Goal: Information Seeking & Learning: Learn about a topic

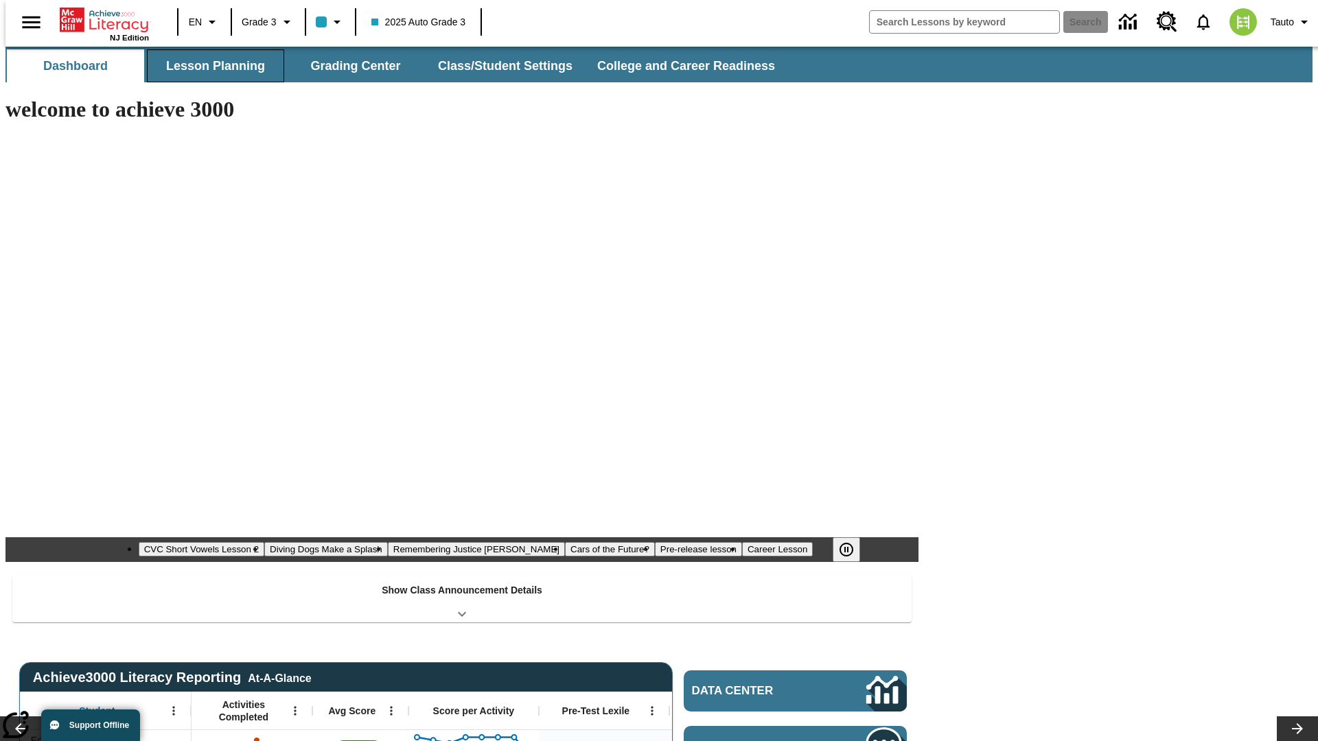
click at [210, 66] on button "Lesson Planning" at bounding box center [215, 65] width 137 height 33
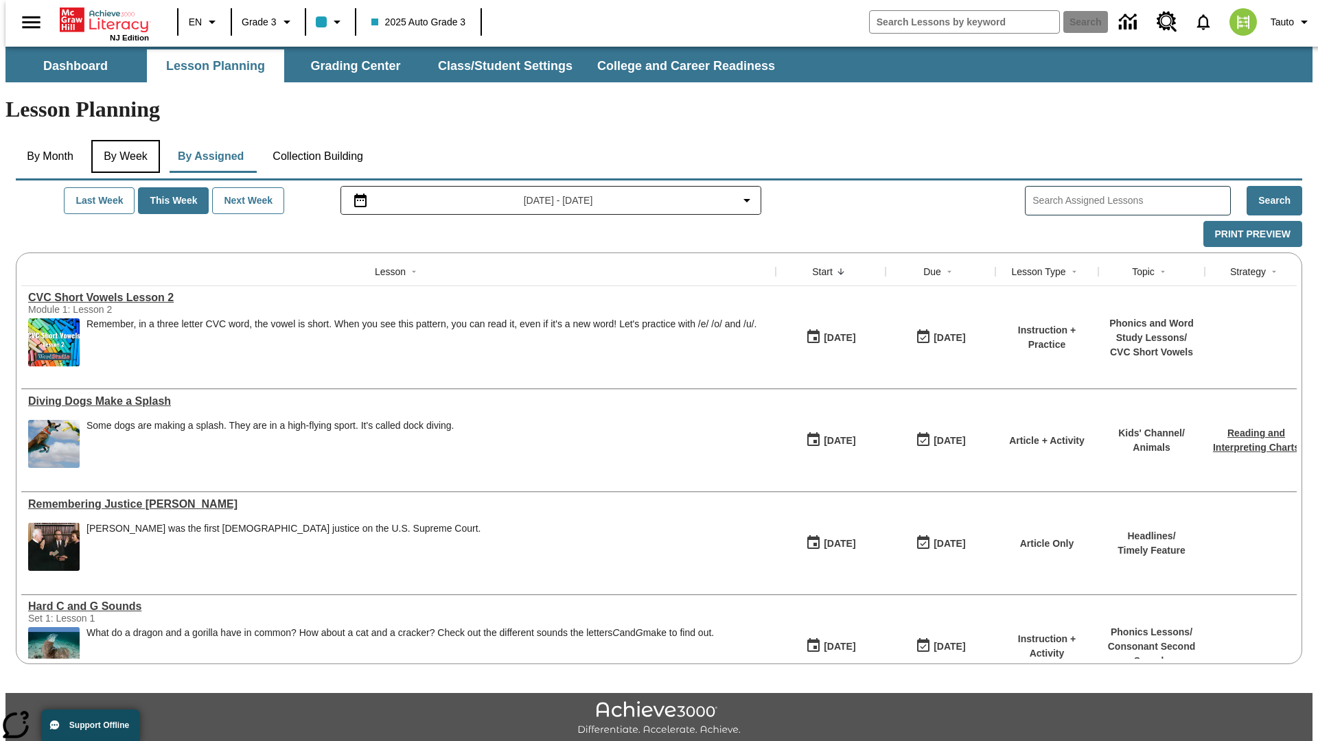
click at [123, 140] on button "By Week" at bounding box center [125, 156] width 69 height 33
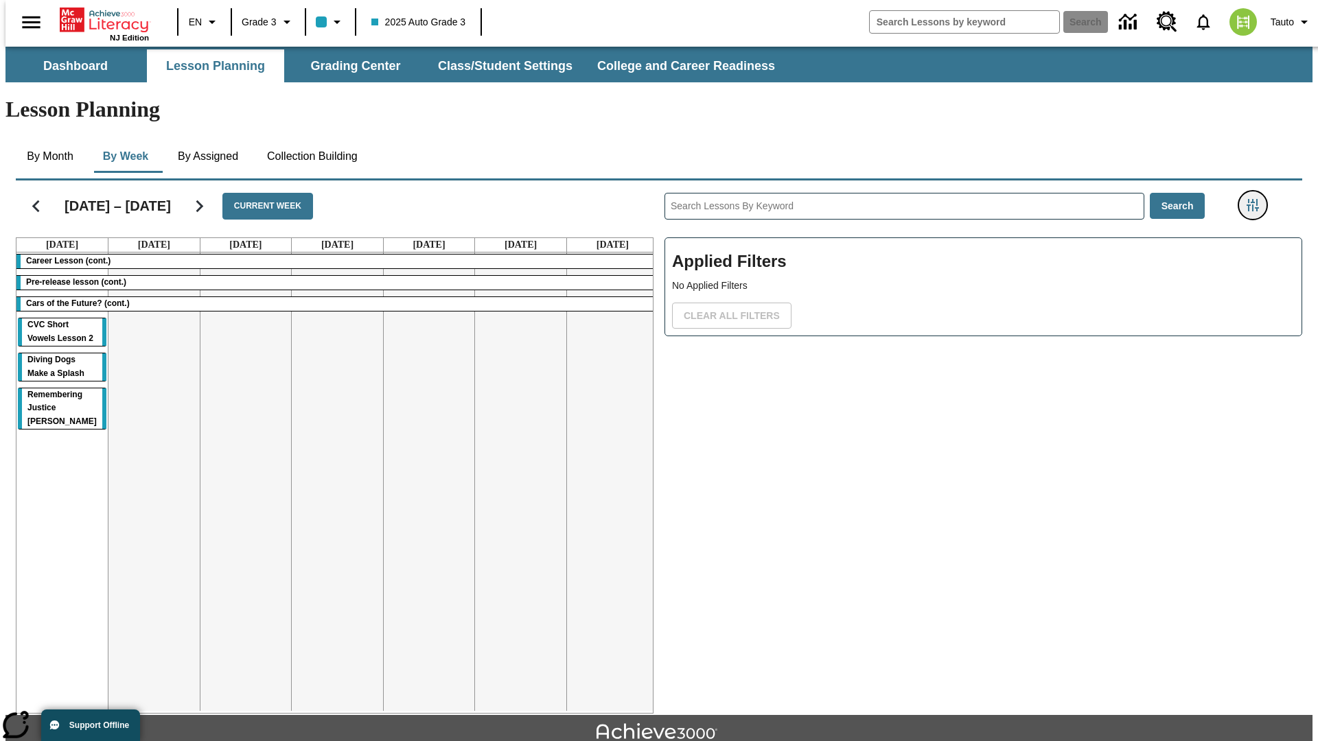
click at [1257, 199] on icon "Filters Side menu" at bounding box center [1252, 205] width 12 height 12
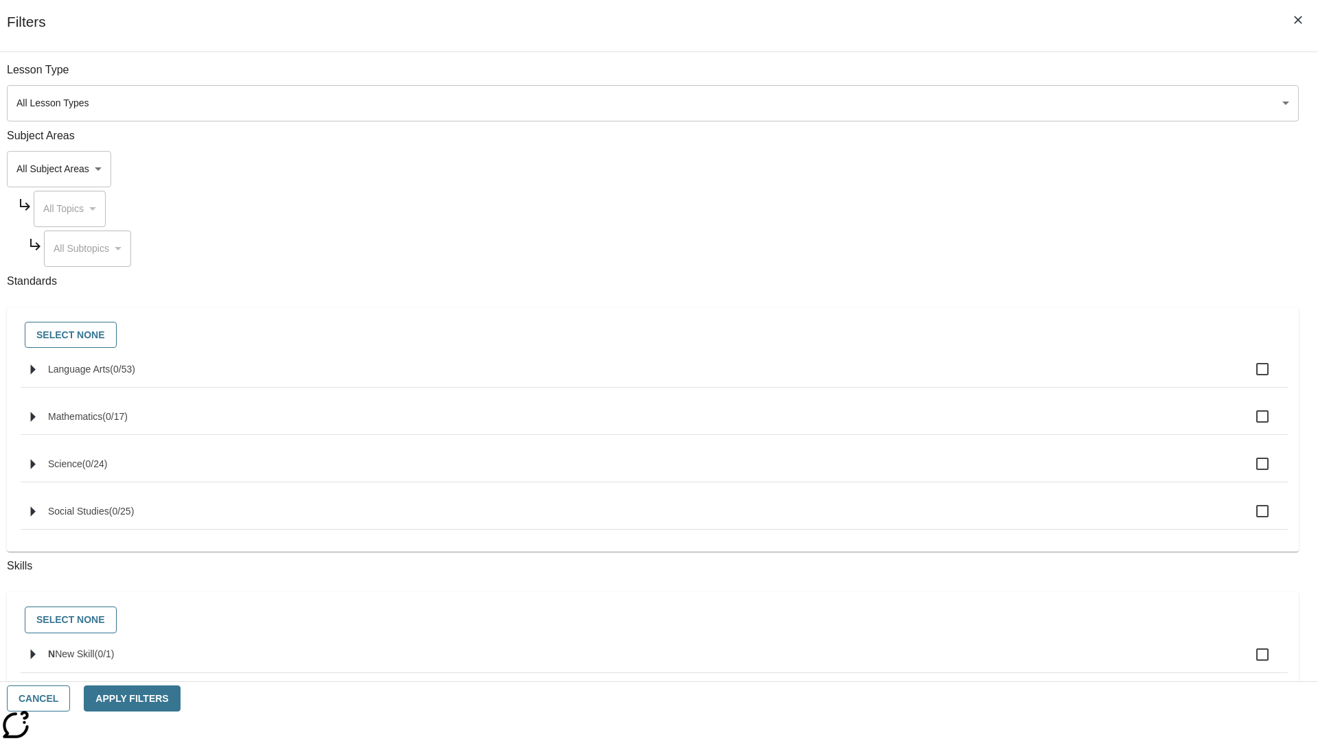
click at [988, 169] on body "Skip to main content NJ Edition EN Grade 3 2025 Auto Grade 3 Search 0 Tauto Das…" at bounding box center [658, 425] width 1307 height 757
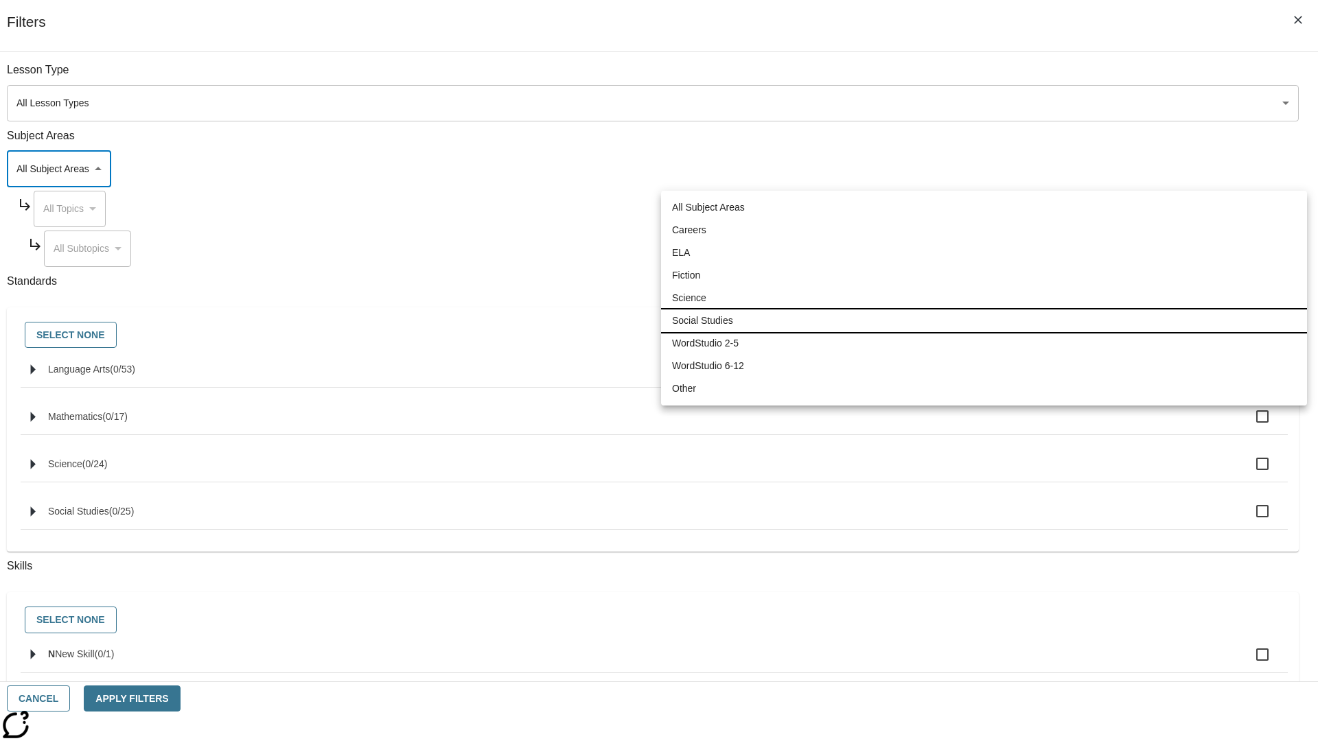
click at [983, 320] on li "Social Studies" at bounding box center [984, 320] width 646 height 23
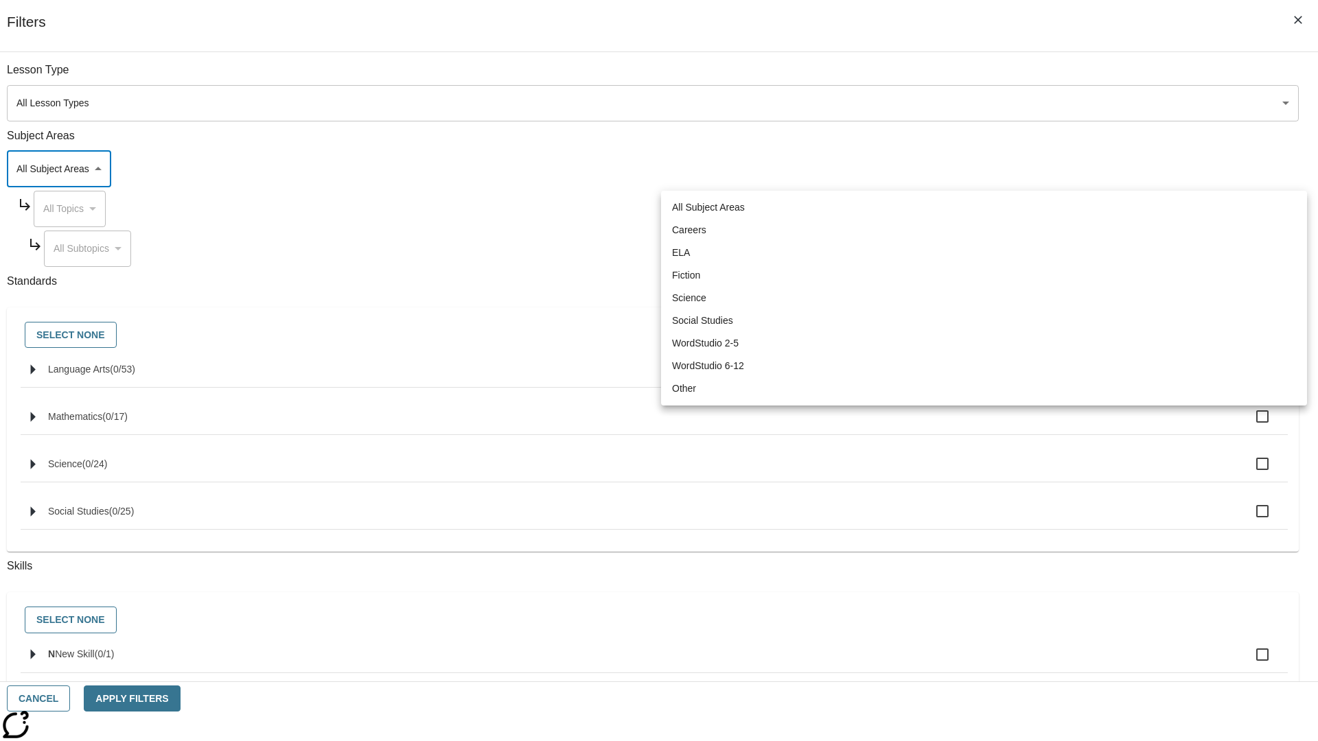
type input "3"
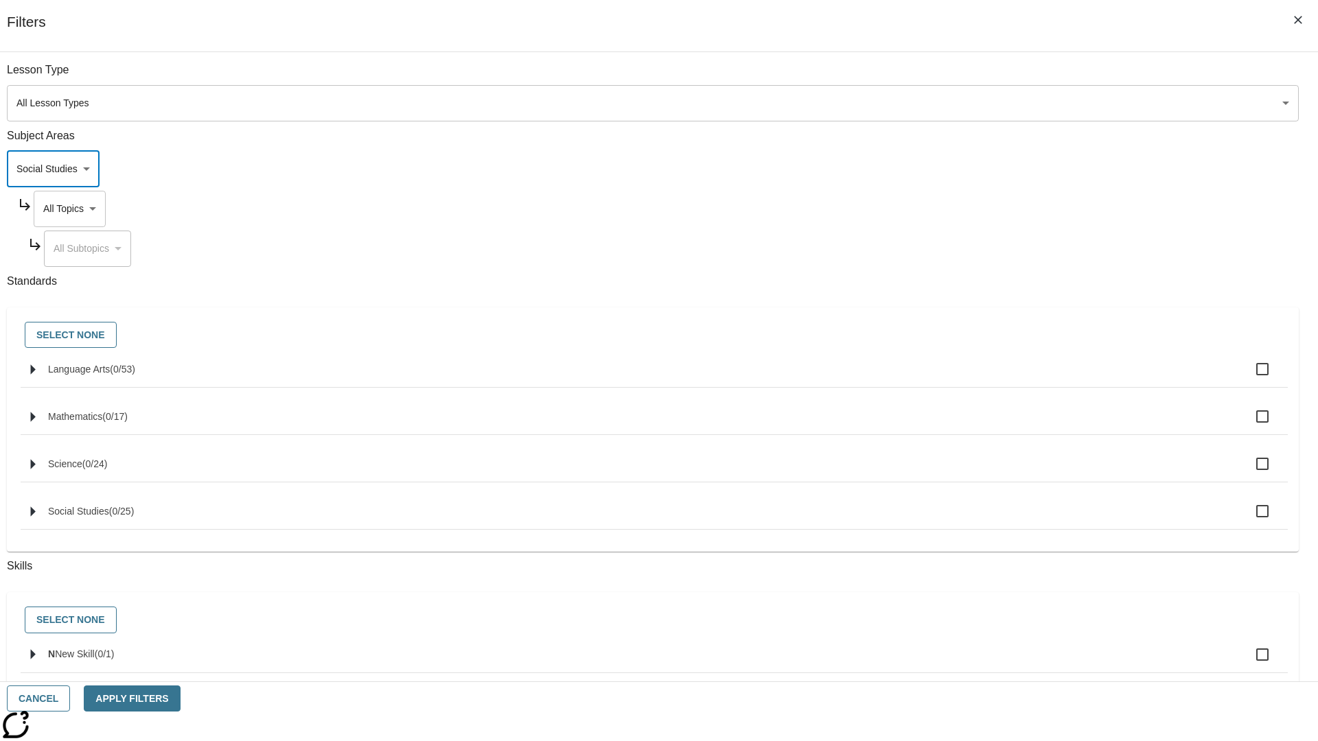
scroll to position [0, 1]
click at [1001, 77] on body "Skip to main content NJ Edition EN Grade 3 2025 Auto Grade 3 Search 0 Tauto Das…" at bounding box center [658, 425] width 1307 height 757
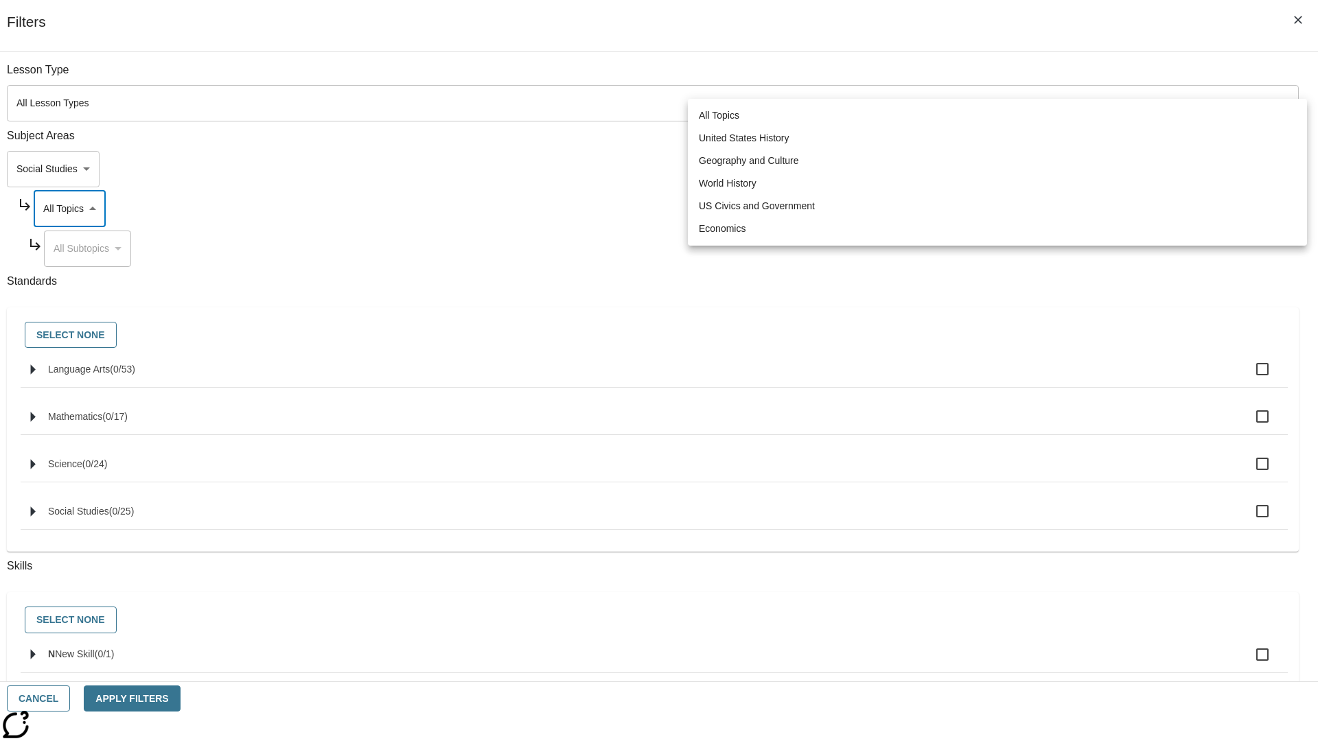
scroll to position [132, 1]
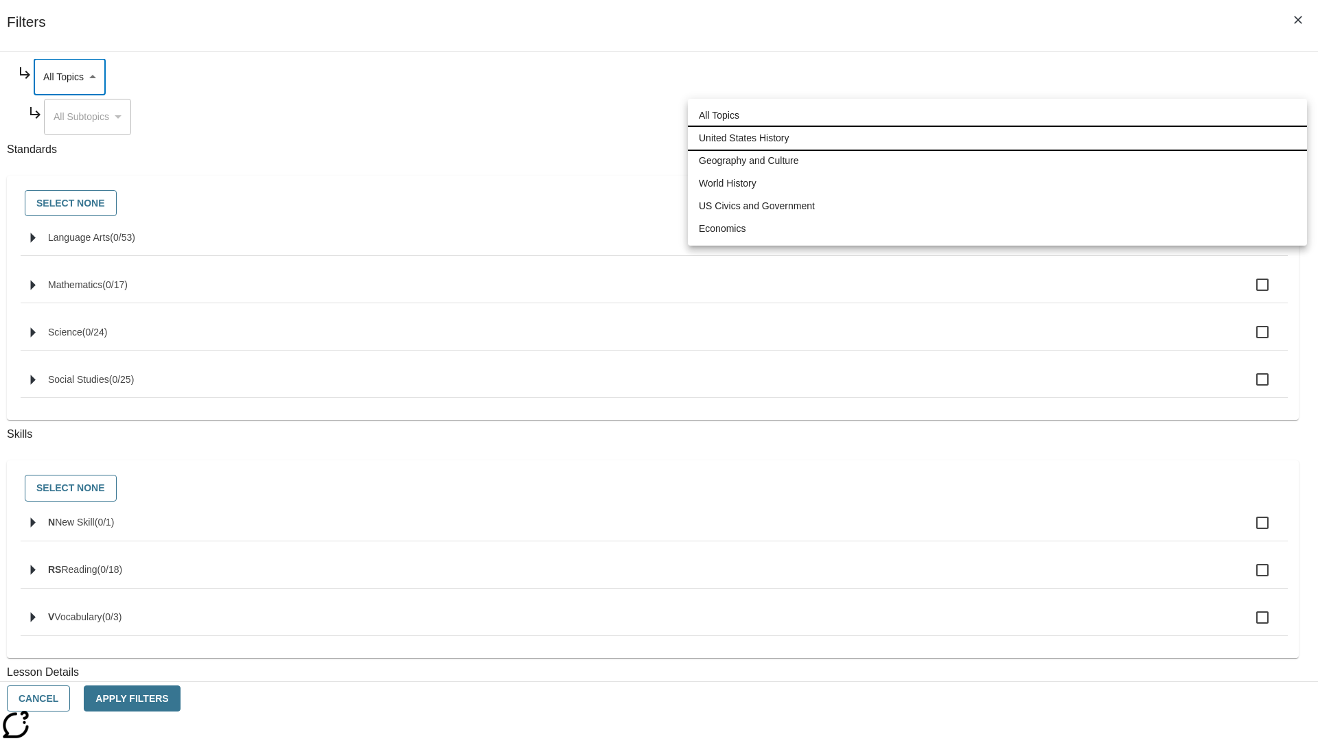
click at [997, 138] on li "United States History" at bounding box center [997, 138] width 619 height 23
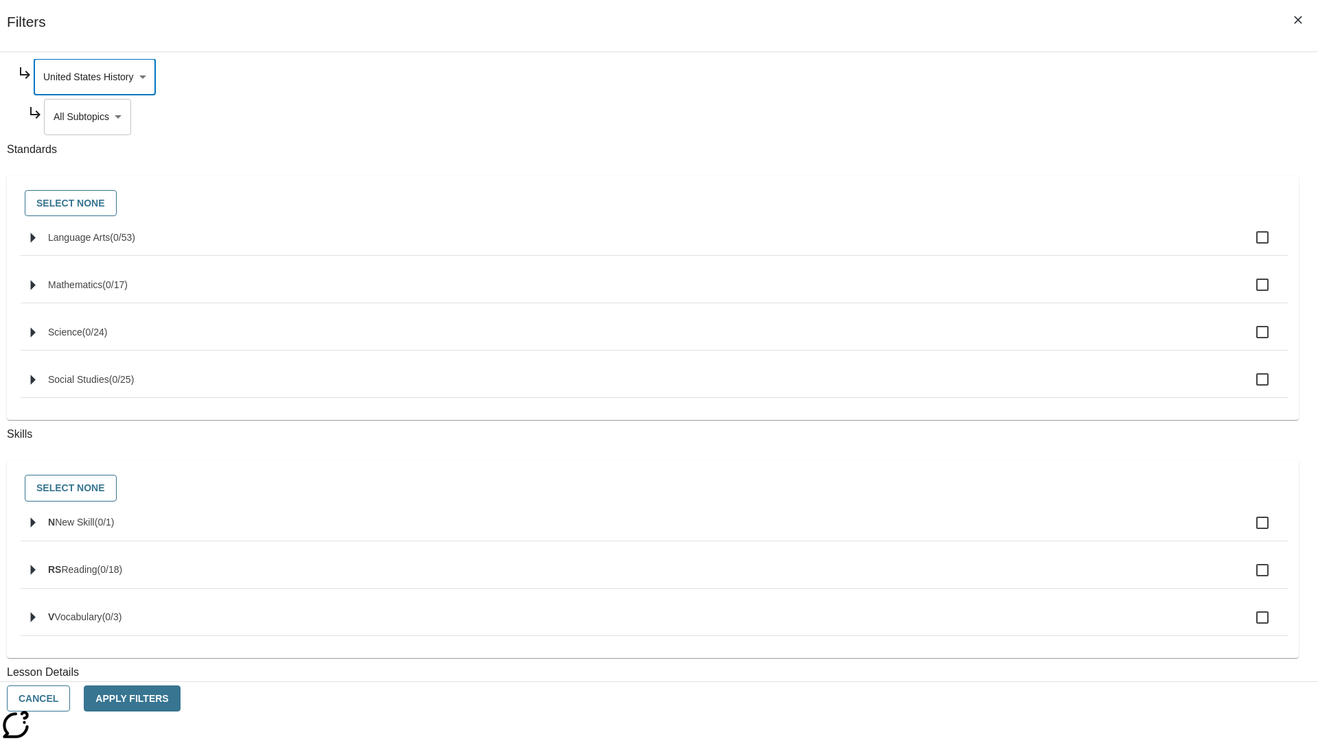
scroll to position [0, 1]
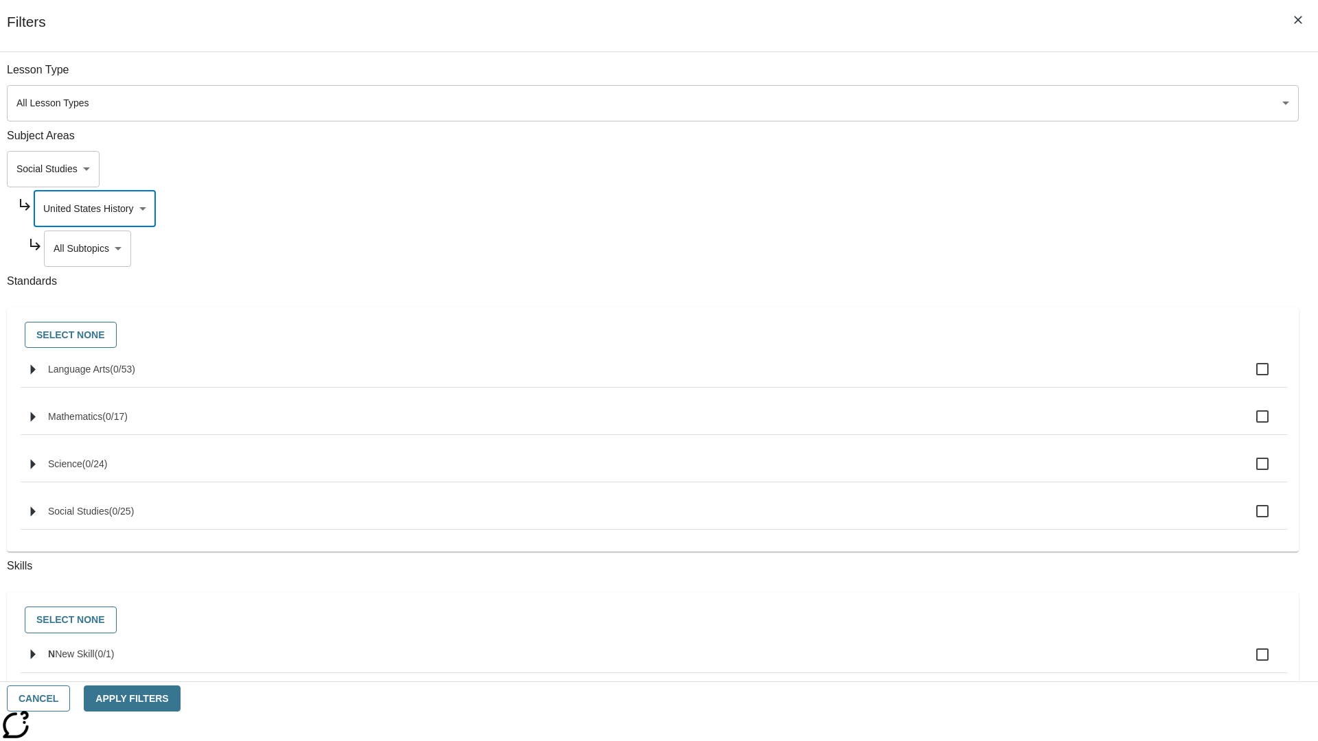
click at [1006, 77] on body "Skip to main content NJ Edition EN Grade 3 2025 Auto Grade 3 Search 0 Tauto Das…" at bounding box center [658, 425] width 1307 height 757
click at [1001, 77] on body "Skip to main content NJ Edition EN Grade 3 2025 Auto Grade 3 Search 0 Tauto Das…" at bounding box center [658, 425] width 1307 height 757
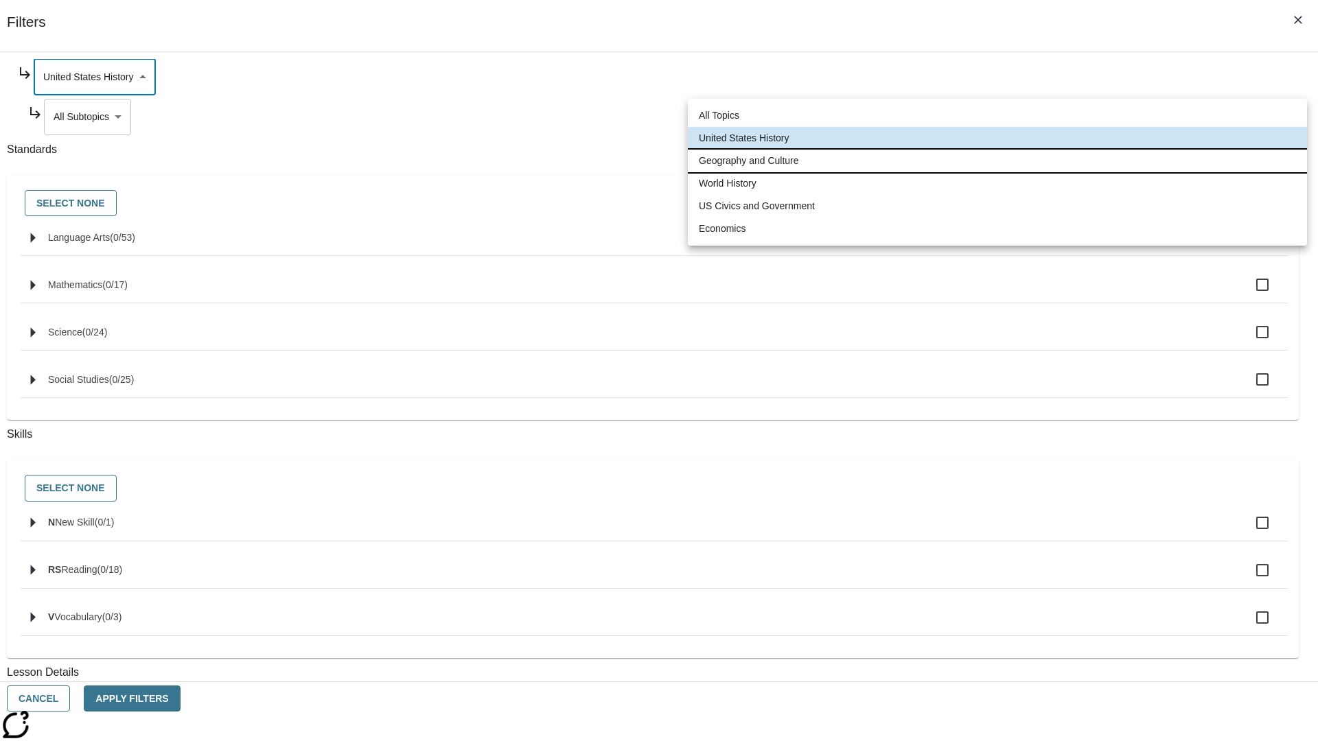
click at [997, 161] on li "Geography and Culture" at bounding box center [997, 161] width 619 height 23
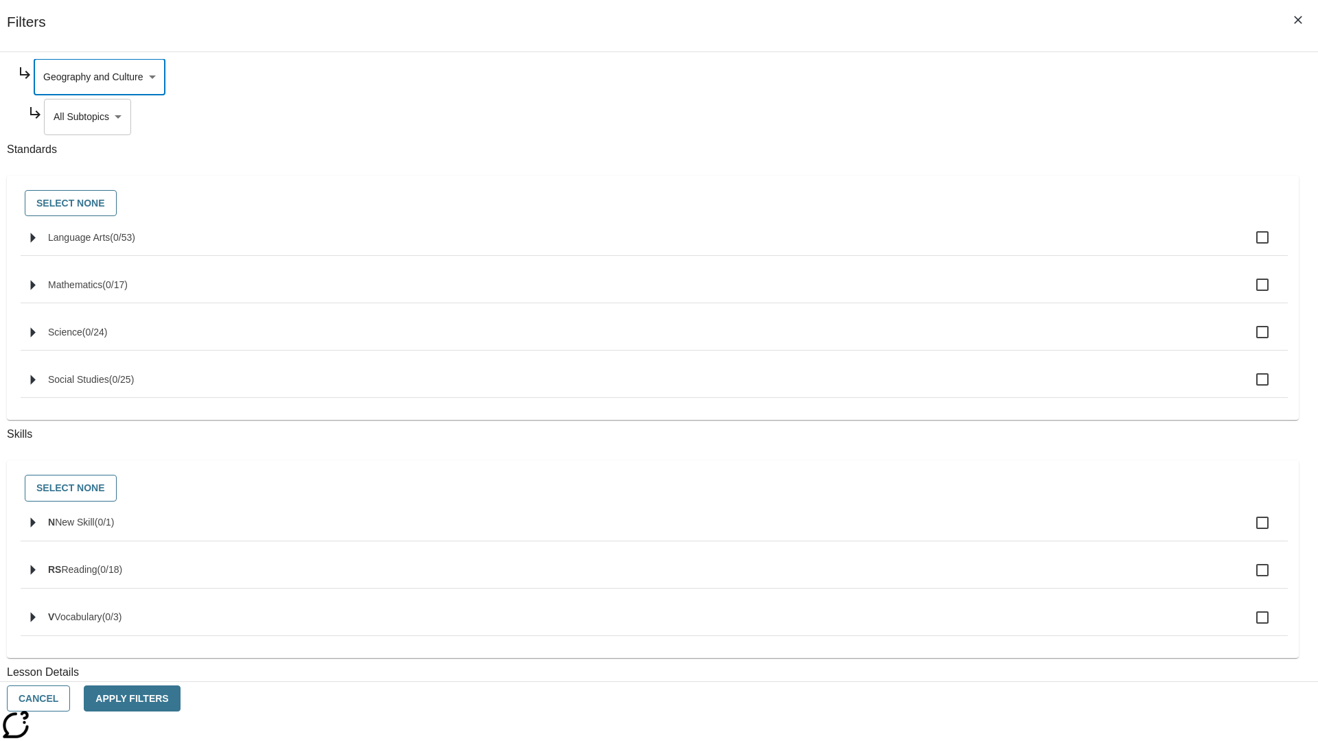
click at [1006, 248] on body "Skip to main content NJ Edition EN Grade 3 2025 Auto Grade 3 Search 0 Tauto Das…" at bounding box center [658, 425] width 1307 height 757
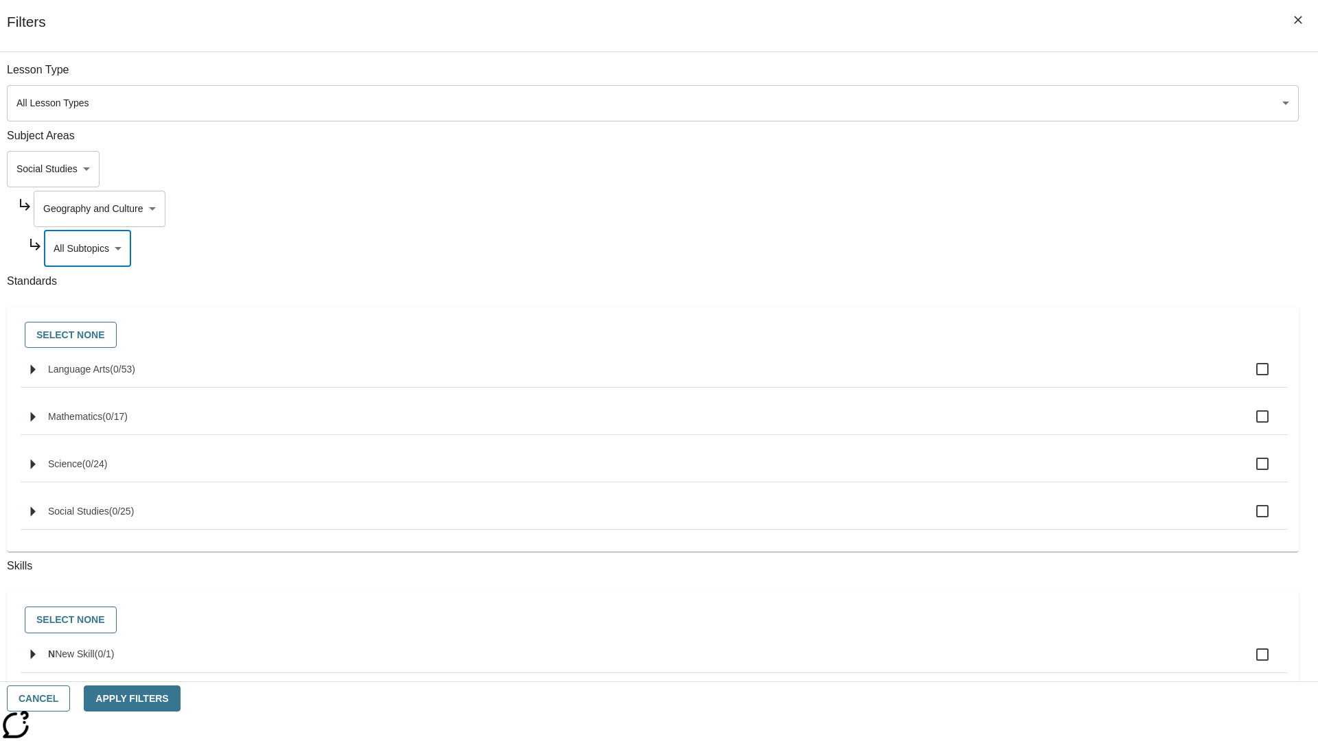
scroll to position [0, 1]
click at [1001, 77] on body "Skip to main content NJ Edition EN Grade 3 2025 Auto Grade 3 Search 0 Tauto Das…" at bounding box center [658, 425] width 1307 height 757
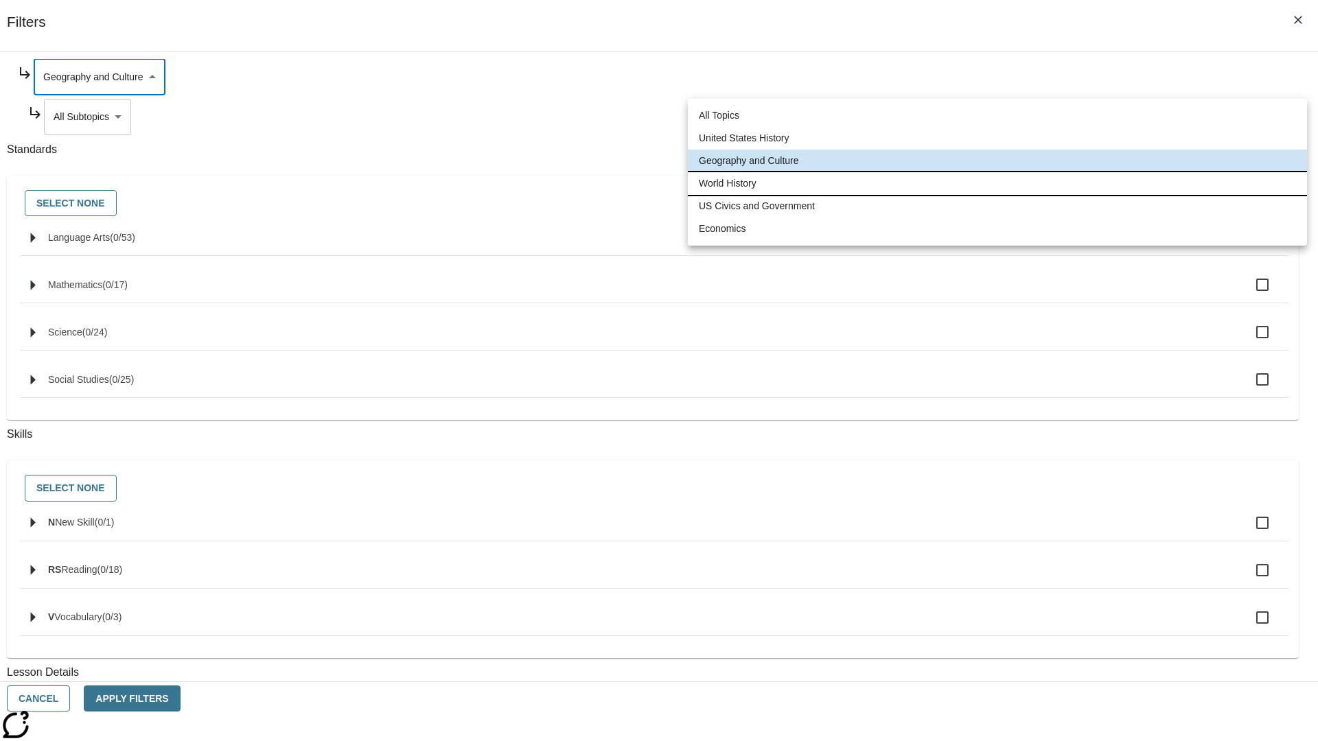
click at [997, 183] on li "World History" at bounding box center [997, 183] width 619 height 23
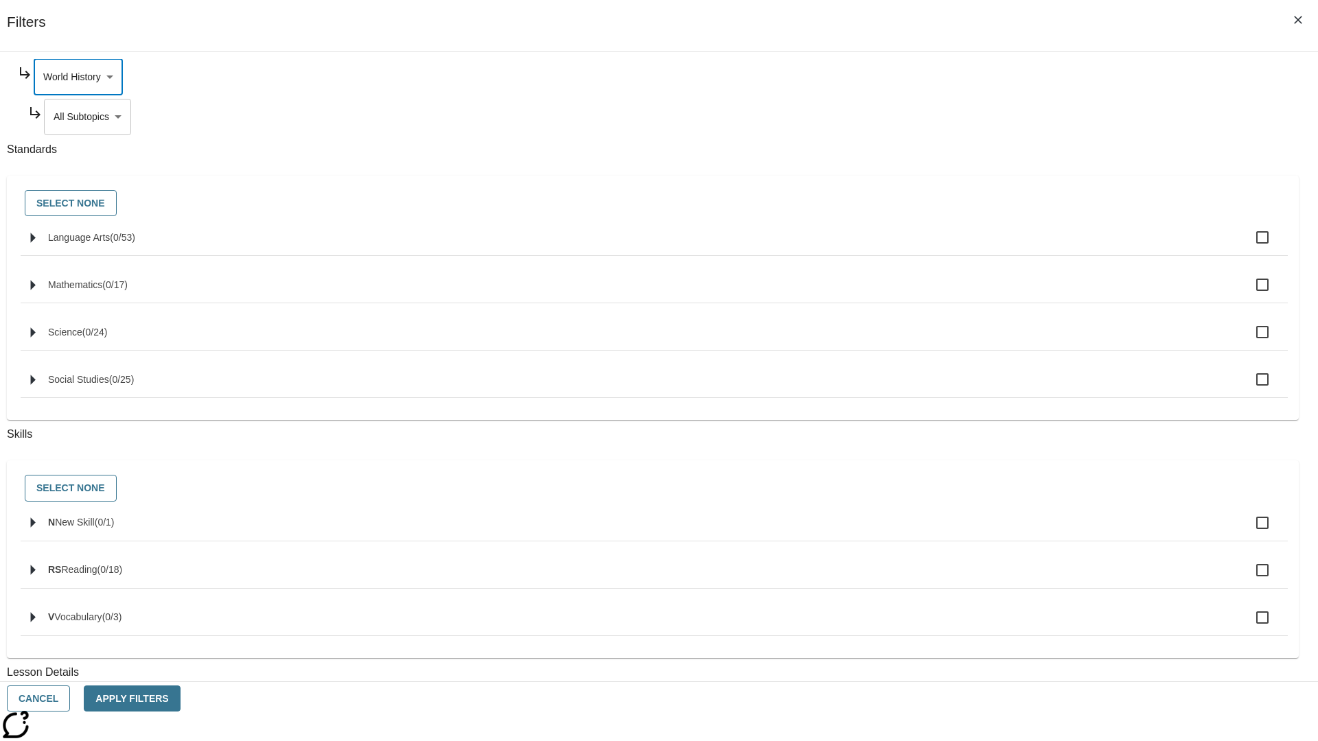
scroll to position [0, 1]
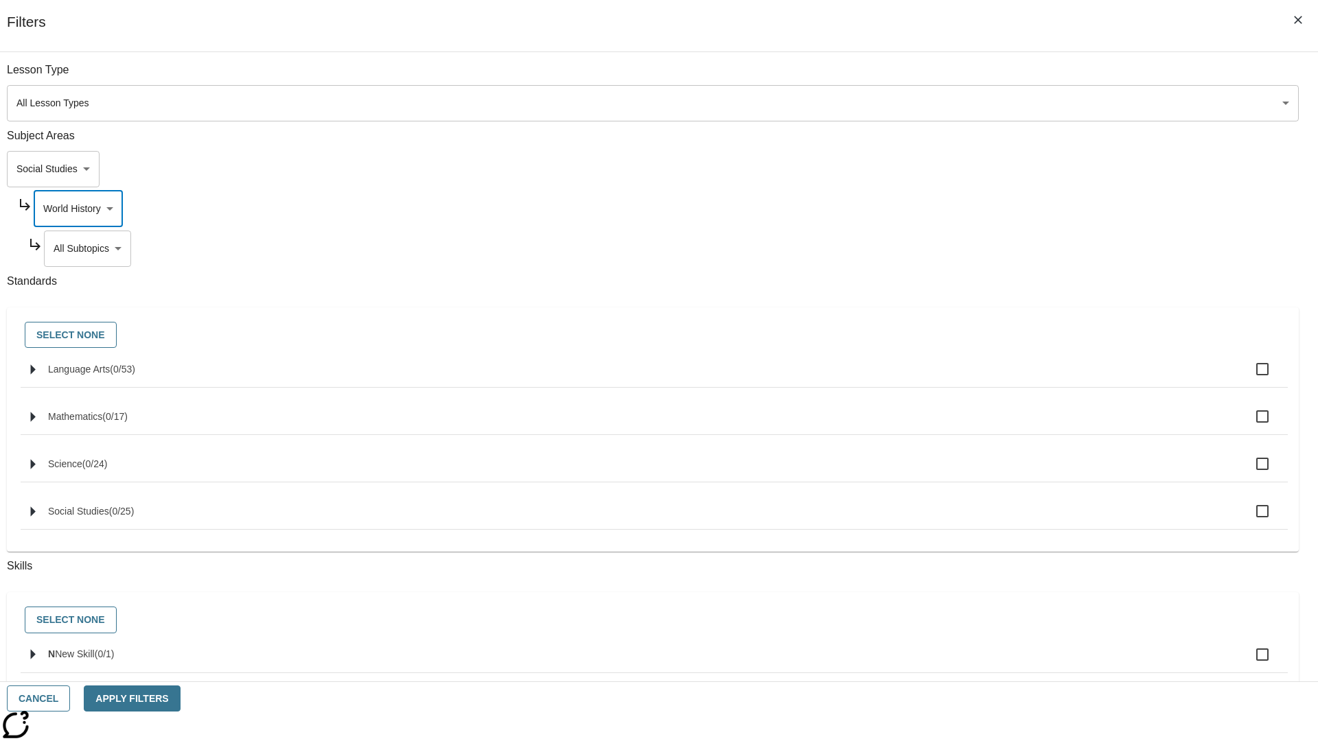
click at [1006, 77] on body "Skip to main content NJ Edition EN Grade 3 2025 Auto Grade 3 Search 0 Tauto Das…" at bounding box center [658, 425] width 1307 height 757
click at [1001, 209] on body "Skip to main content NJ Edition EN Grade 3 2025 Auto Grade 3 Search 0 Tauto Das…" at bounding box center [658, 425] width 1307 height 757
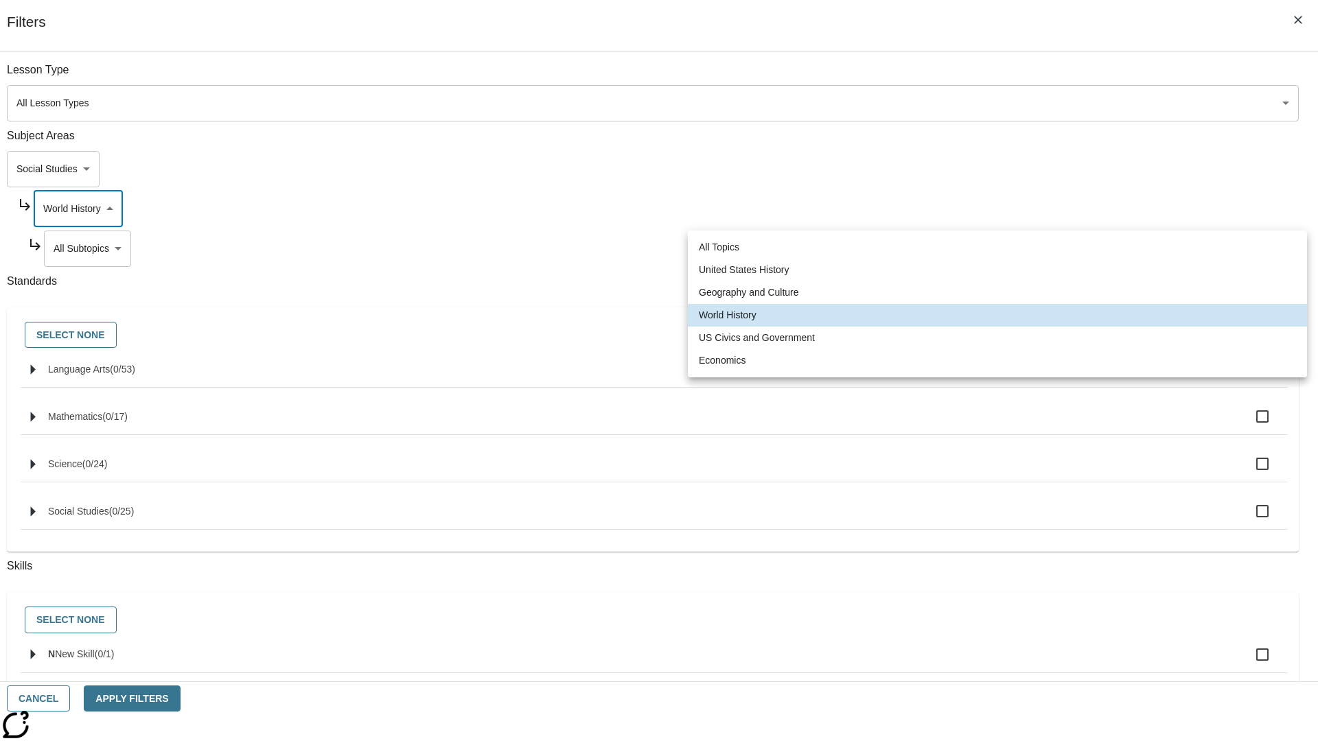
scroll to position [0, 0]
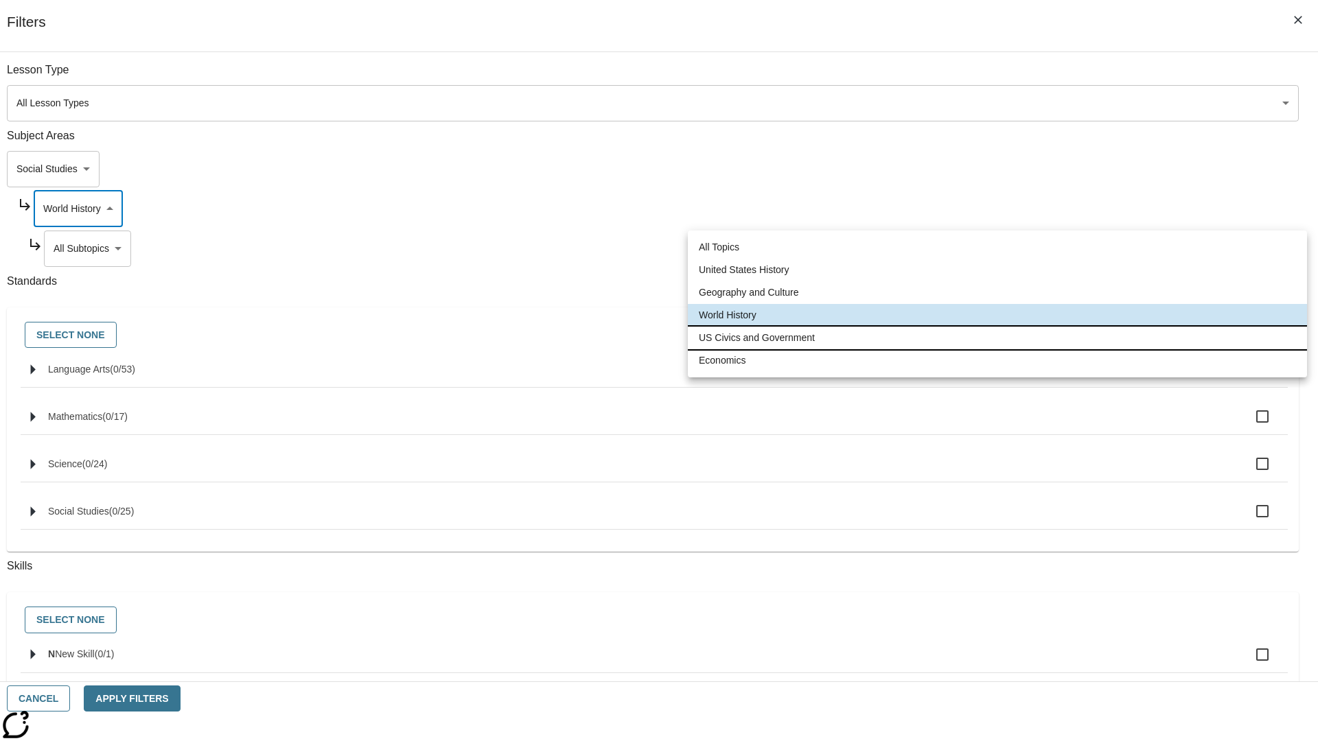
click at [997, 338] on li "US Civics and Government" at bounding box center [997, 338] width 619 height 23
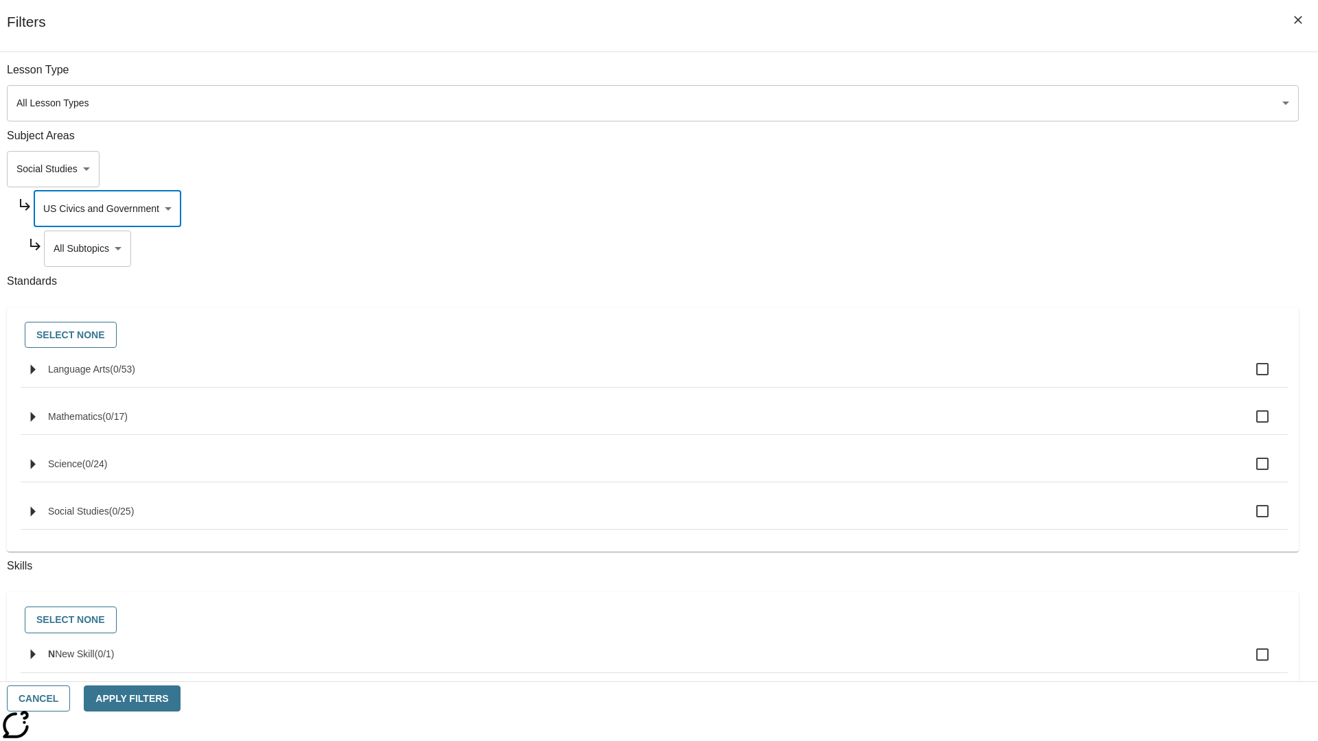
click at [1006, 248] on body "Skip to main content NJ Edition EN Grade 3 2025 Auto Grade 3 Search 0 Tauto Das…" at bounding box center [658, 425] width 1307 height 757
click at [1001, 209] on body "Skip to main content NJ Edition EN Grade 3 2025 Auto Grade 3 Search 0 Tauto Das…" at bounding box center [658, 425] width 1307 height 757
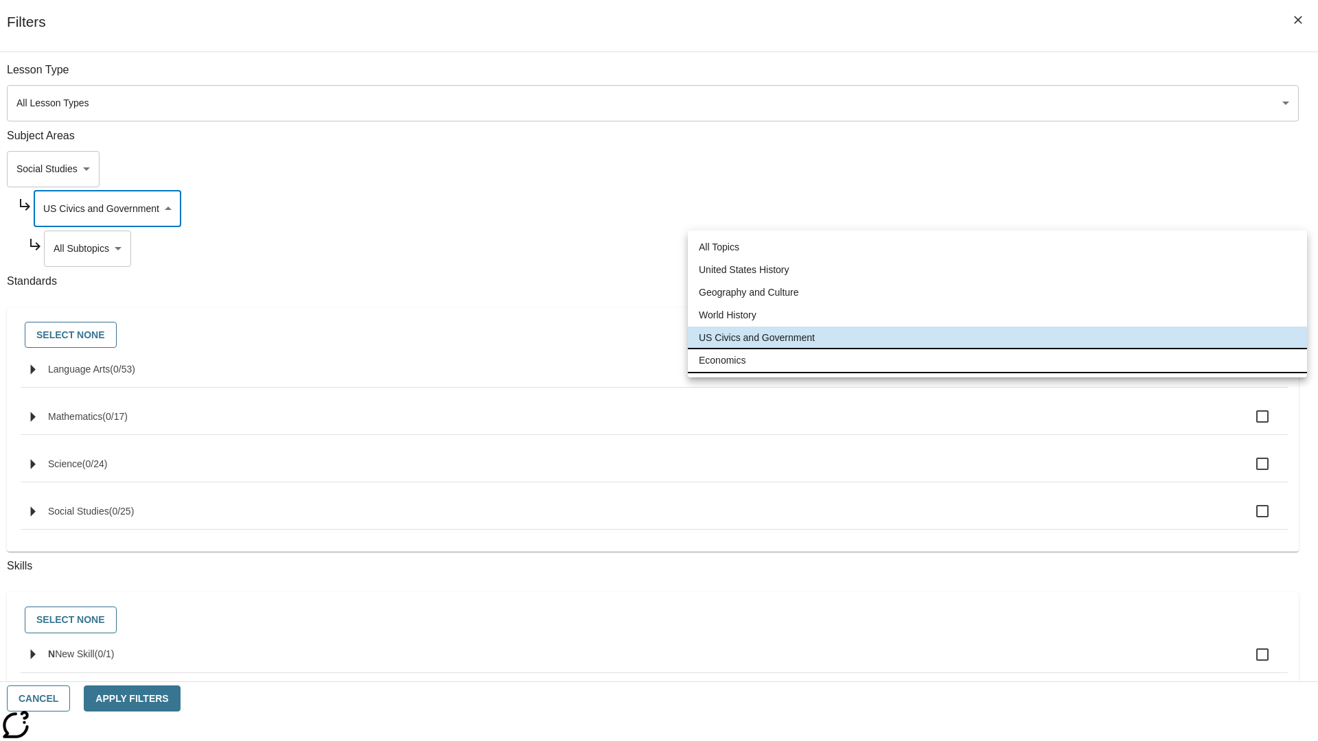
click at [997, 360] on li "Economics" at bounding box center [997, 360] width 619 height 23
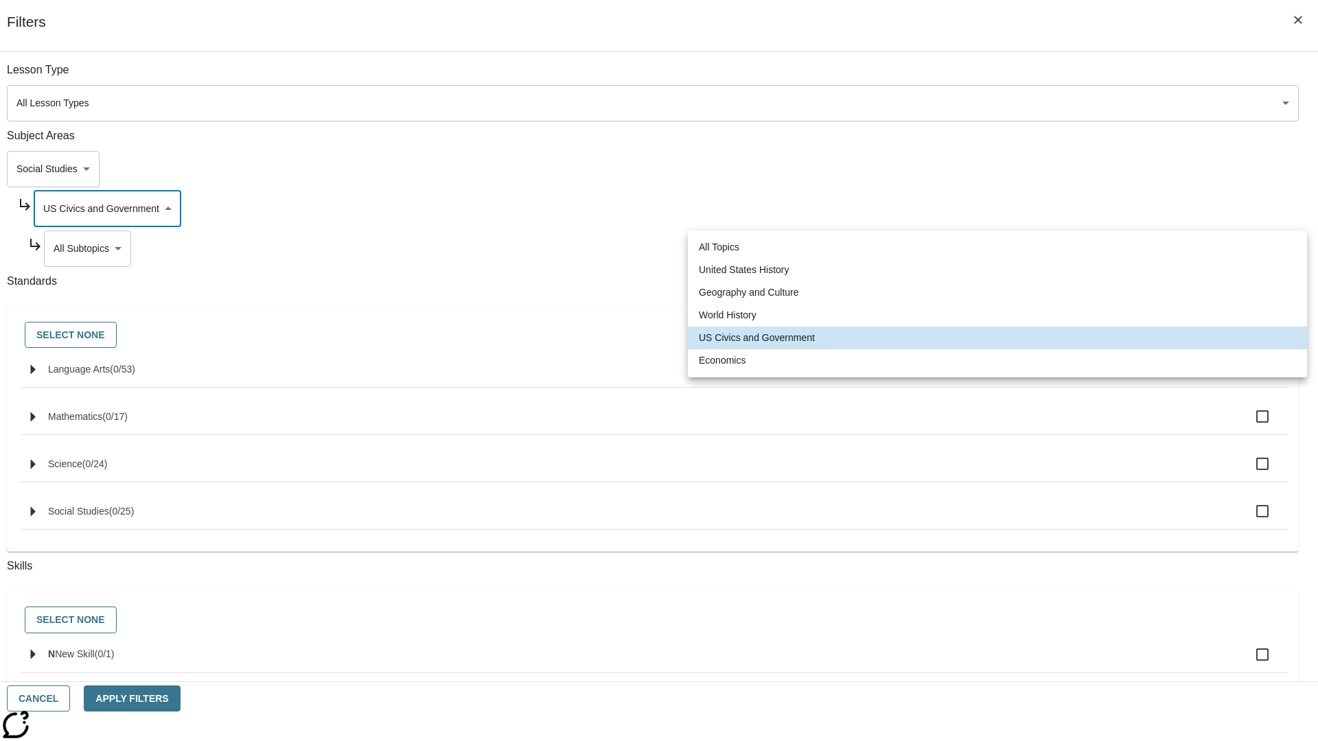
type input "195"
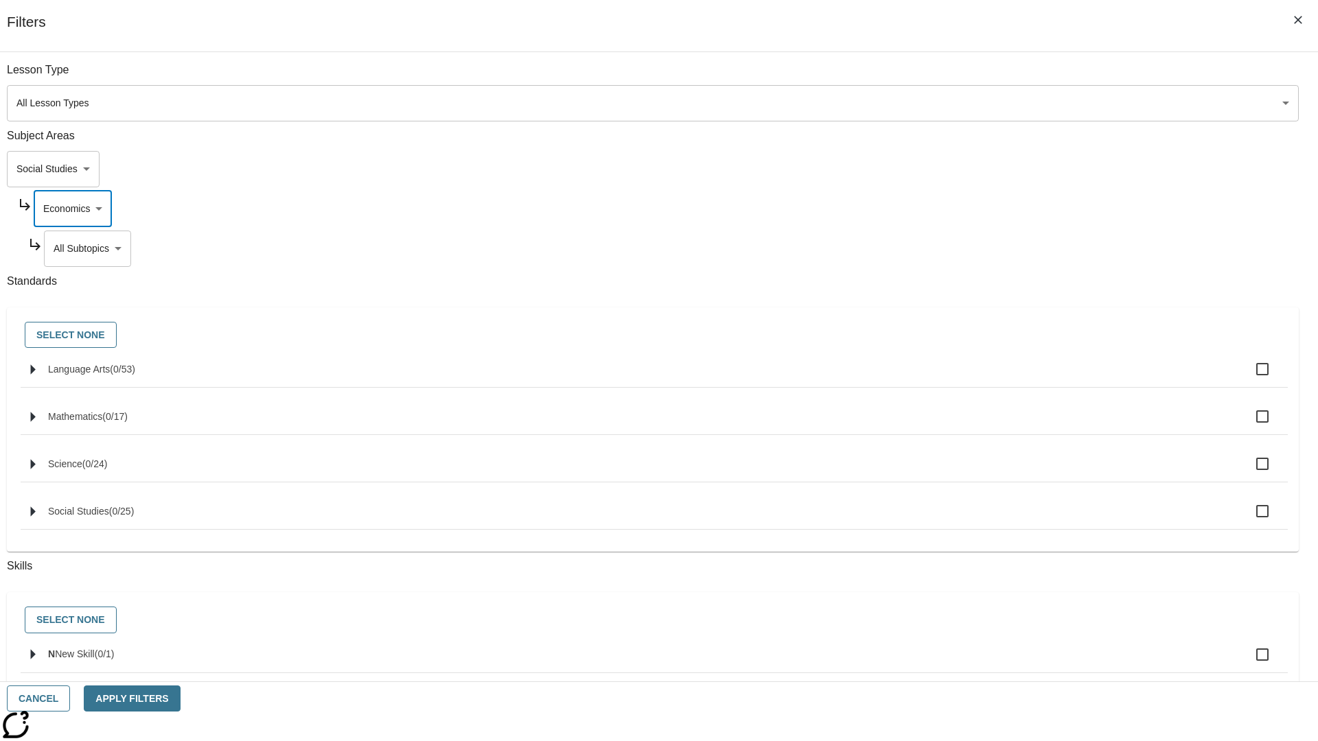
click at [1007, 248] on body "Skip to main content NJ Edition EN Grade 3 2025 Auto Grade 3 Search 0 Tauto Das…" at bounding box center [658, 425] width 1307 height 757
click at [988, 77] on body "Skip to main content NJ Edition EN Grade 3 2025 Auto Grade 3 Search 0 Tauto Das…" at bounding box center [658, 425] width 1307 height 757
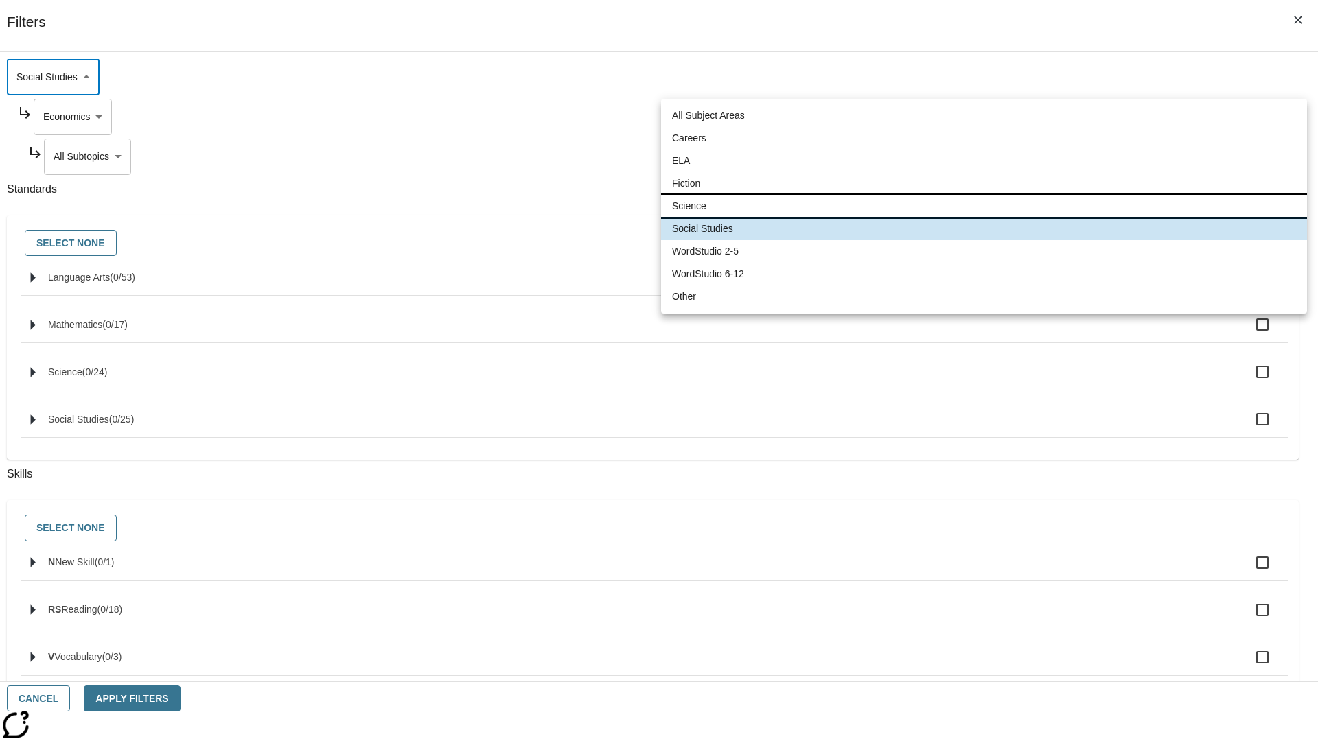
click at [983, 206] on li "Science" at bounding box center [984, 206] width 646 height 23
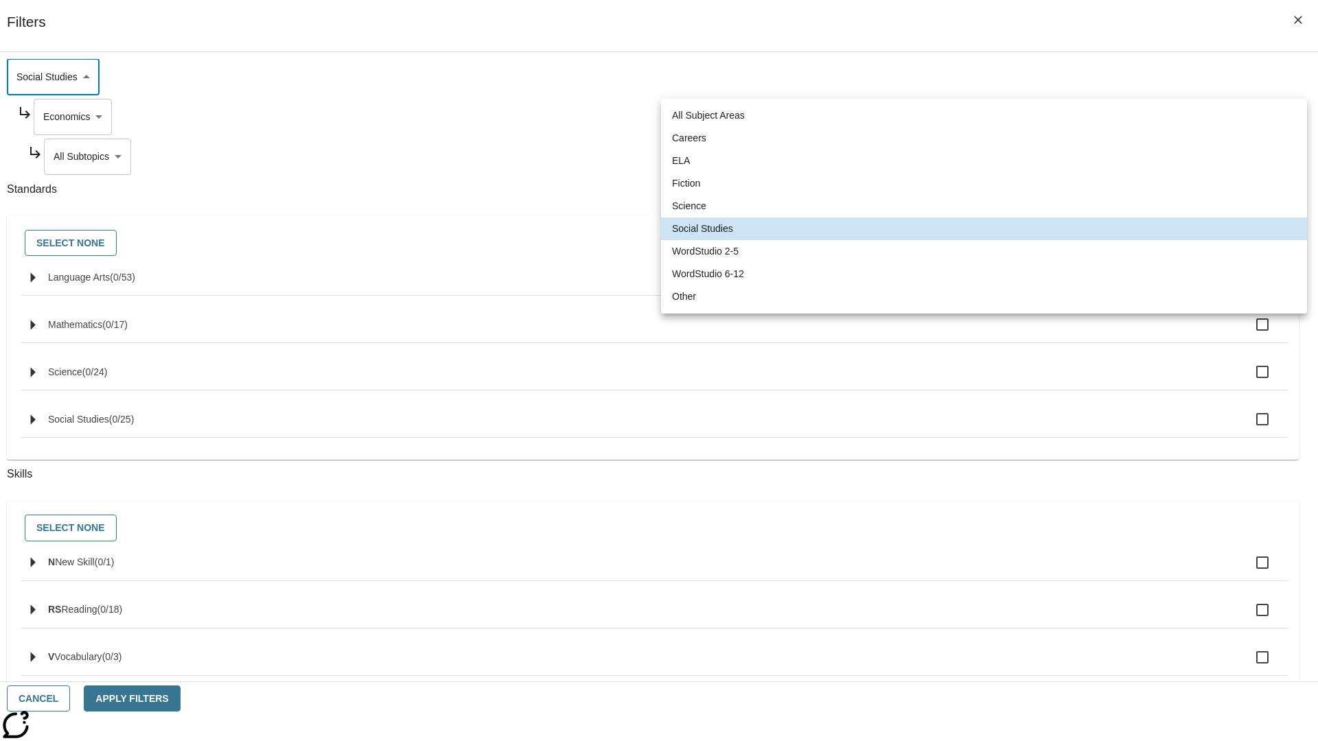
type input "2"
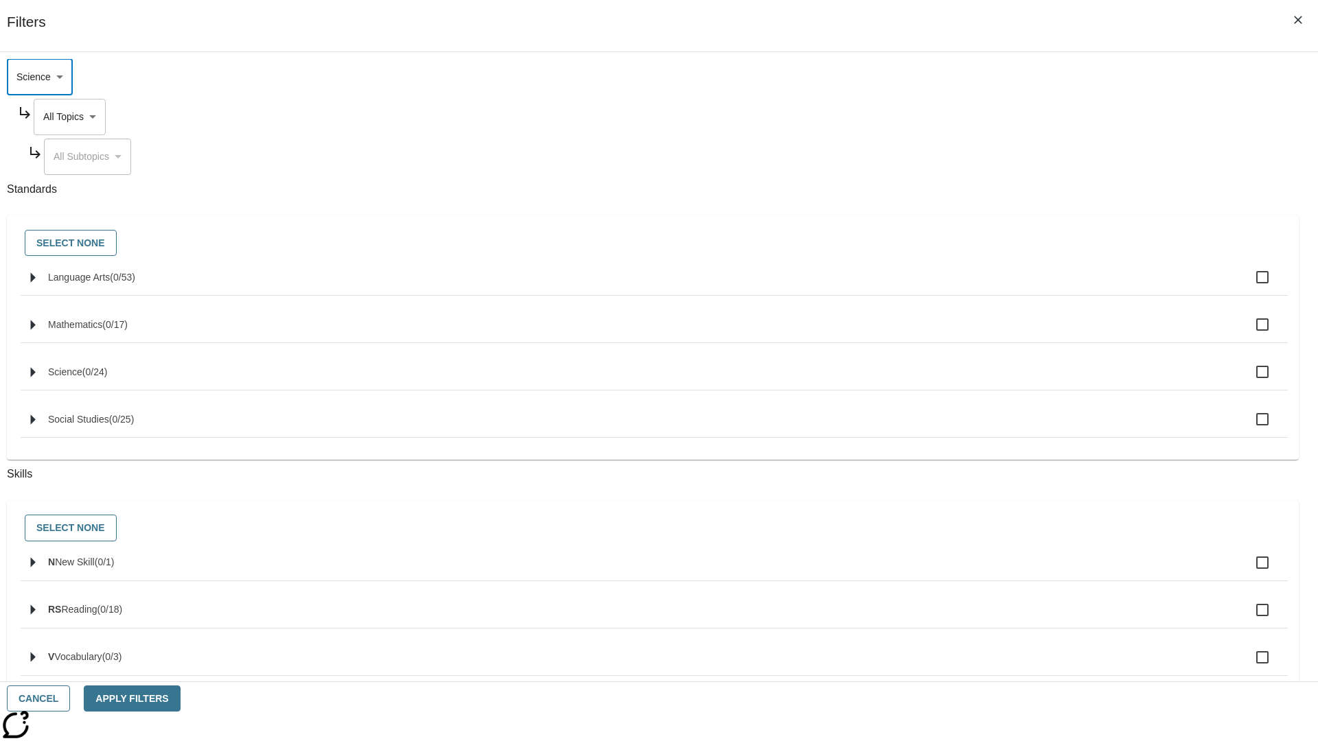
click at [1001, 209] on body "Skip to main content NJ Edition EN Grade 3 2025 Auto Grade 3 Search 0 Tauto Das…" at bounding box center [658, 425] width 1307 height 757
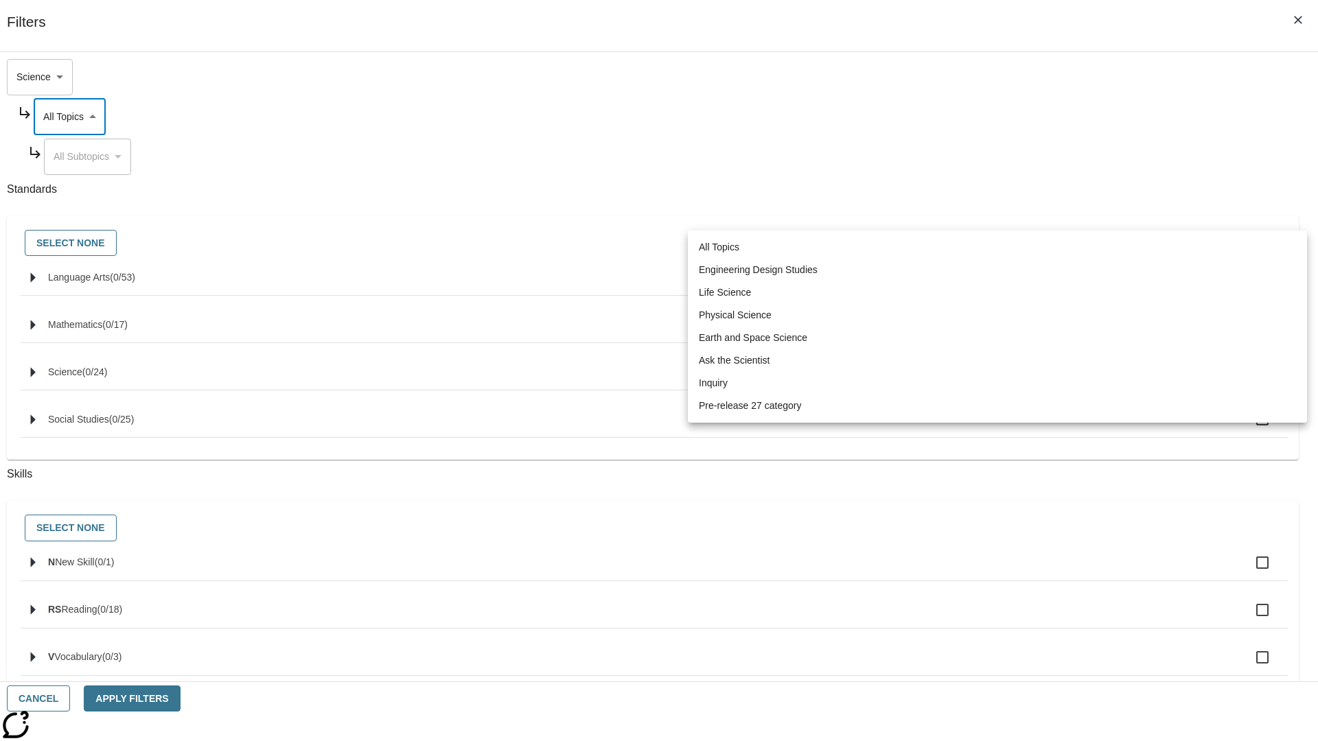
scroll to position [0, 1]
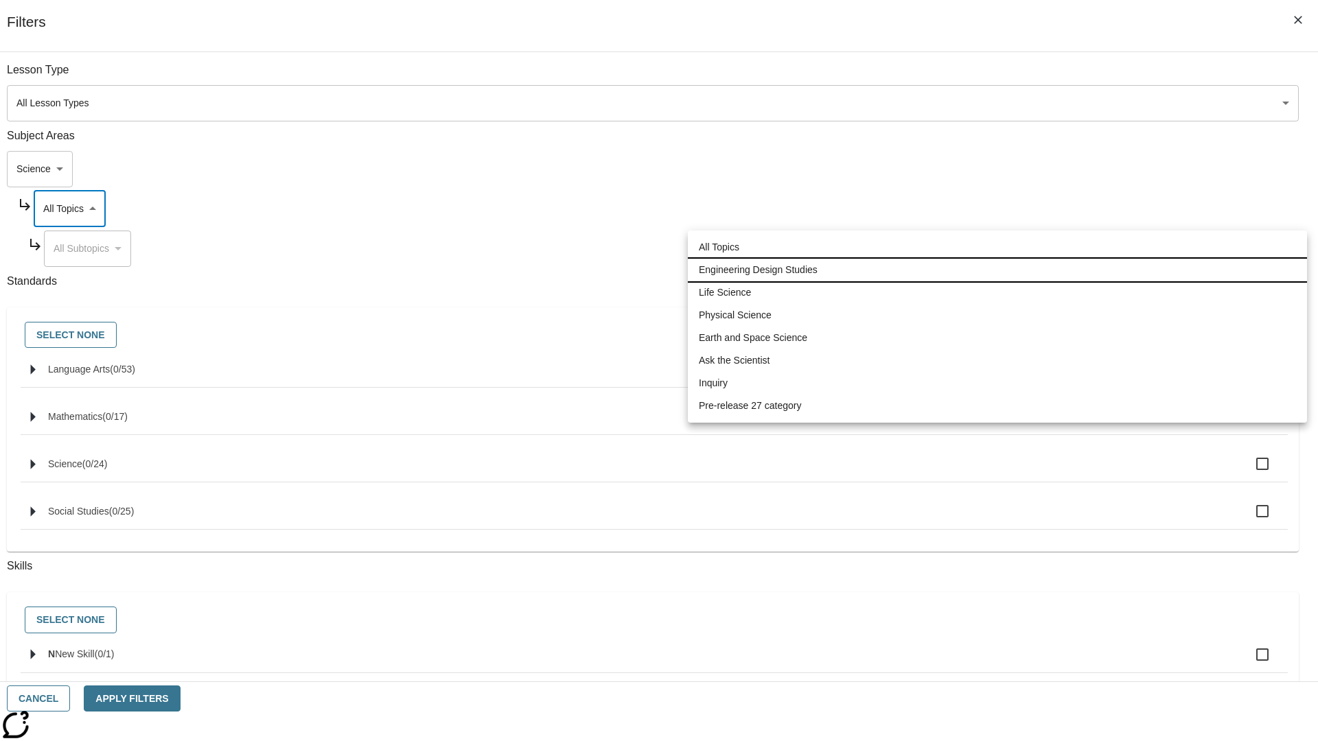
click at [997, 270] on li "Engineering Design Studies" at bounding box center [997, 270] width 619 height 23
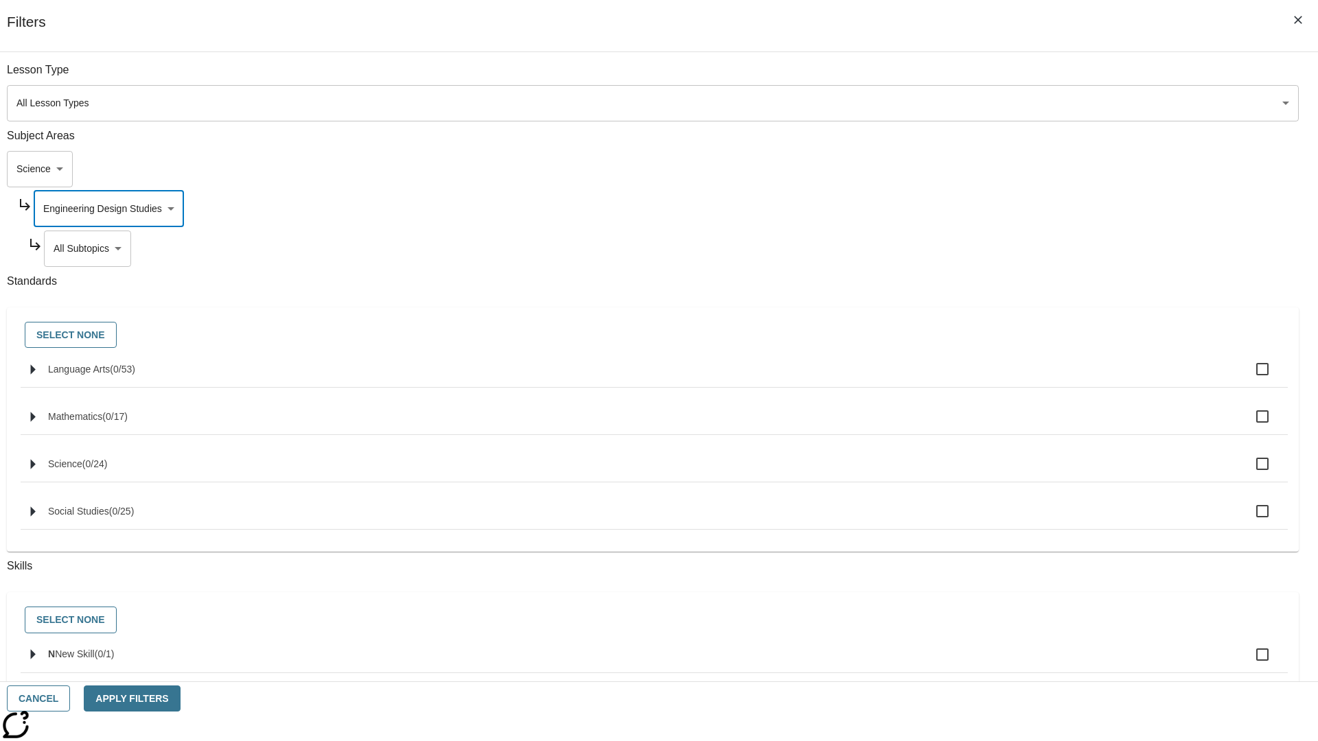
click at [1006, 77] on body "Skip to main content NJ Edition EN Grade 3 2025 Auto Grade 3 Search 0 Tauto Das…" at bounding box center [658, 425] width 1307 height 757
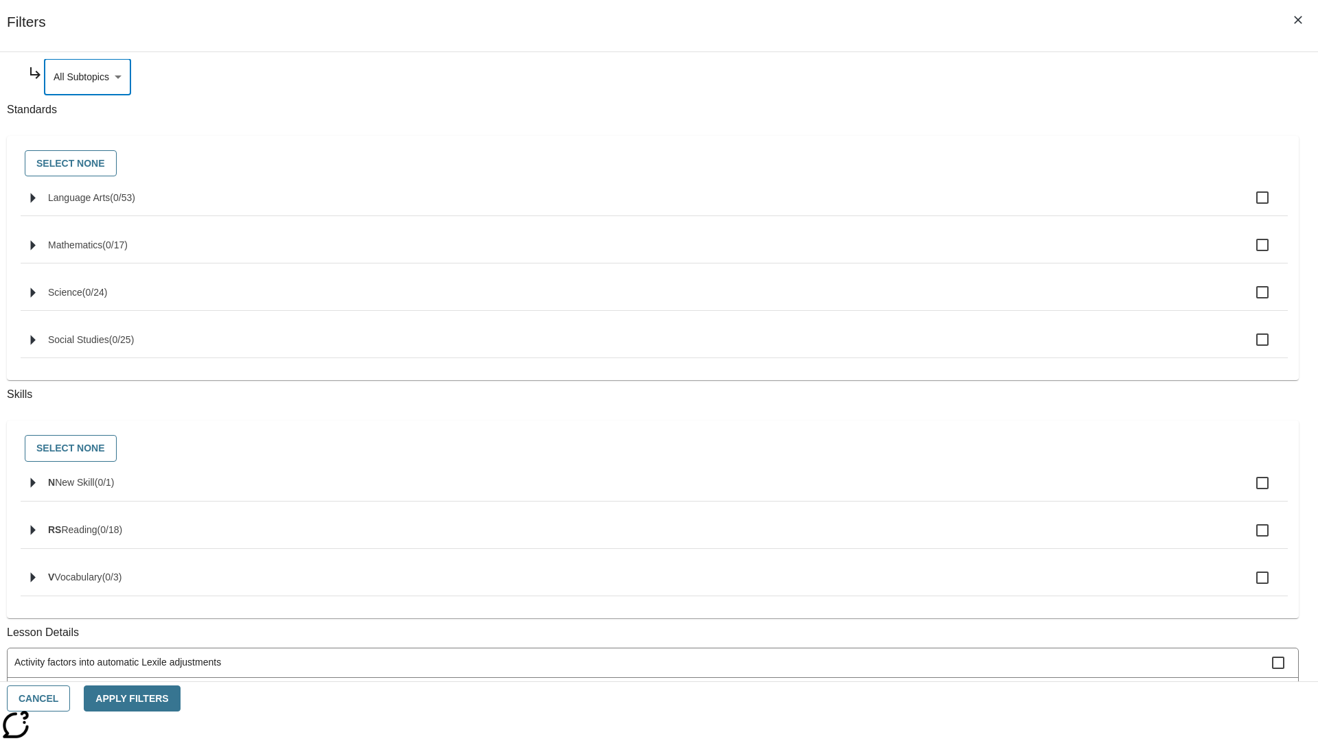
click at [1001, 209] on body "Skip to main content NJ Edition EN Grade 3 2025 Auto Grade 3 Search 0 Tauto Das…" at bounding box center [658, 425] width 1307 height 757
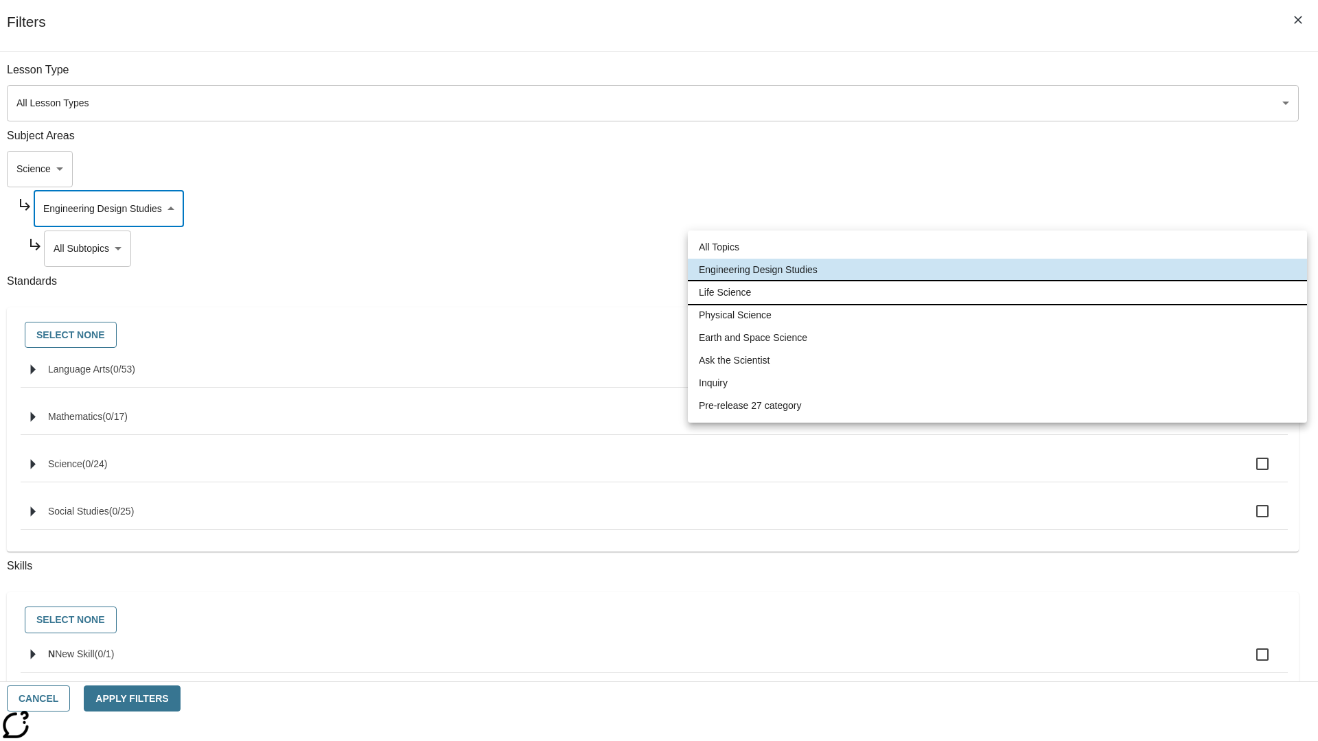
click at [997, 292] on li "Life Science" at bounding box center [997, 292] width 619 height 23
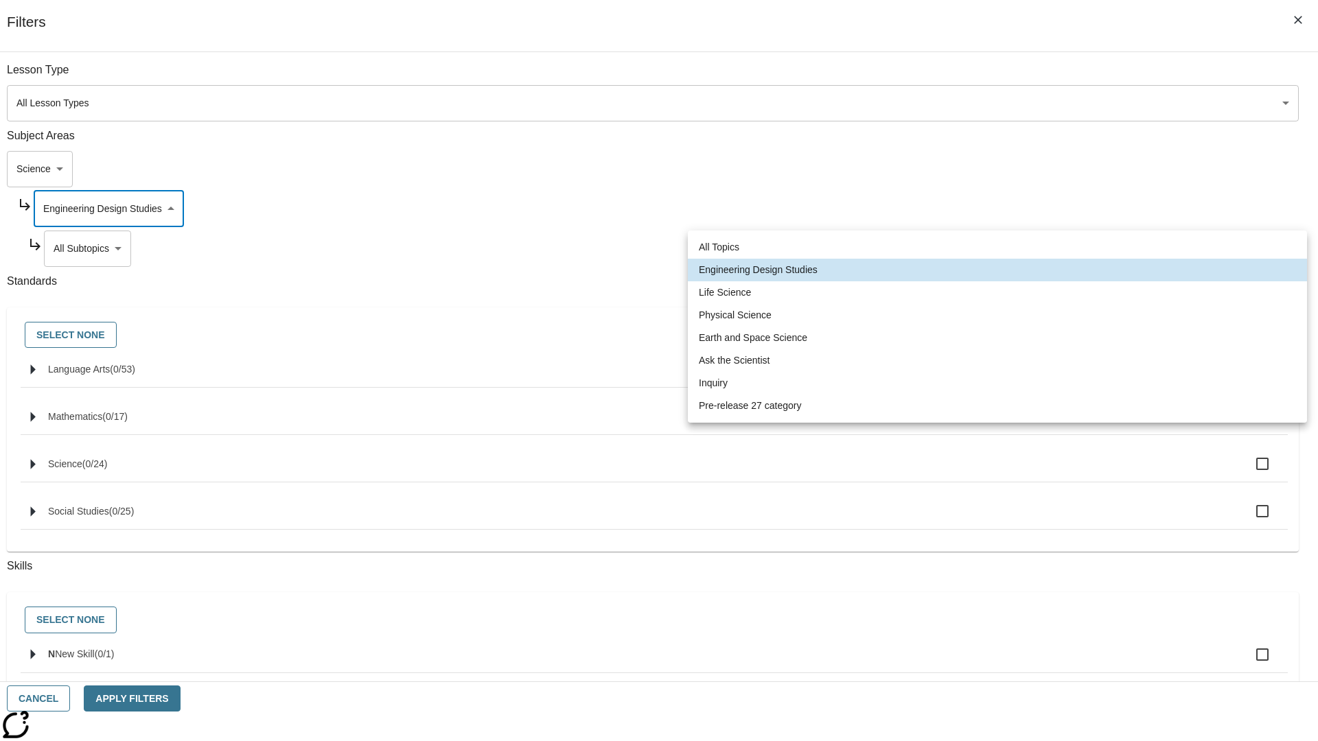
type input "189"
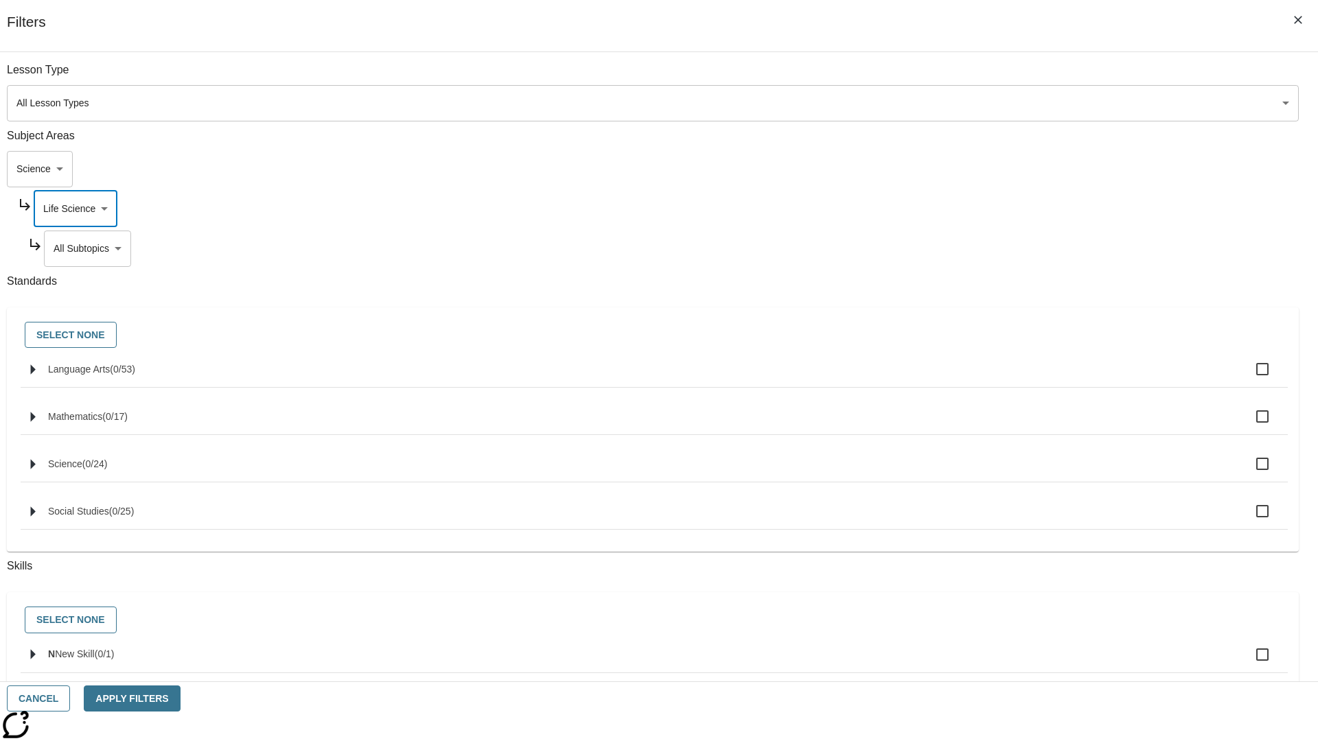
click at [1006, 248] on body "Skip to main content NJ Edition EN Grade 3 2025 Auto Grade 3 Search 0 Tauto Das…" at bounding box center [658, 425] width 1307 height 757
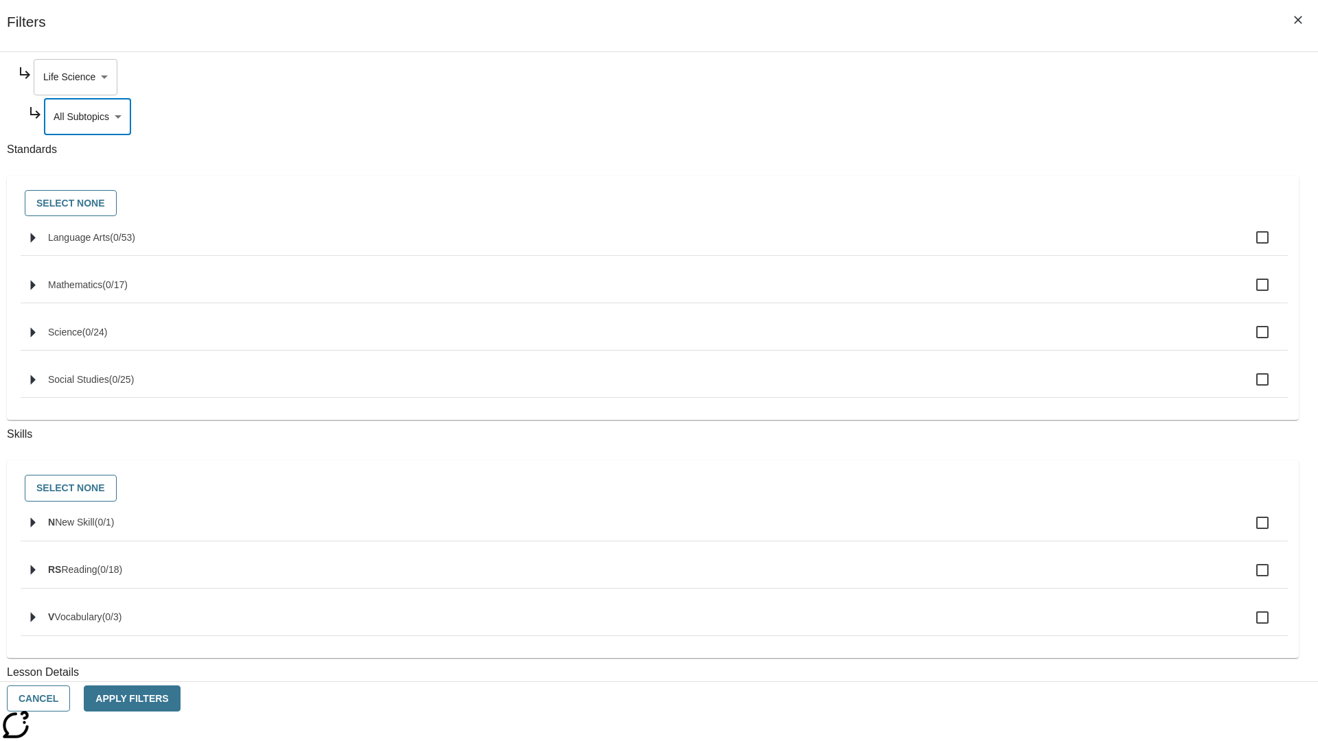
click at [1001, 77] on body "Skip to main content NJ Edition EN Grade 3 2025 Auto Grade 3 Search 0 Tauto Das…" at bounding box center [658, 425] width 1307 height 757
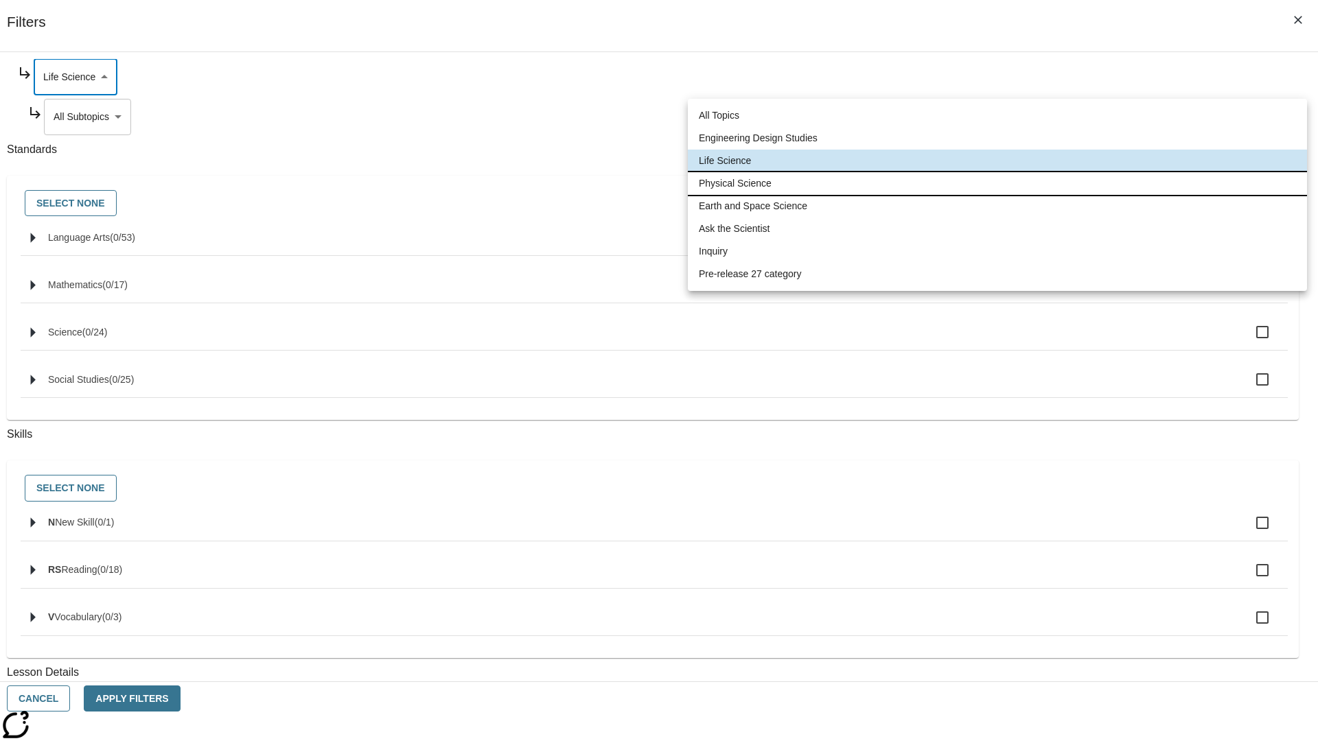
click at [997, 183] on li "Physical Science" at bounding box center [997, 183] width 619 height 23
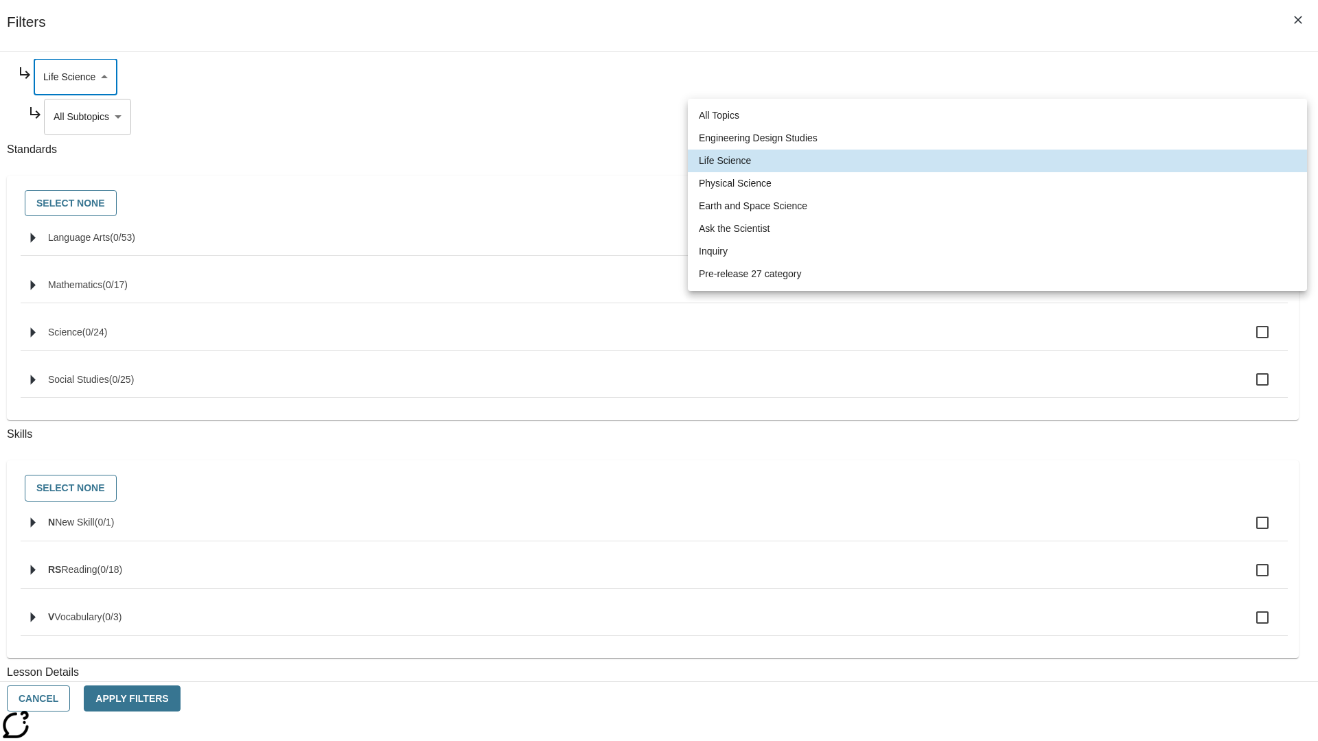
type input "190"
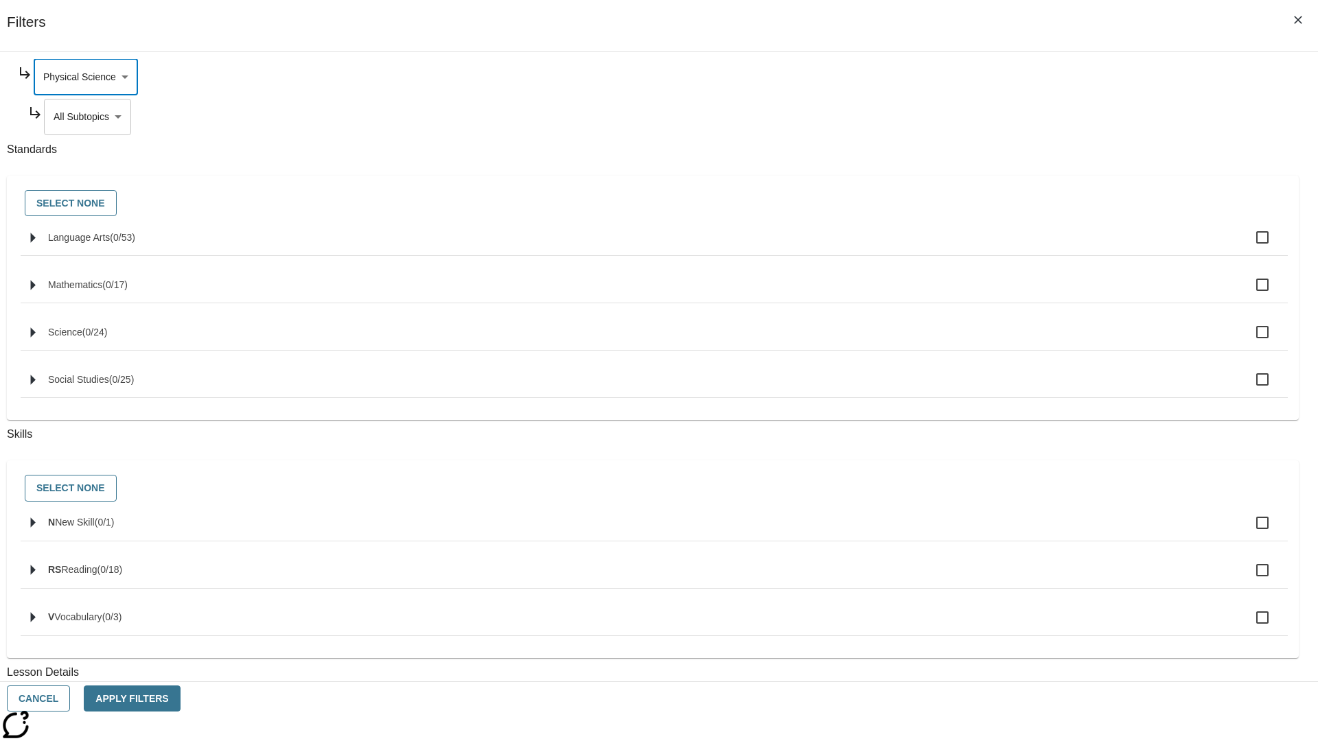
scroll to position [0, 1]
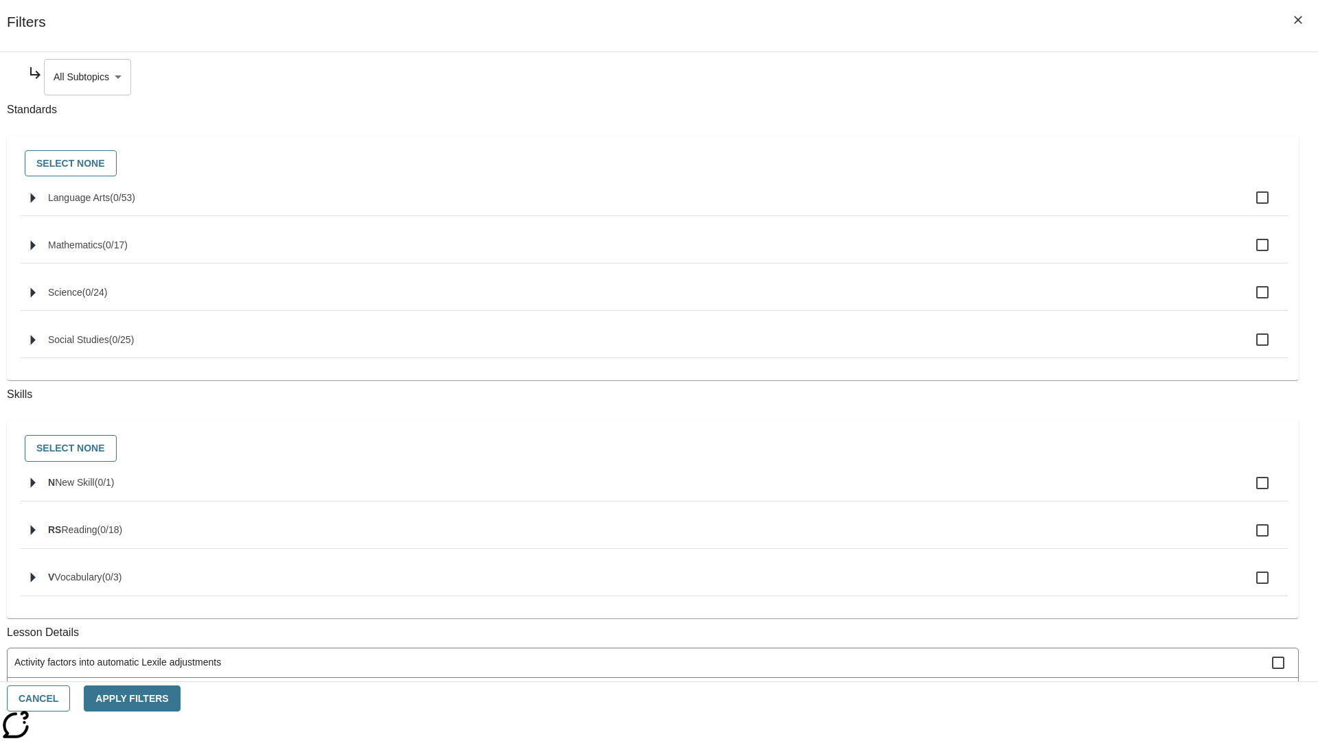
click at [1006, 77] on body "Skip to main content NJ Edition EN Grade 3 2025 Auto Grade 3 Search 0 Tauto Das…" at bounding box center [658, 425] width 1307 height 757
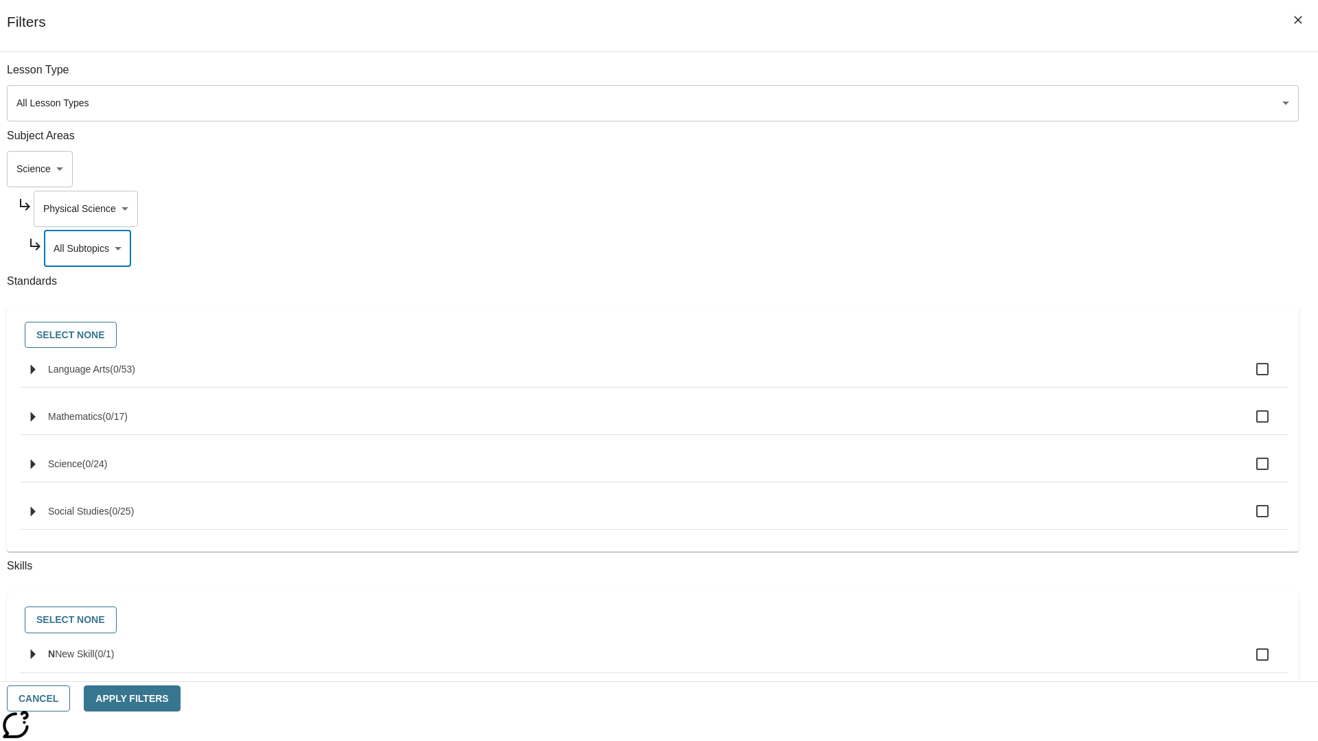
click at [1001, 209] on body "Skip to main content NJ Edition EN Grade 3 2025 Auto Grade 3 Search 0 Tauto Das…" at bounding box center [658, 425] width 1307 height 757
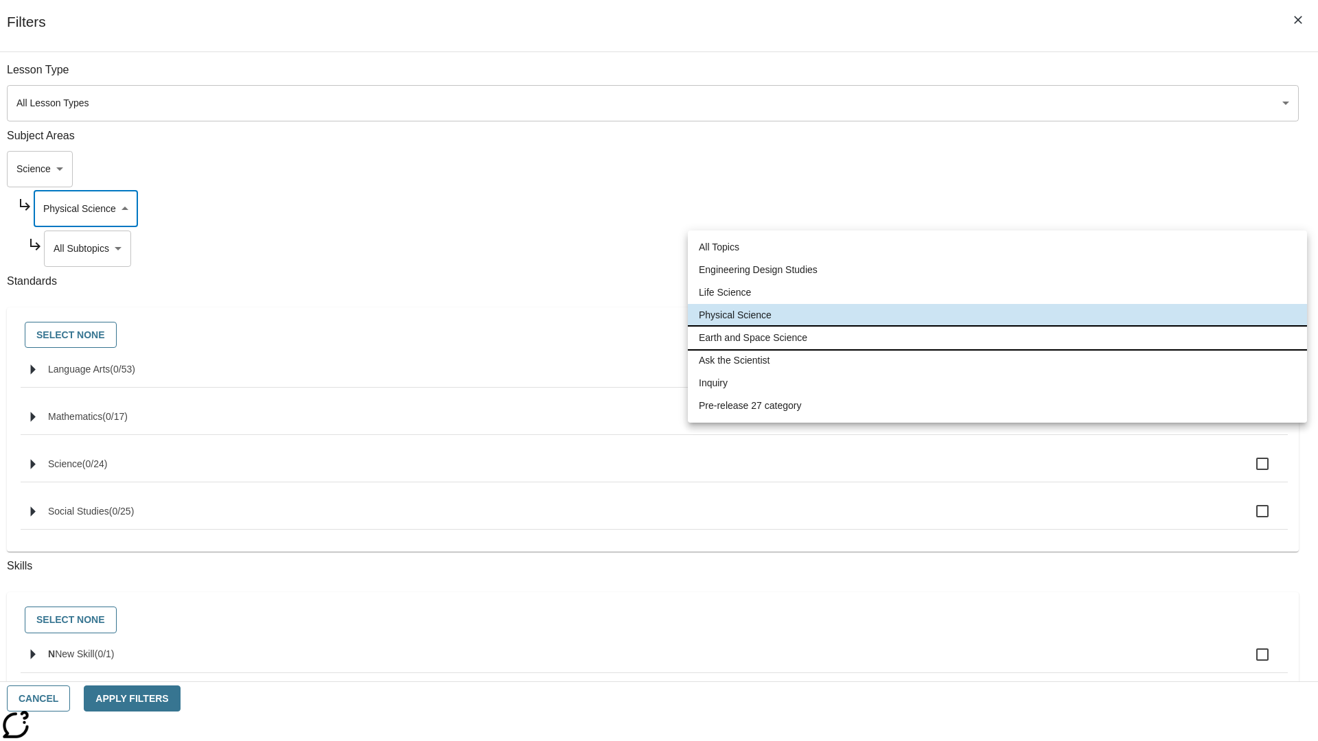
click at [997, 338] on li "Earth and Space Science" at bounding box center [997, 338] width 619 height 23
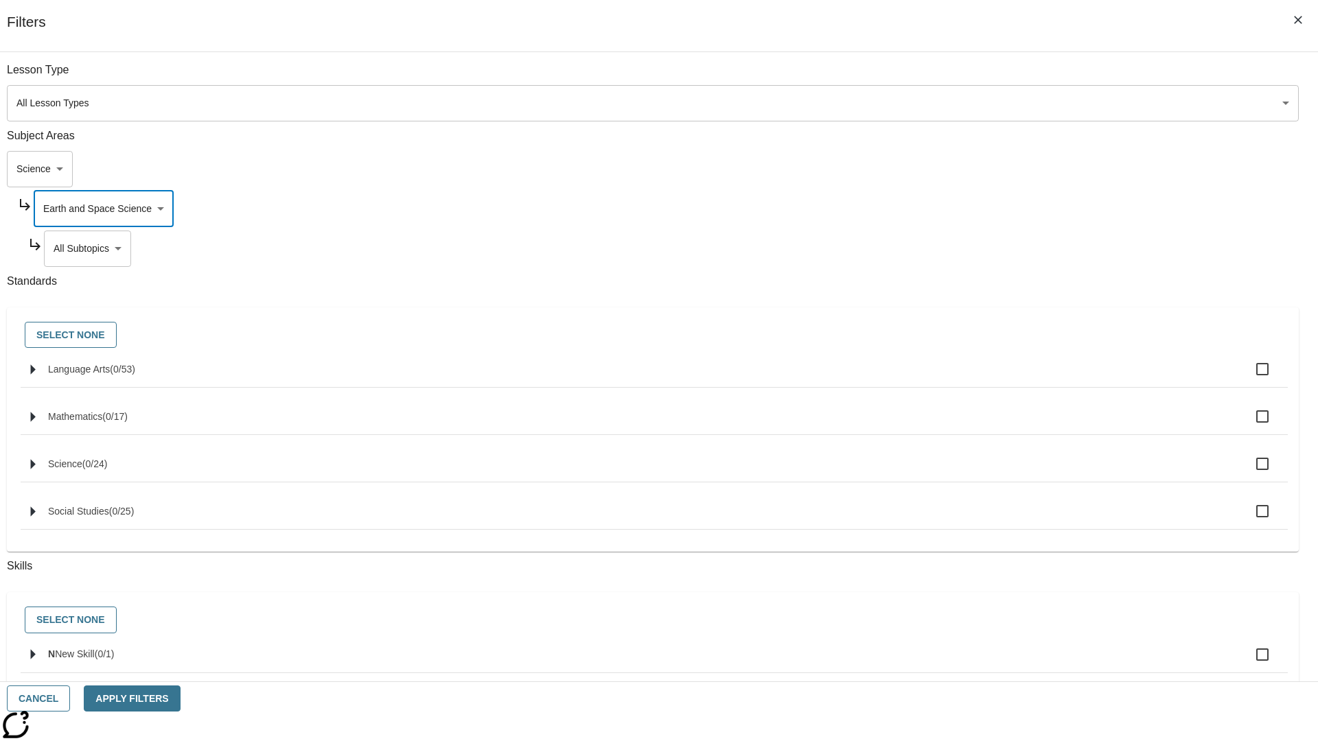
scroll to position [172, 1]
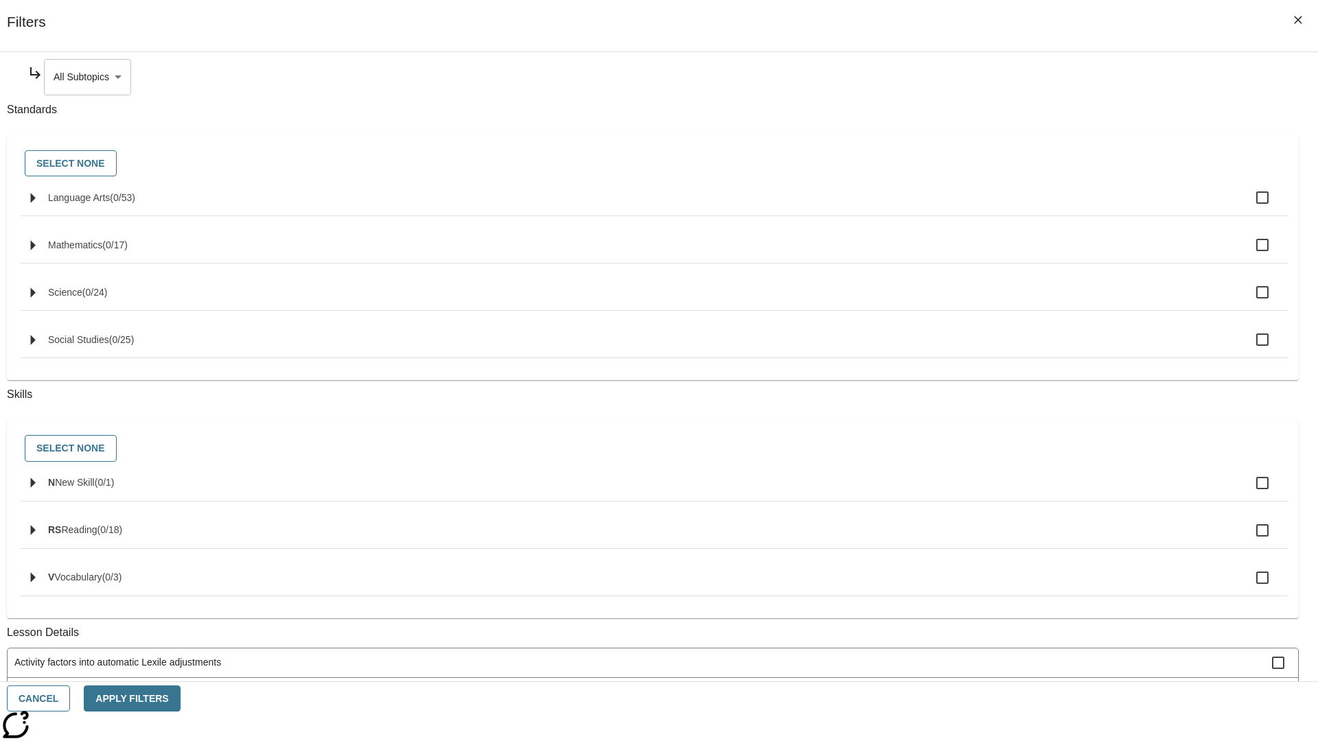
click at [1006, 77] on body "Skip to main content NJ Edition EN Grade 3 2025 Auto Grade 3 Search 0 Tauto Das…" at bounding box center [658, 425] width 1307 height 757
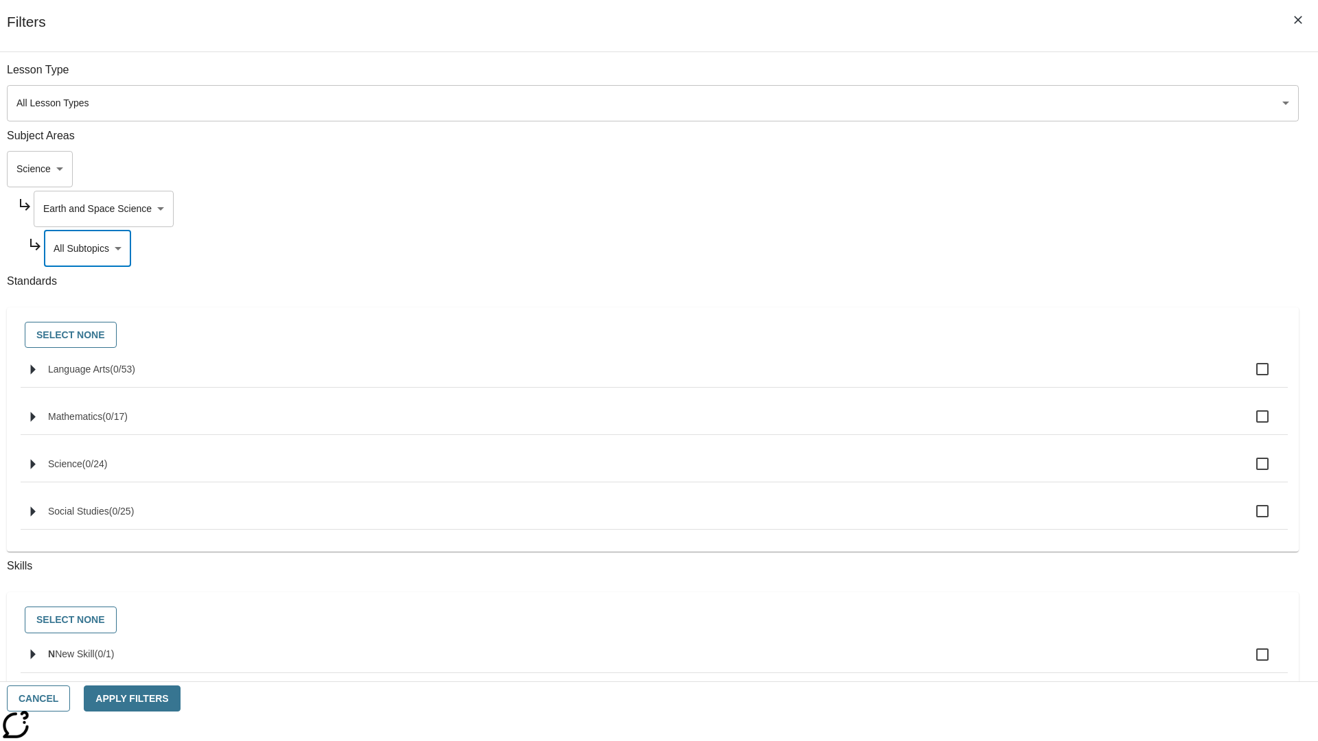
scroll to position [132, 1]
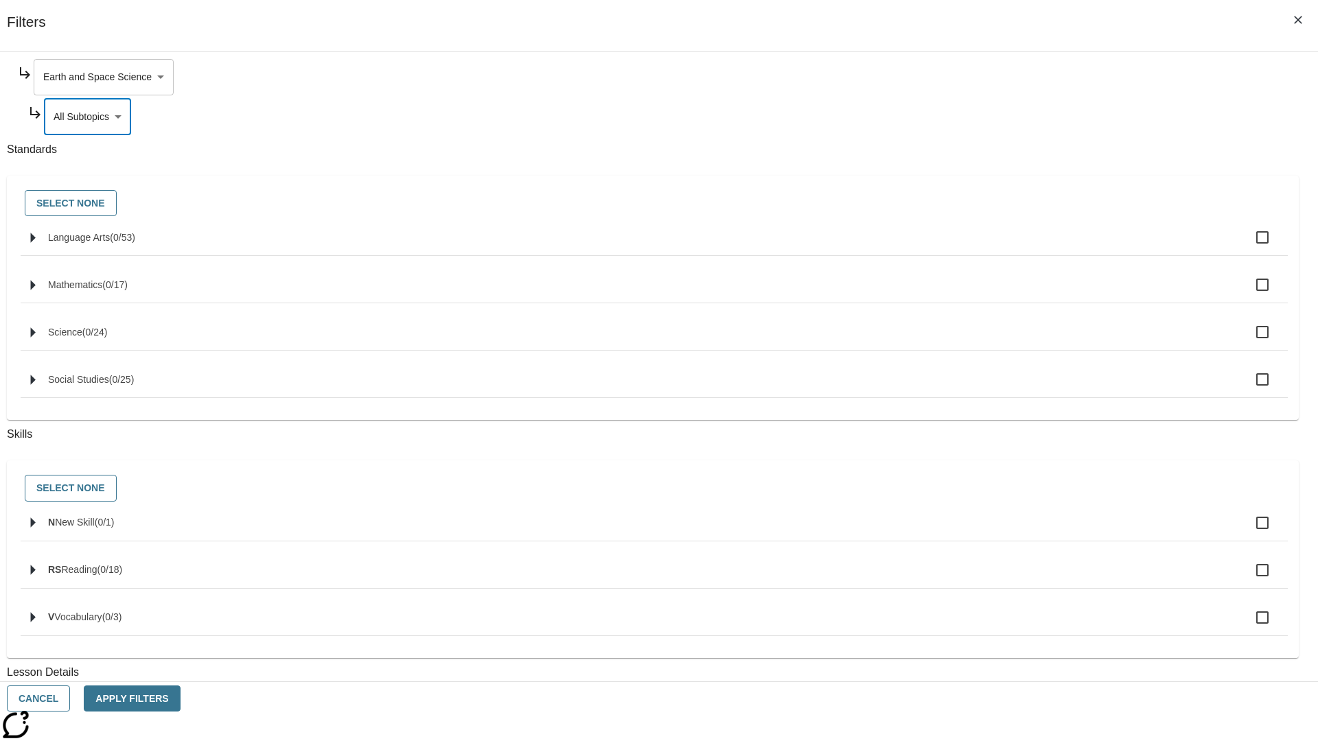
click at [1001, 77] on body "Skip to main content NJ Edition EN Grade 3 2025 Auto Grade 3 Search 0 Tauto Das…" at bounding box center [658, 425] width 1307 height 757
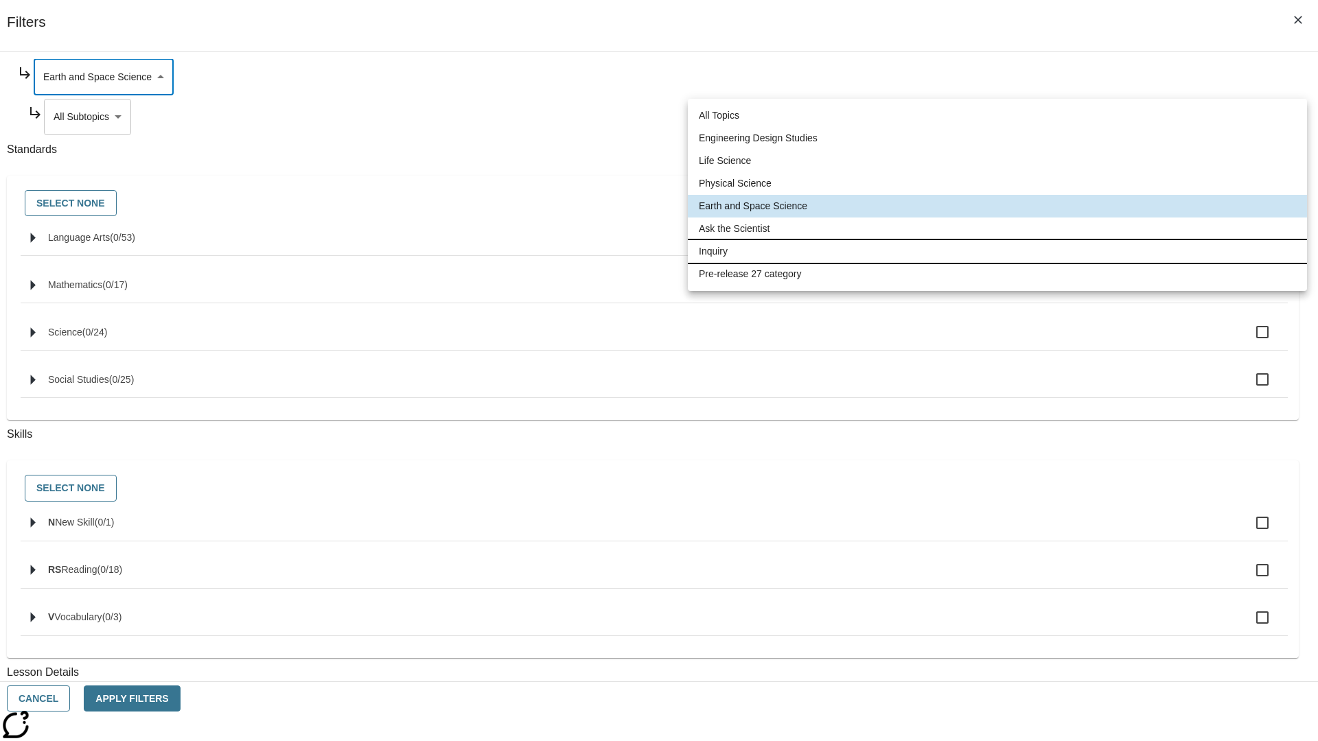
click at [997, 251] on li "Inquiry" at bounding box center [997, 251] width 619 height 23
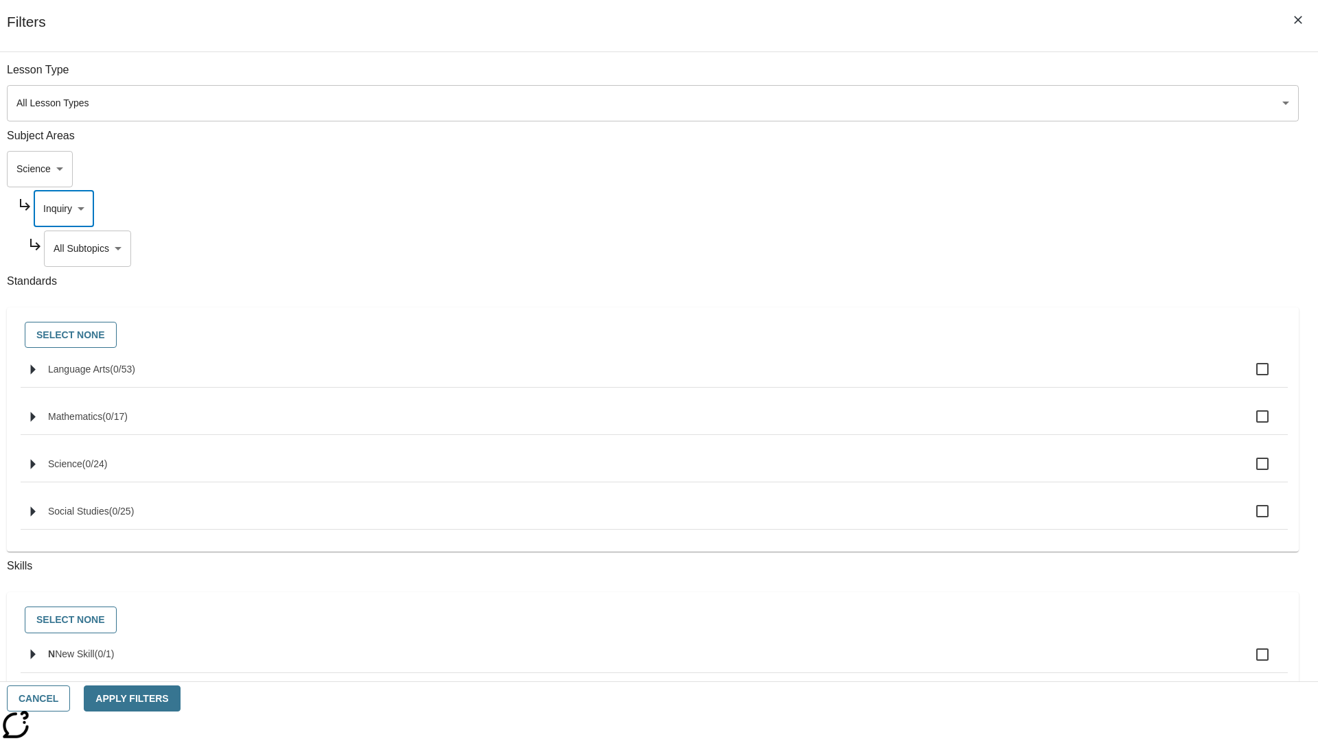
click at [1006, 248] on body "Skip to main content NJ Edition EN Grade 3 2025 Auto Grade 3 Search 0 Tauto Das…" at bounding box center [658, 425] width 1307 height 757
click at [1001, 209] on body "Skip to main content NJ Edition EN Grade 3 2025 Auto Grade 3 Search 0 Tauto Das…" at bounding box center [658, 425] width 1307 height 757
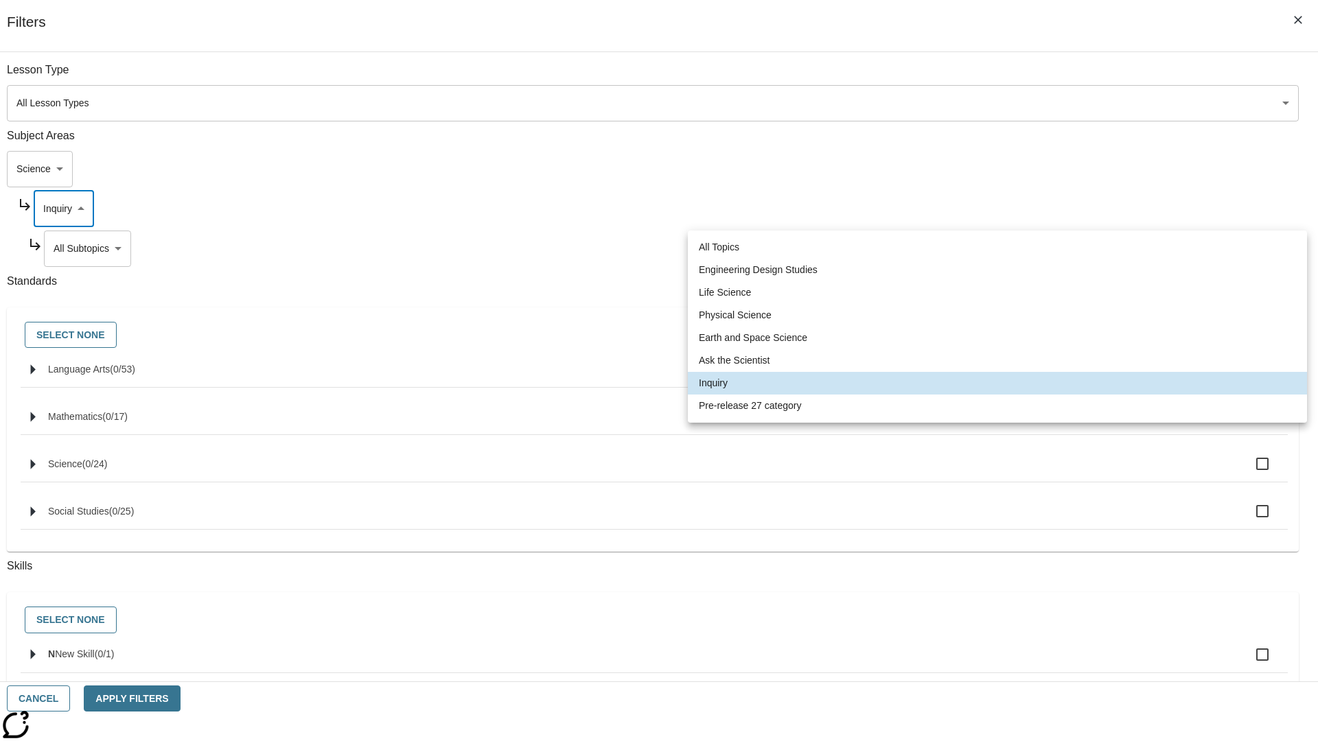
scroll to position [0, 1]
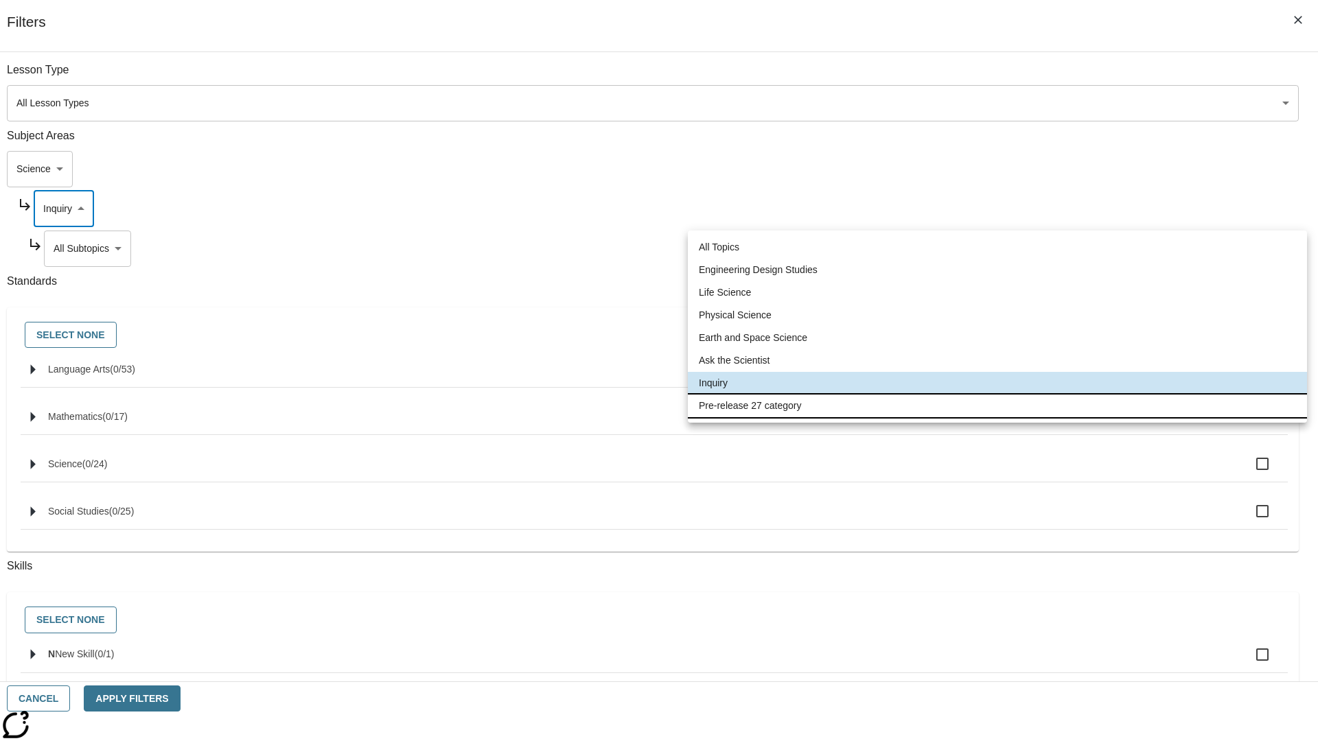
click at [997, 406] on li "Pre-release 27 category" at bounding box center [997, 406] width 619 height 23
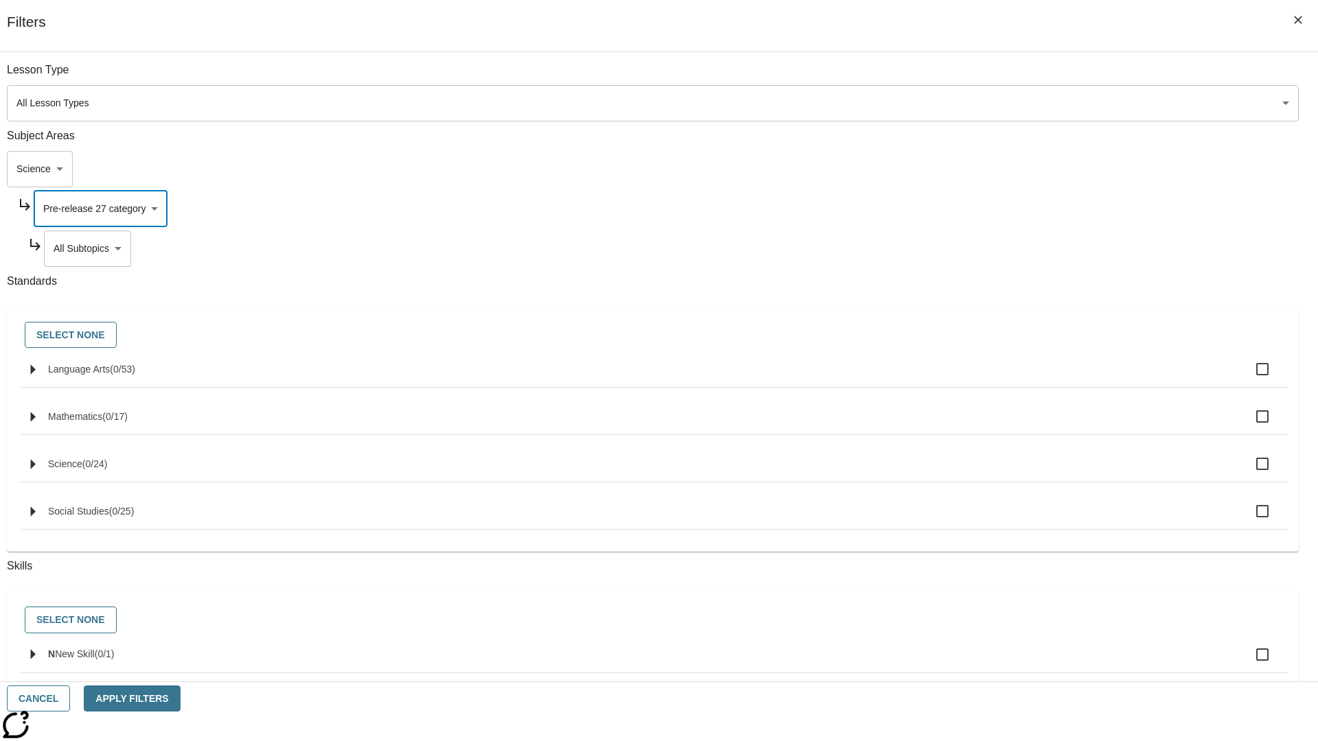
type input "271"
click at [1006, 77] on body "Skip to main content NJ Edition EN Grade 3 2025 Auto Grade 3 Search 0 Tauto Das…" at bounding box center [658, 425] width 1307 height 757
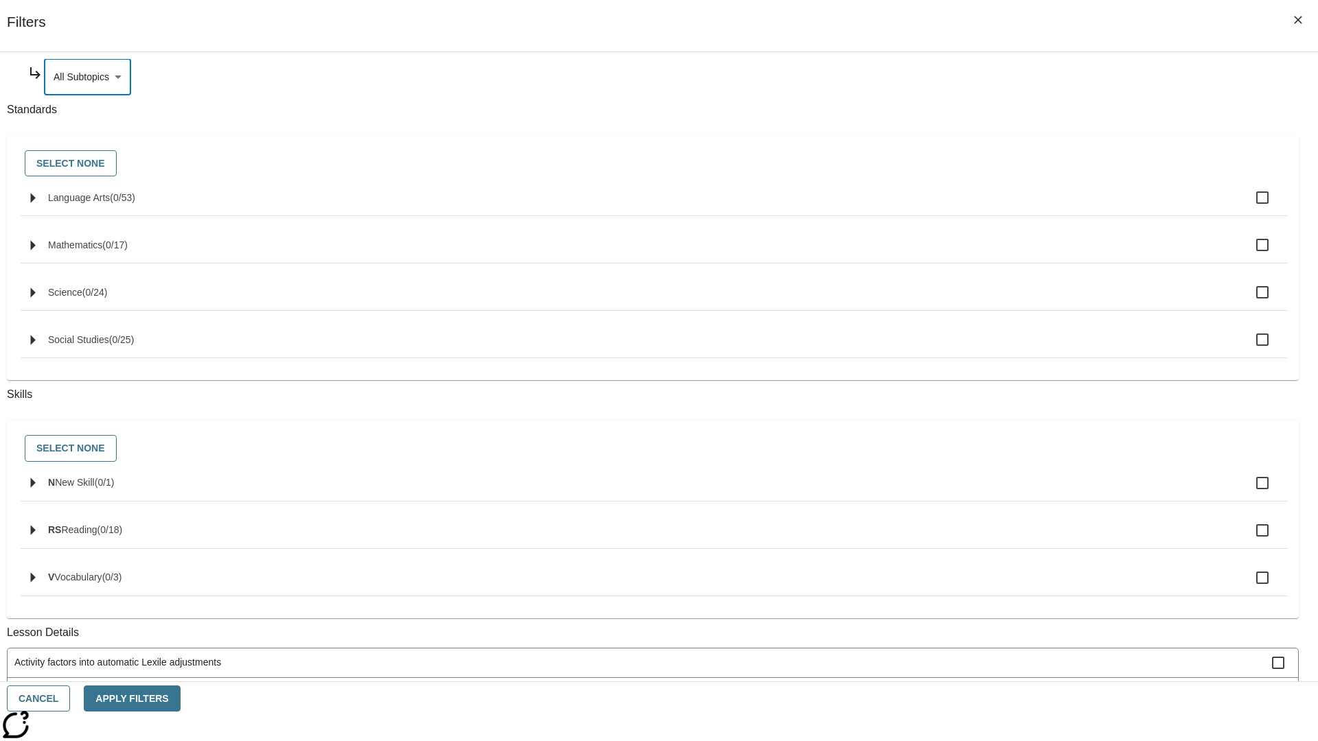
scroll to position [0, 0]
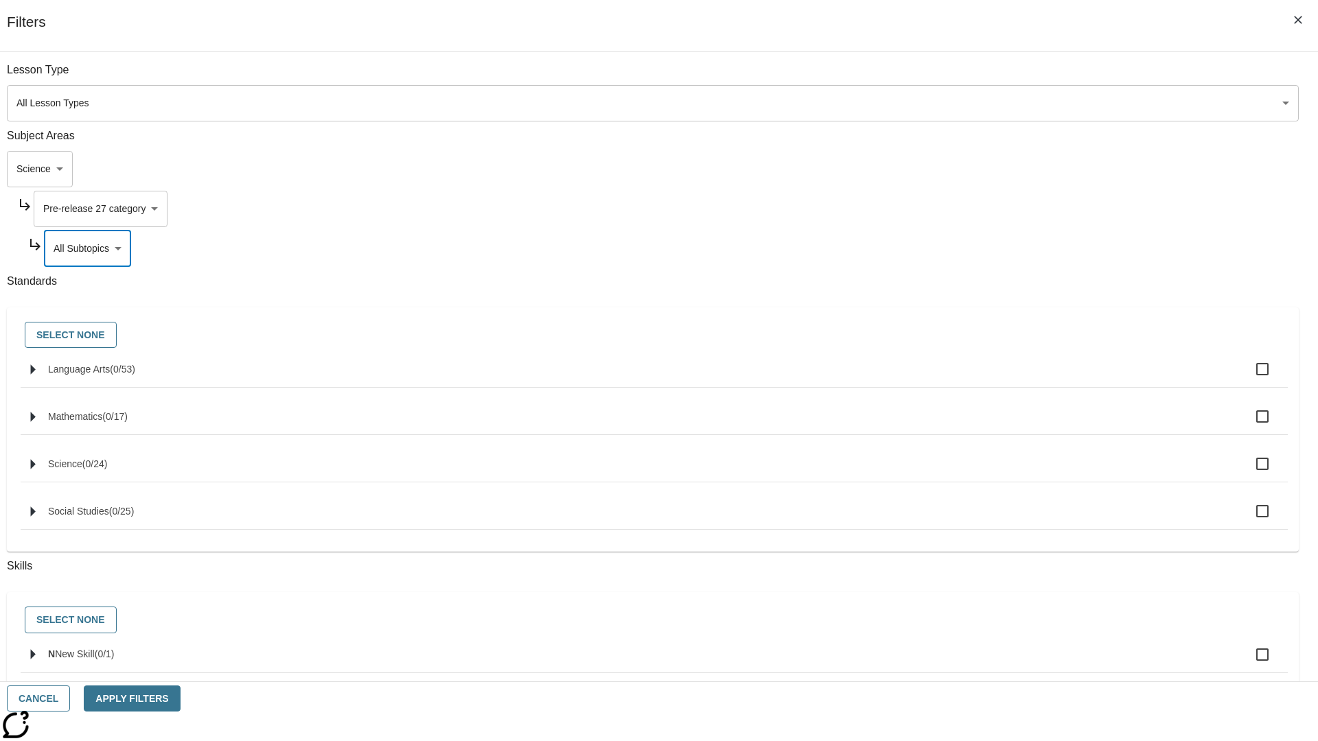
click at [988, 169] on body "Skip to main content NJ Edition EN Grade 3 2025 Auto Grade 3 Search 0 Tauto Das…" at bounding box center [658, 425] width 1307 height 757
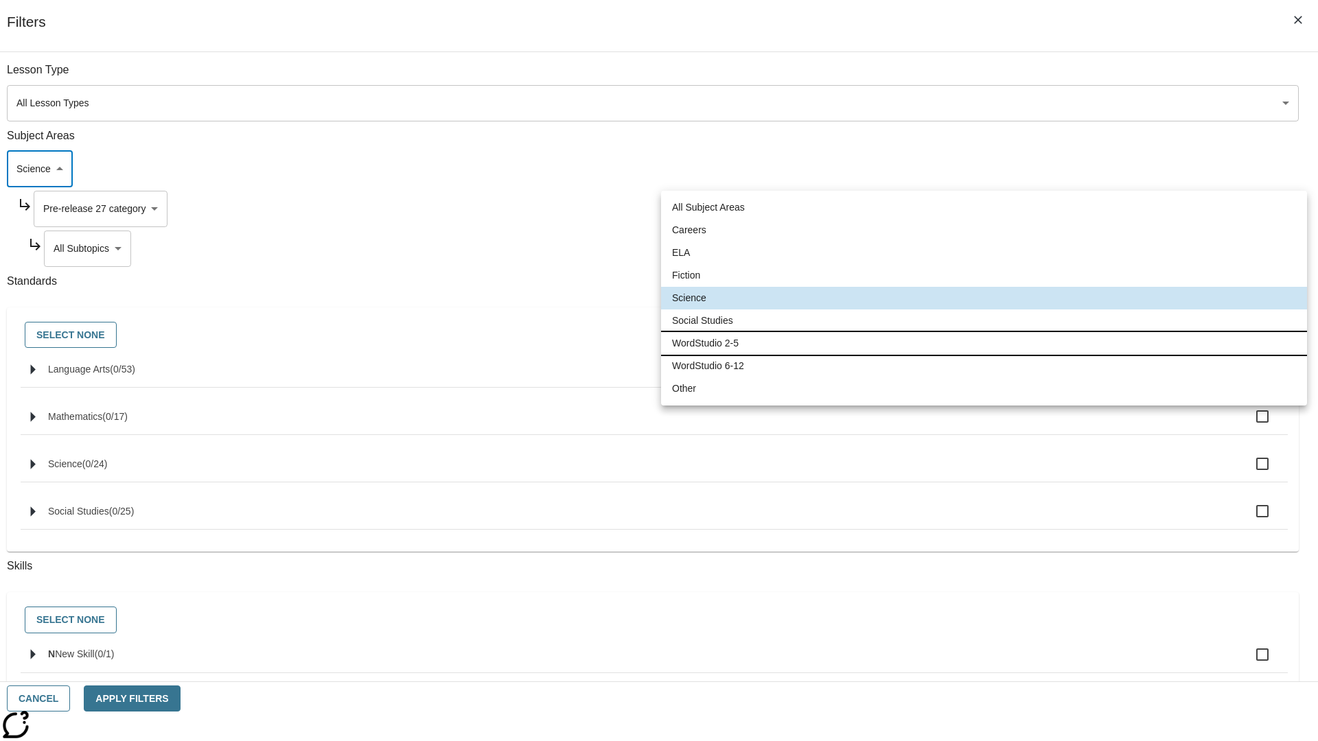
click at [983, 343] on li "WordStudio 2-5" at bounding box center [984, 343] width 646 height 23
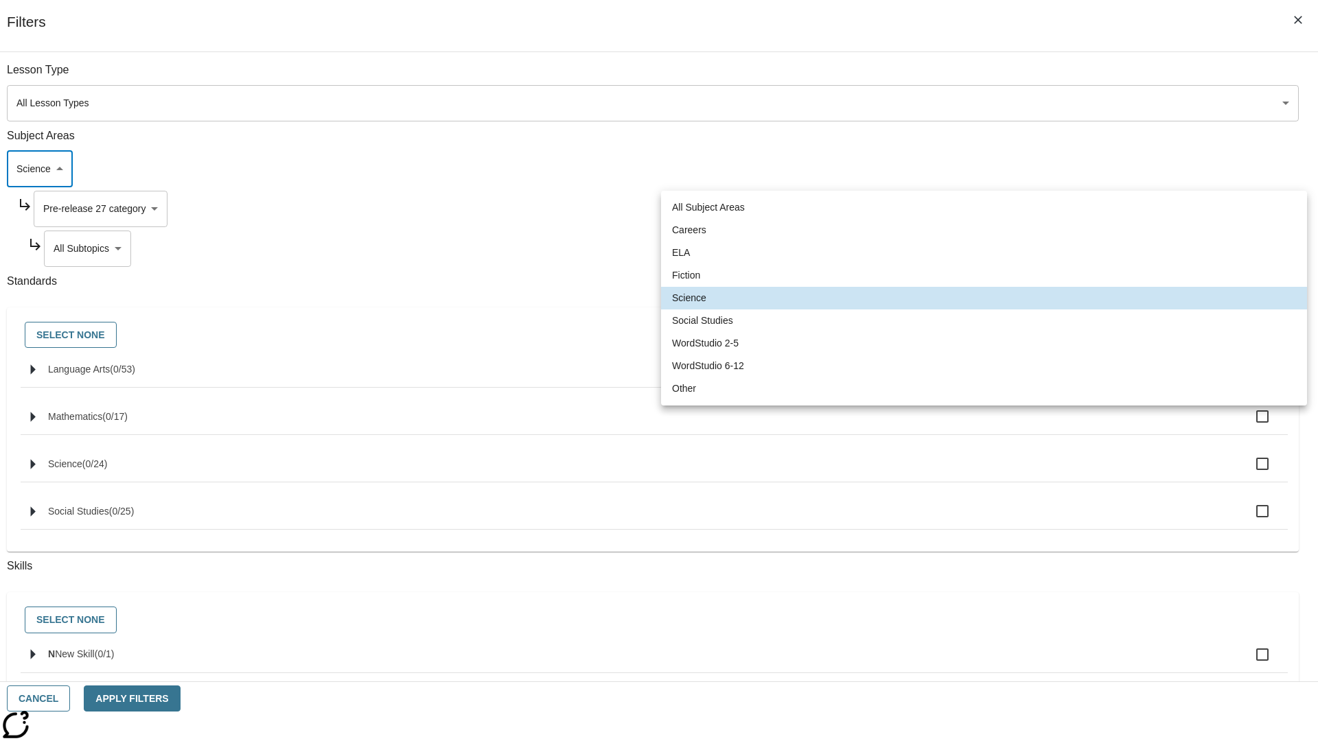
type input "6"
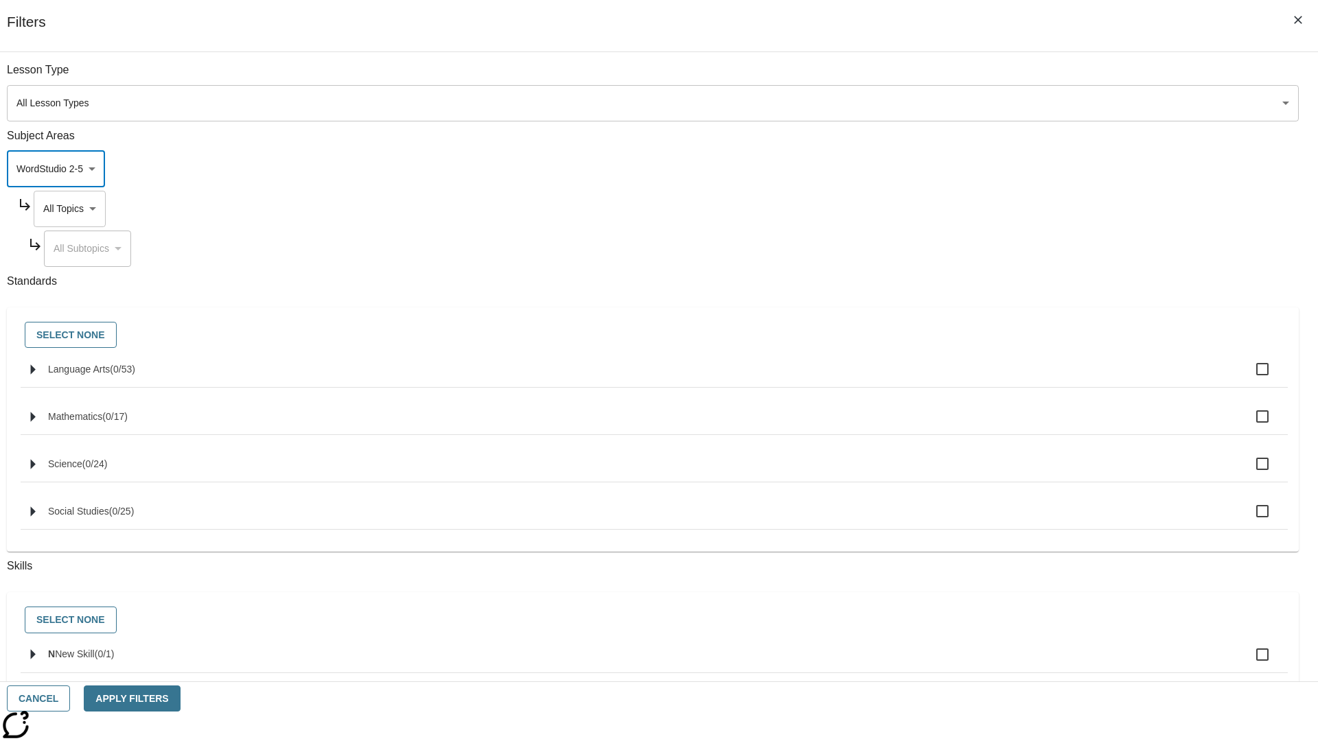
click at [1001, 209] on body "Skip to main content NJ Edition EN Grade 3 2025 Auto Grade 3 Search 0 Tauto Das…" at bounding box center [658, 425] width 1307 height 757
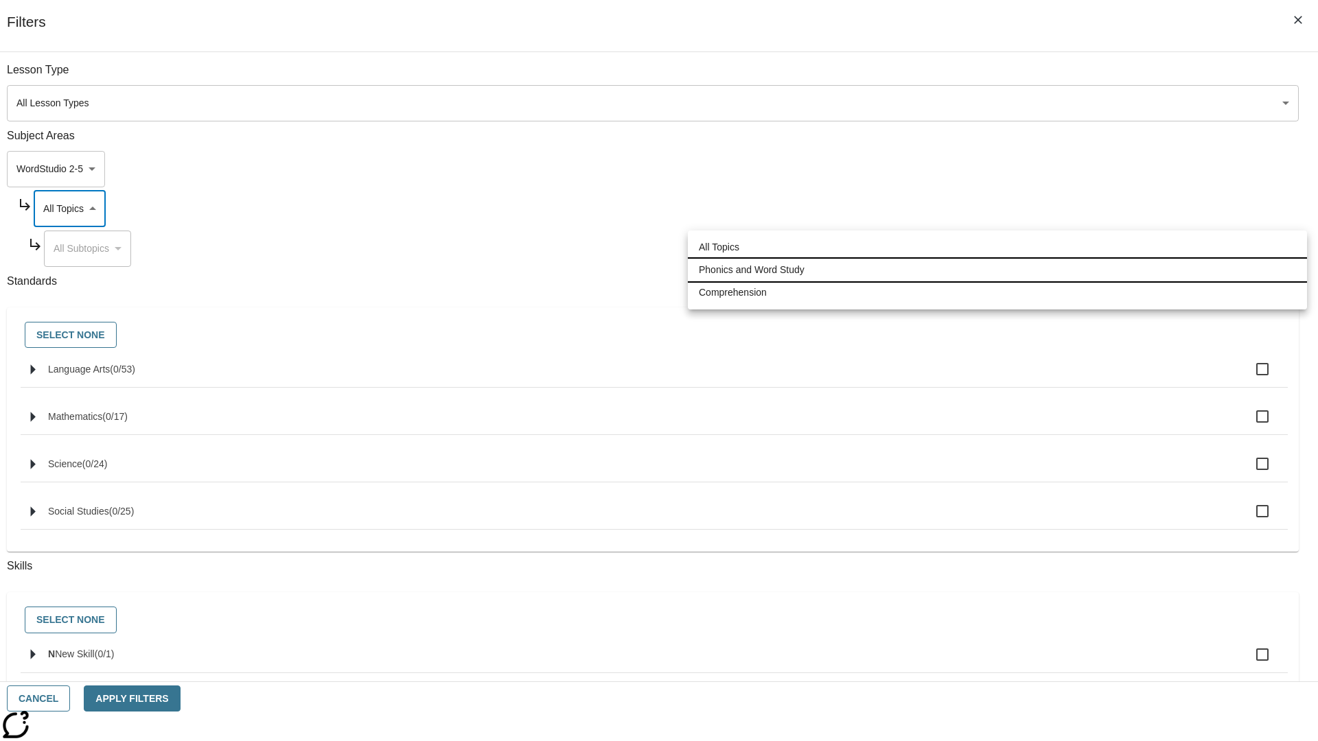
click at [997, 270] on li "Phonics and Word Study" at bounding box center [997, 270] width 619 height 23
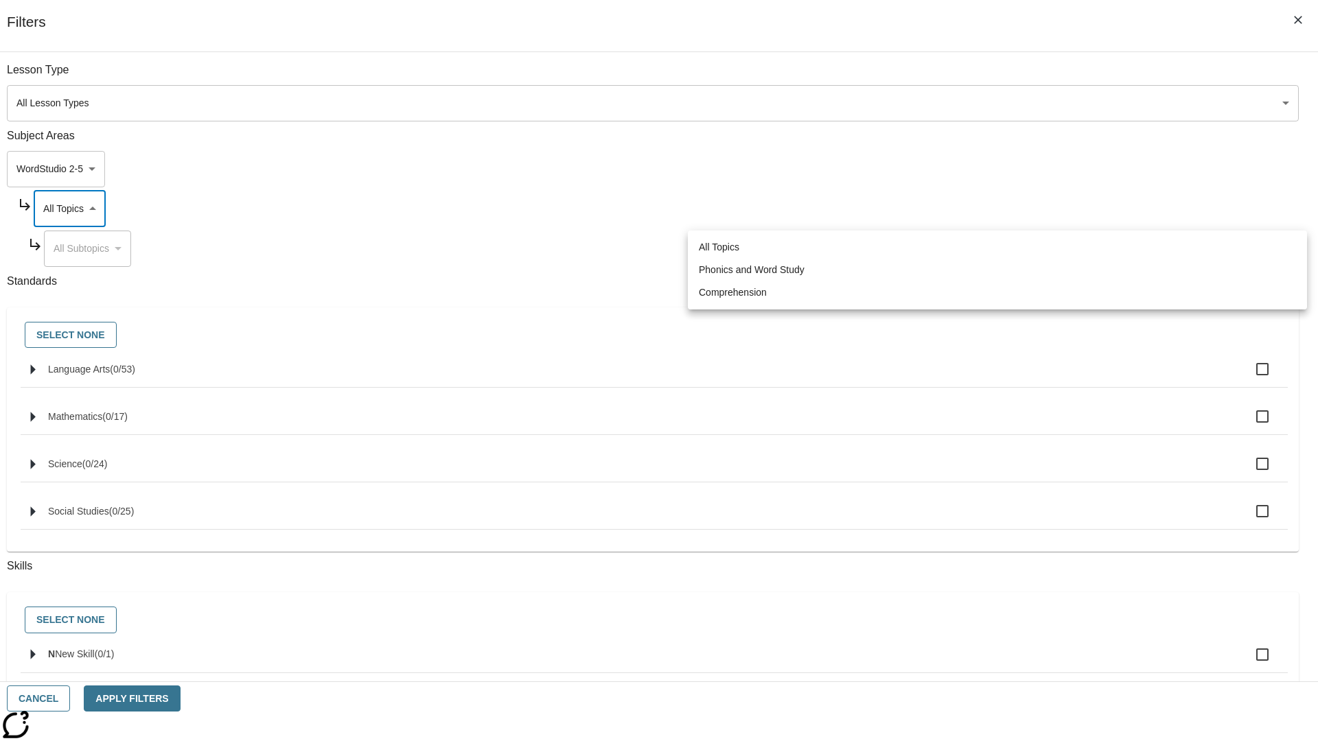
type input "249"
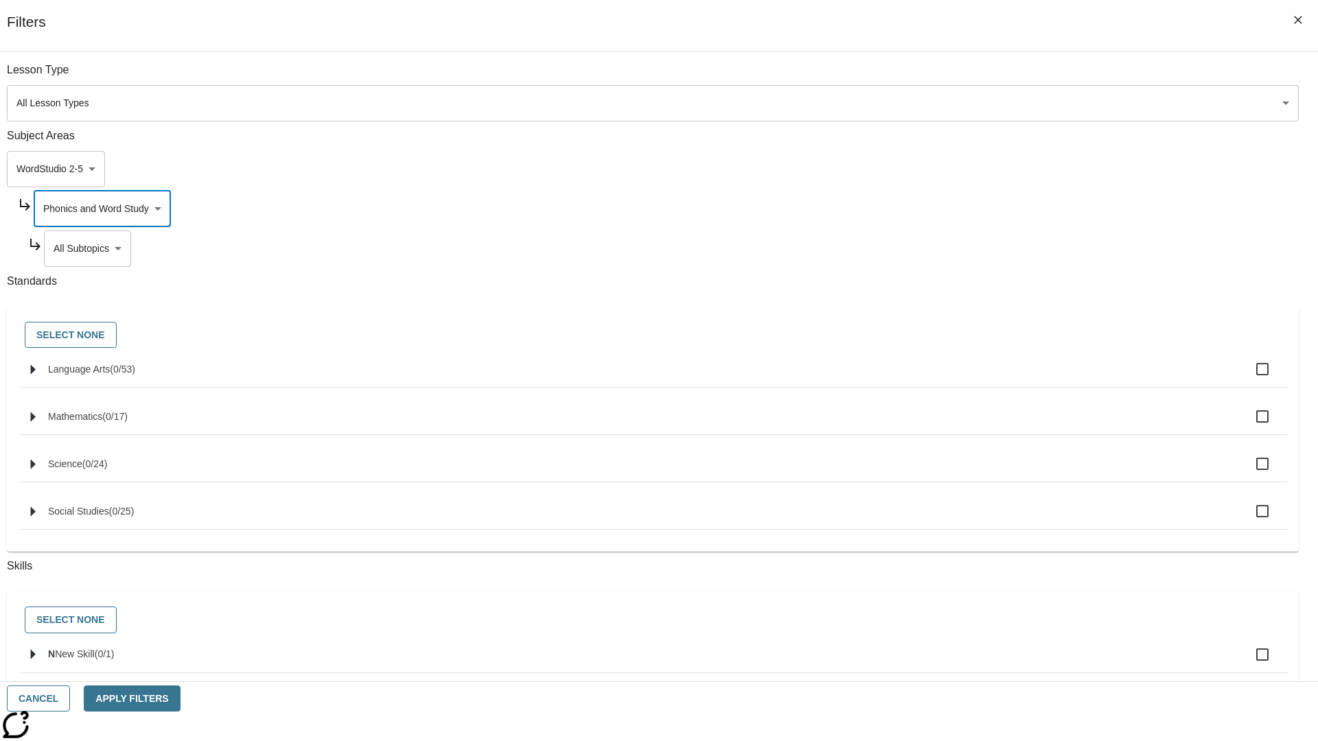
click at [1007, 248] on body "Skip to main content NJ Edition EN Grade 3 2025 Auto Grade 3 Search 0 Tauto Das…" at bounding box center [658, 425] width 1307 height 757
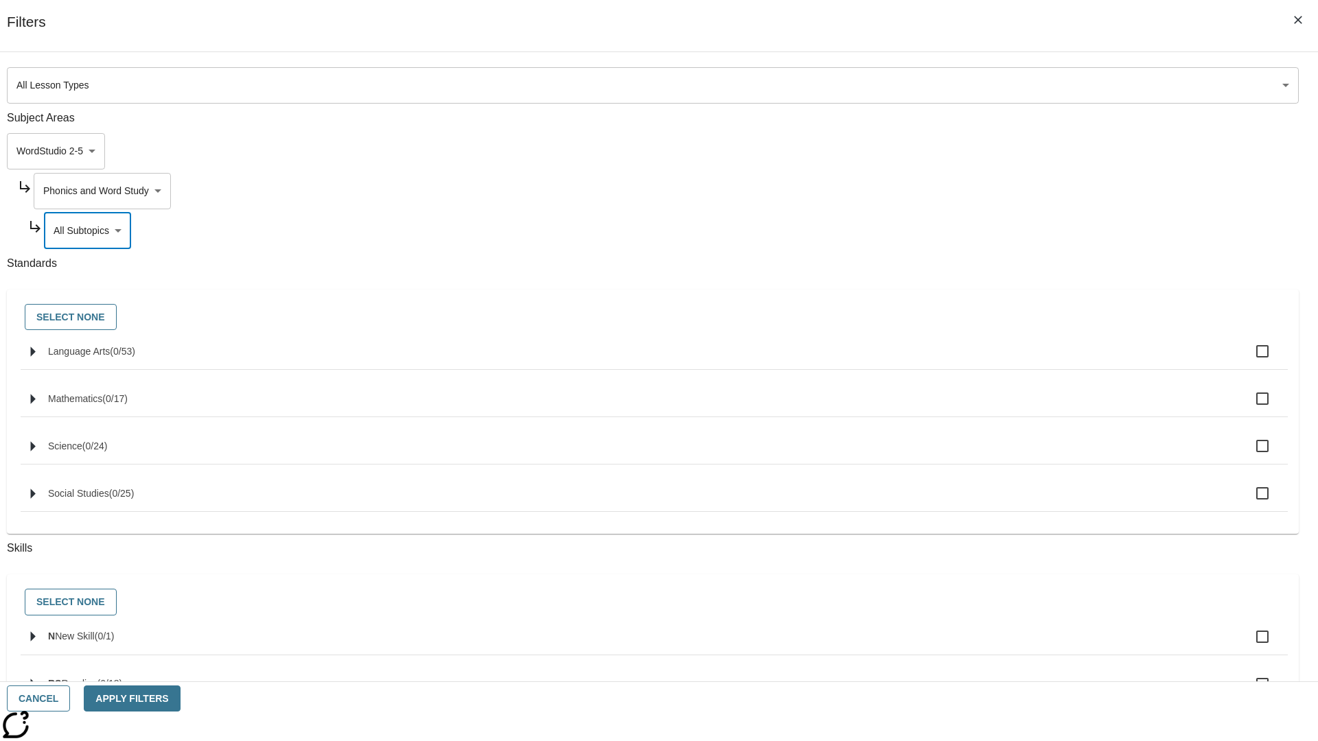
click at [1001, 77] on body "Skip to main content NJ Edition EN Grade 3 2025 Auto Grade 3 Search 0 Tauto Das…" at bounding box center [658, 425] width 1307 height 757
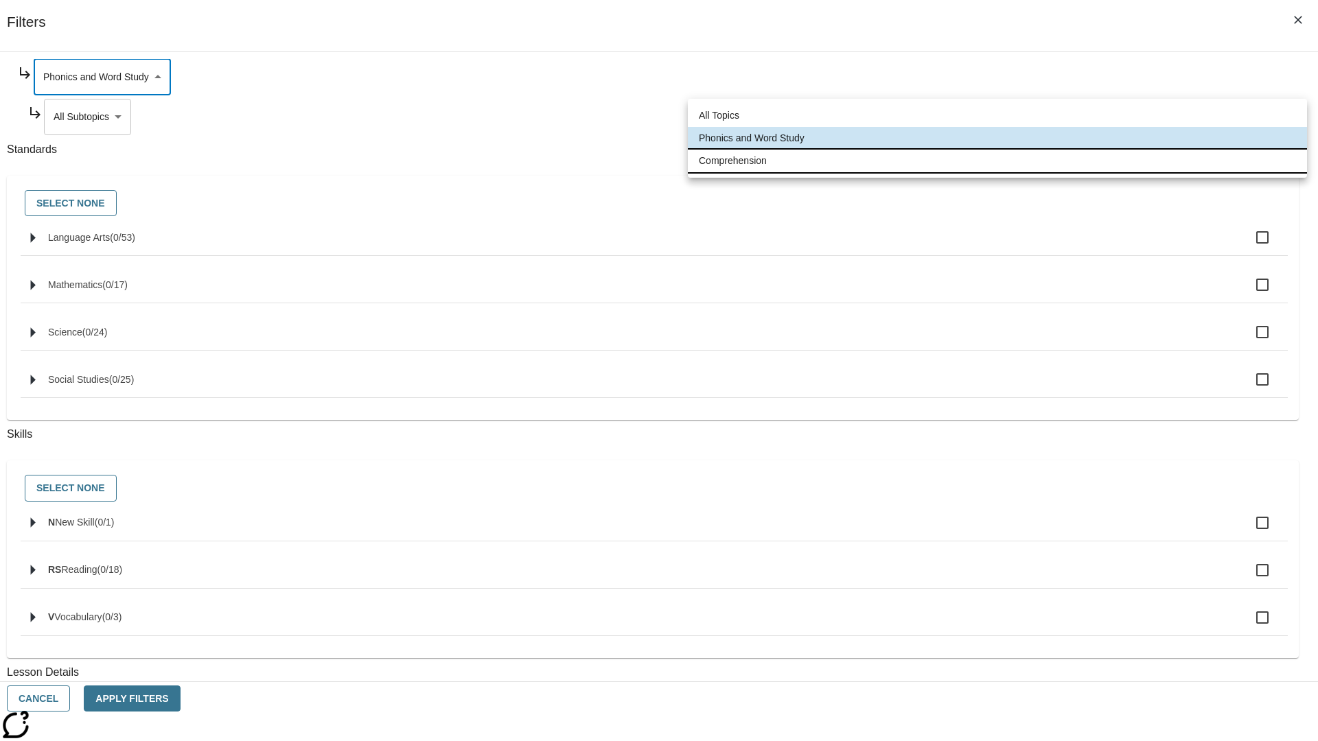
click at [997, 161] on li "Comprehension" at bounding box center [997, 161] width 619 height 23
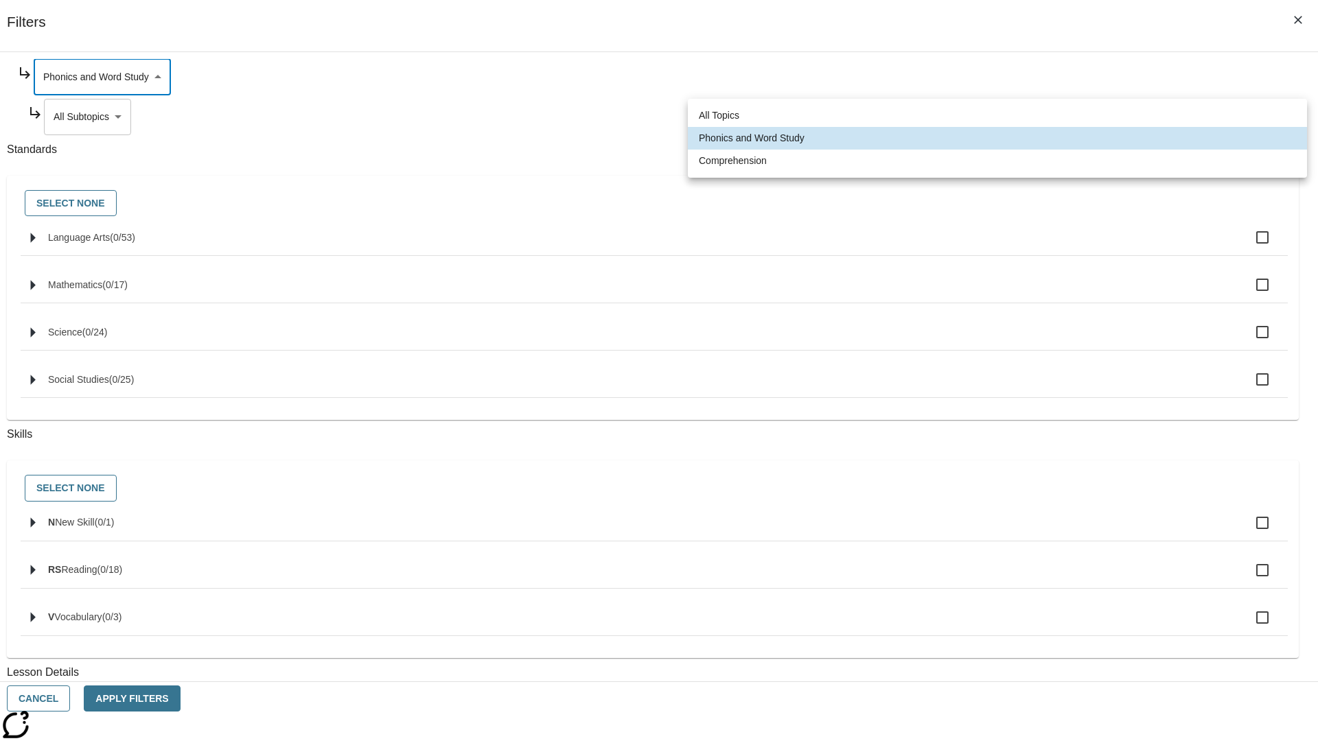
type input "252"
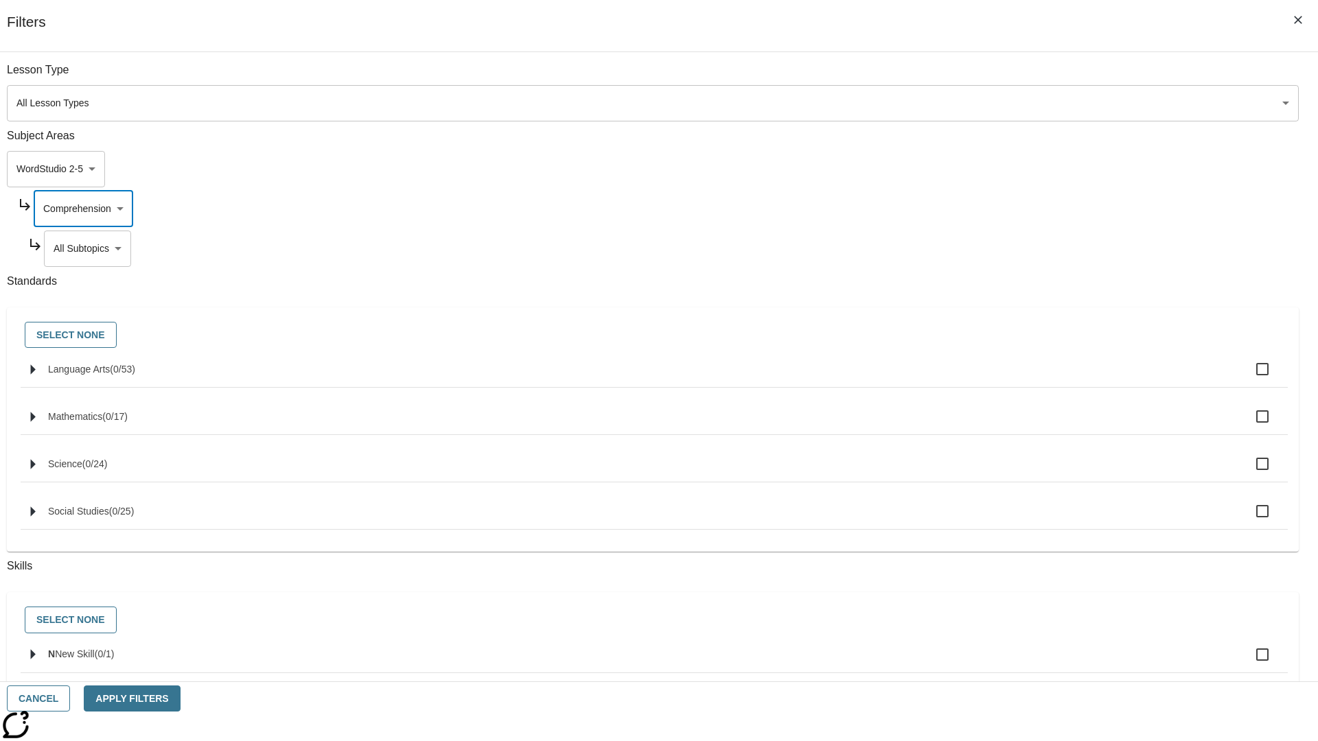
click at [1006, 248] on body "Skip to main content NJ Edition EN Grade 3 2025 Auto Grade 3 Search 0 Tauto Das…" at bounding box center [658, 425] width 1307 height 757
click at [70, 699] on button "Cancel" at bounding box center [38, 699] width 63 height 27
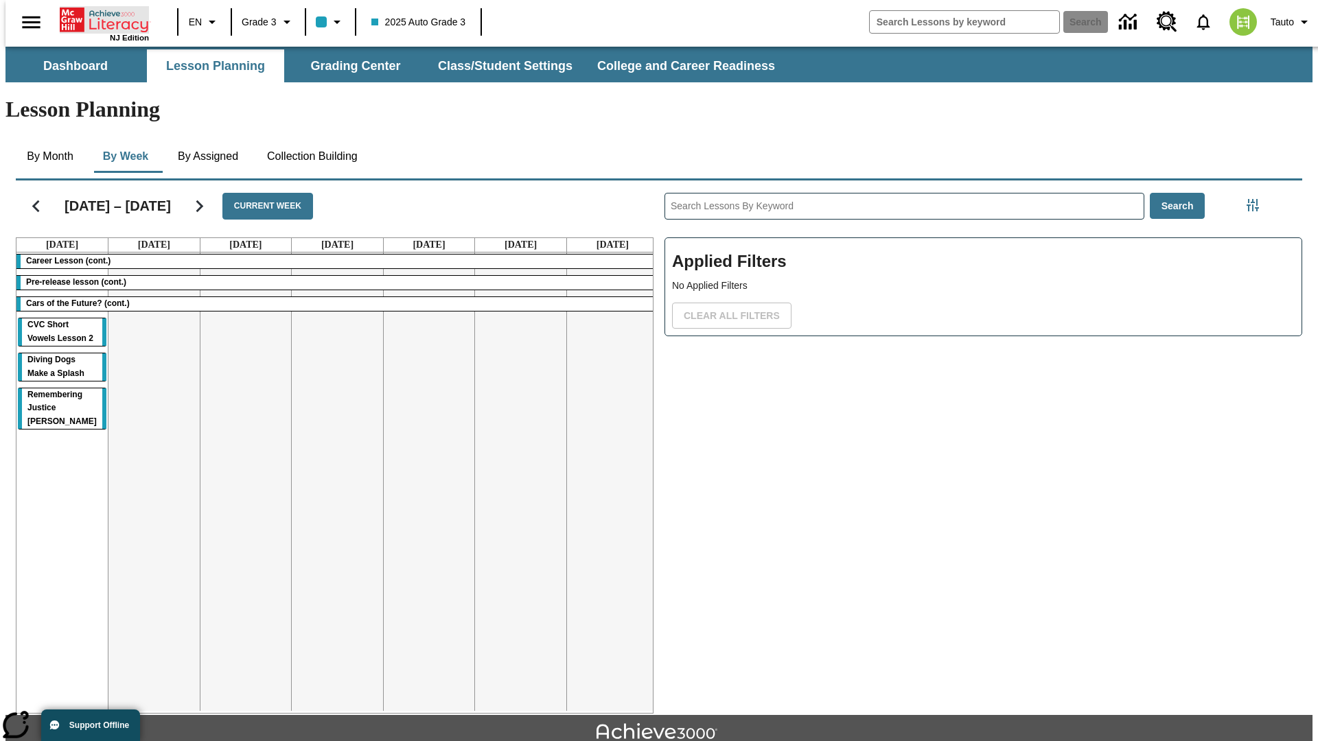
click at [99, 19] on icon "Home" at bounding box center [105, 19] width 91 height 27
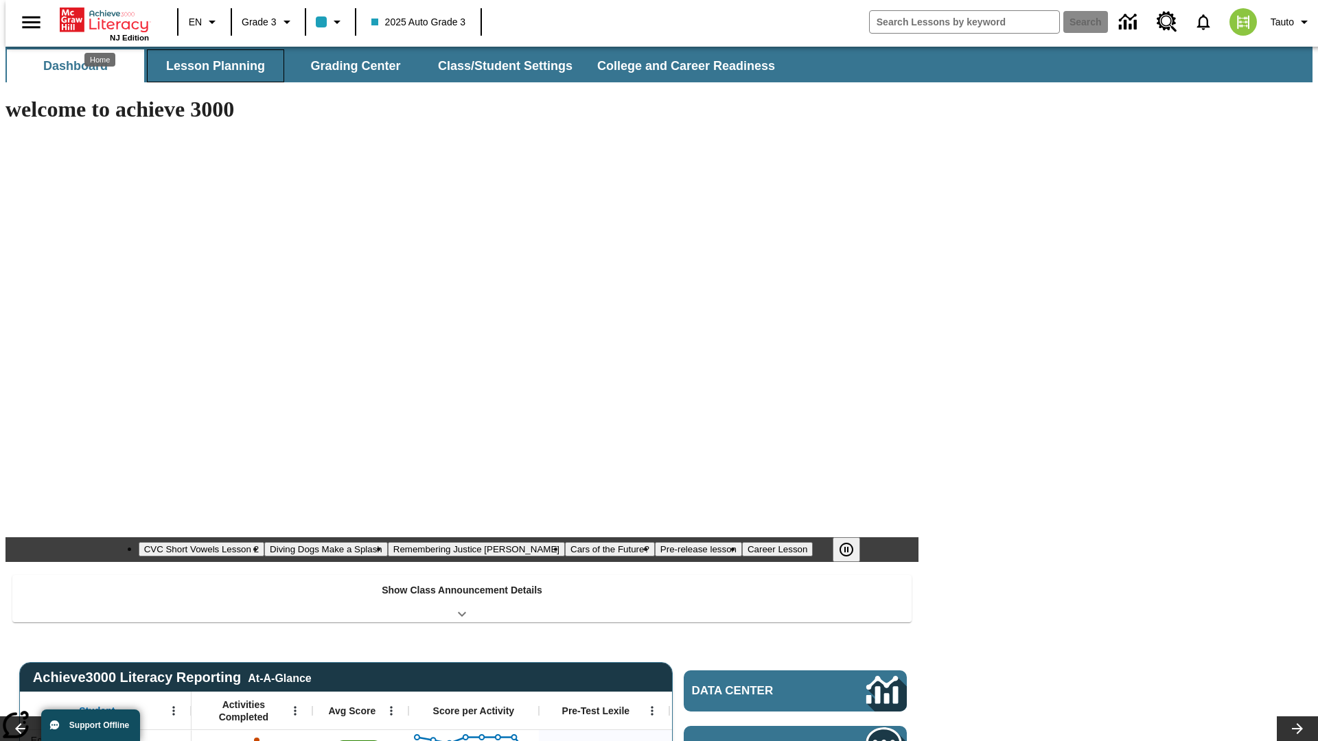
click at [210, 66] on button "Lesson Planning" at bounding box center [215, 65] width 137 height 33
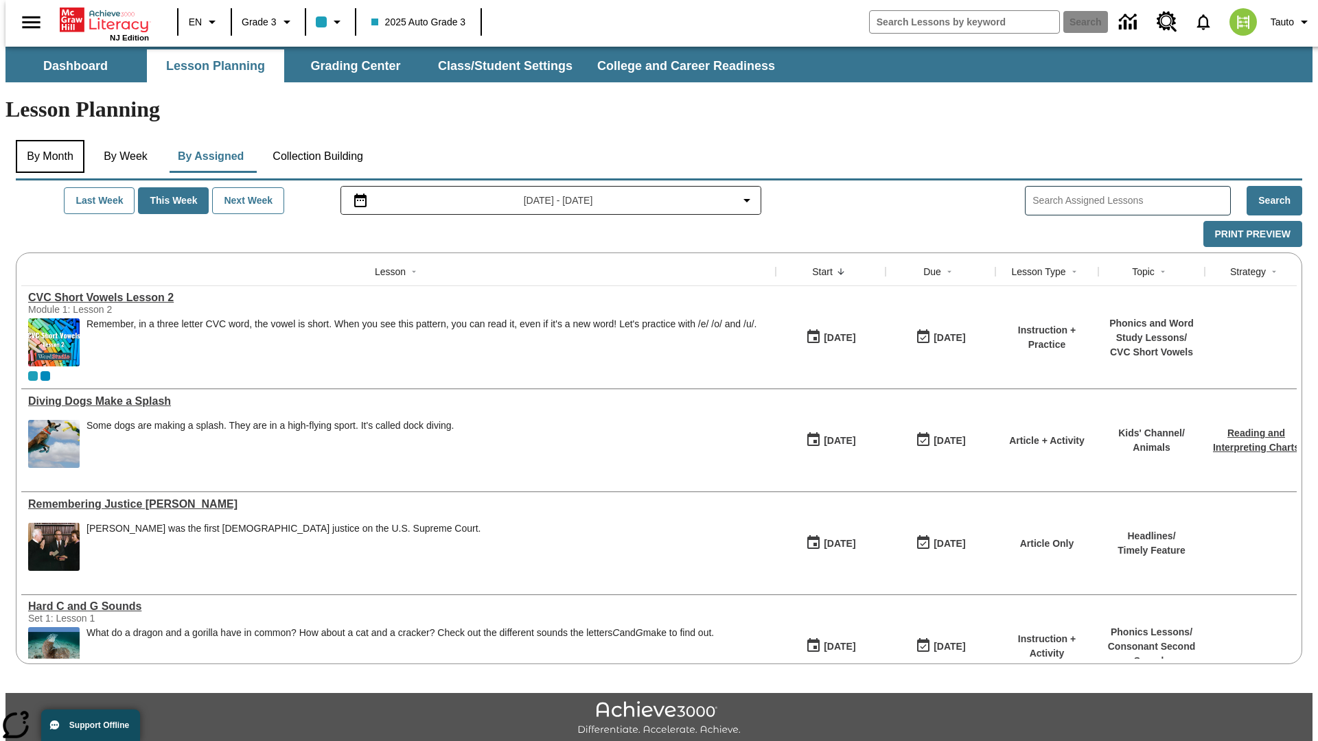
click at [46, 140] on button "By Month" at bounding box center [50, 156] width 69 height 33
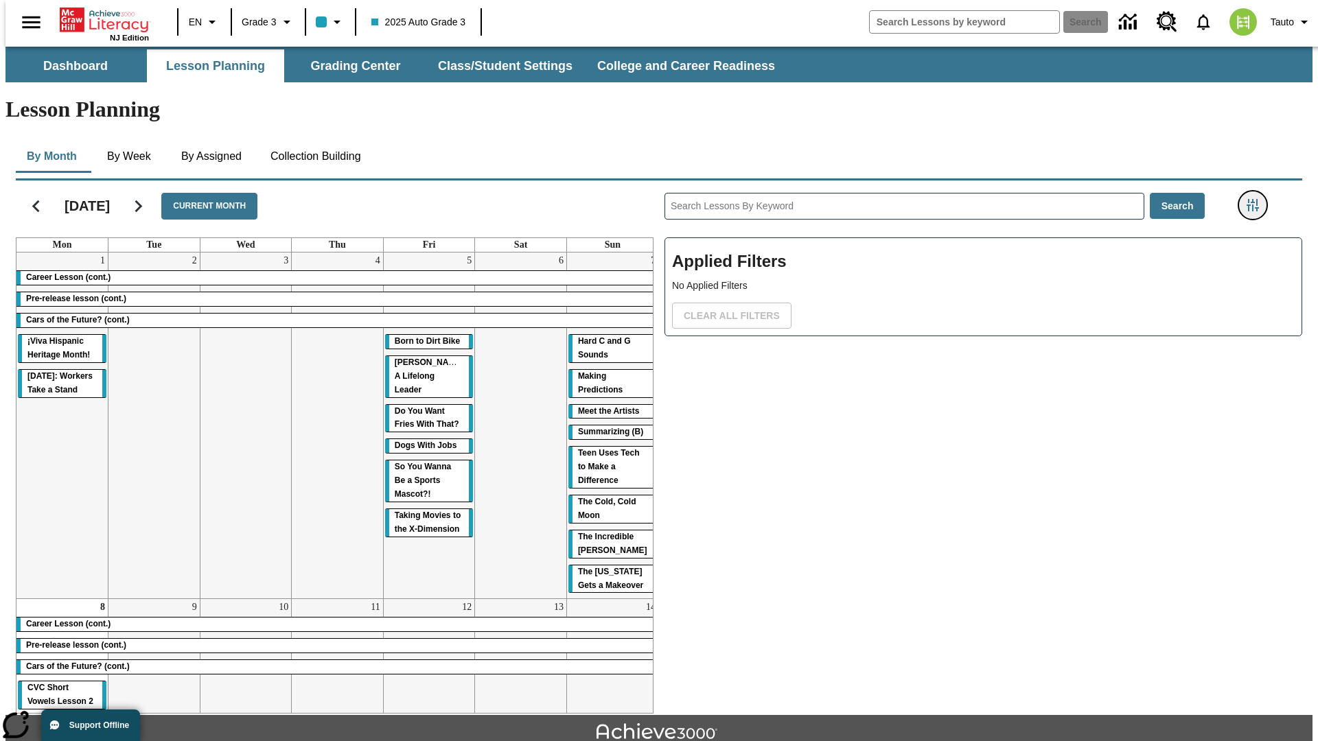
click at [1257, 199] on icon "Filters Side menu" at bounding box center [1252, 205] width 12 height 12
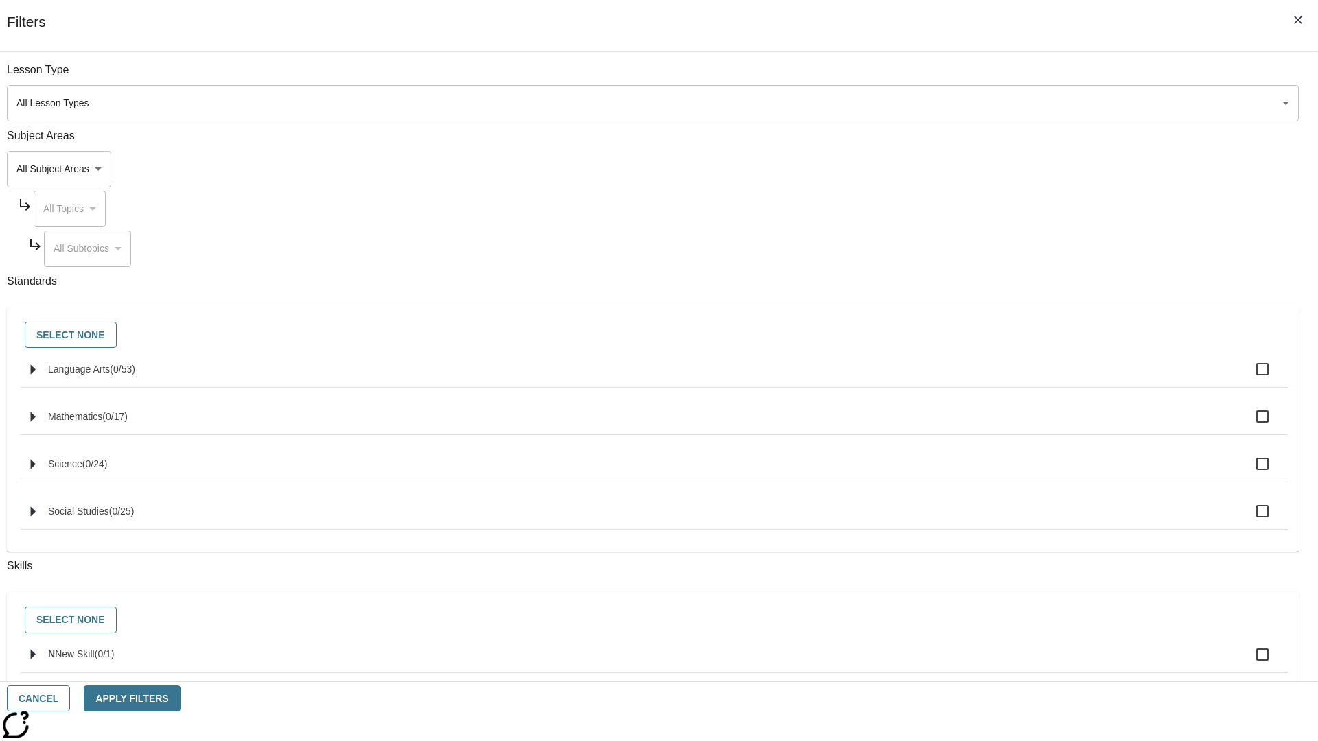
click at [988, 169] on body "Skip to main content NJ Edition EN Grade 3 2025 Auto Grade 3 Search 0 Tauto Das…" at bounding box center [658, 425] width 1307 height 757
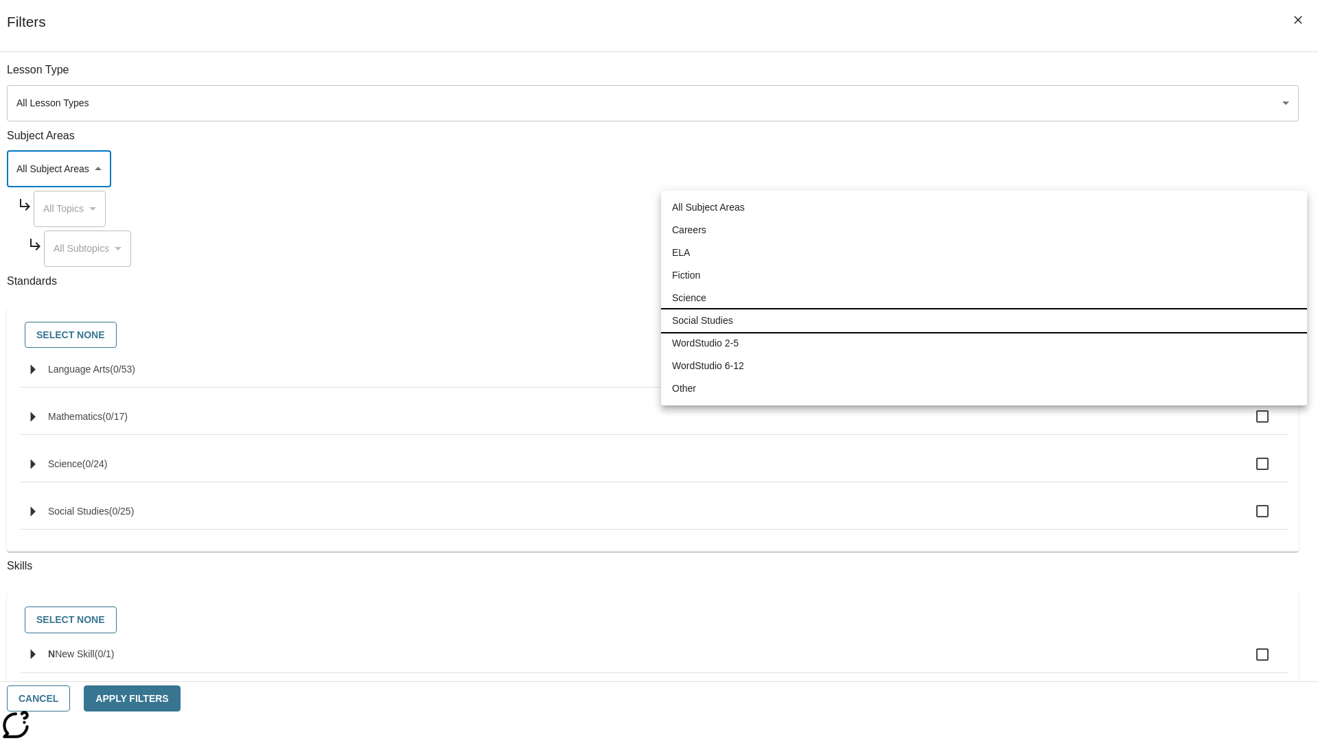
click at [983, 320] on li "Social Studies" at bounding box center [984, 320] width 646 height 23
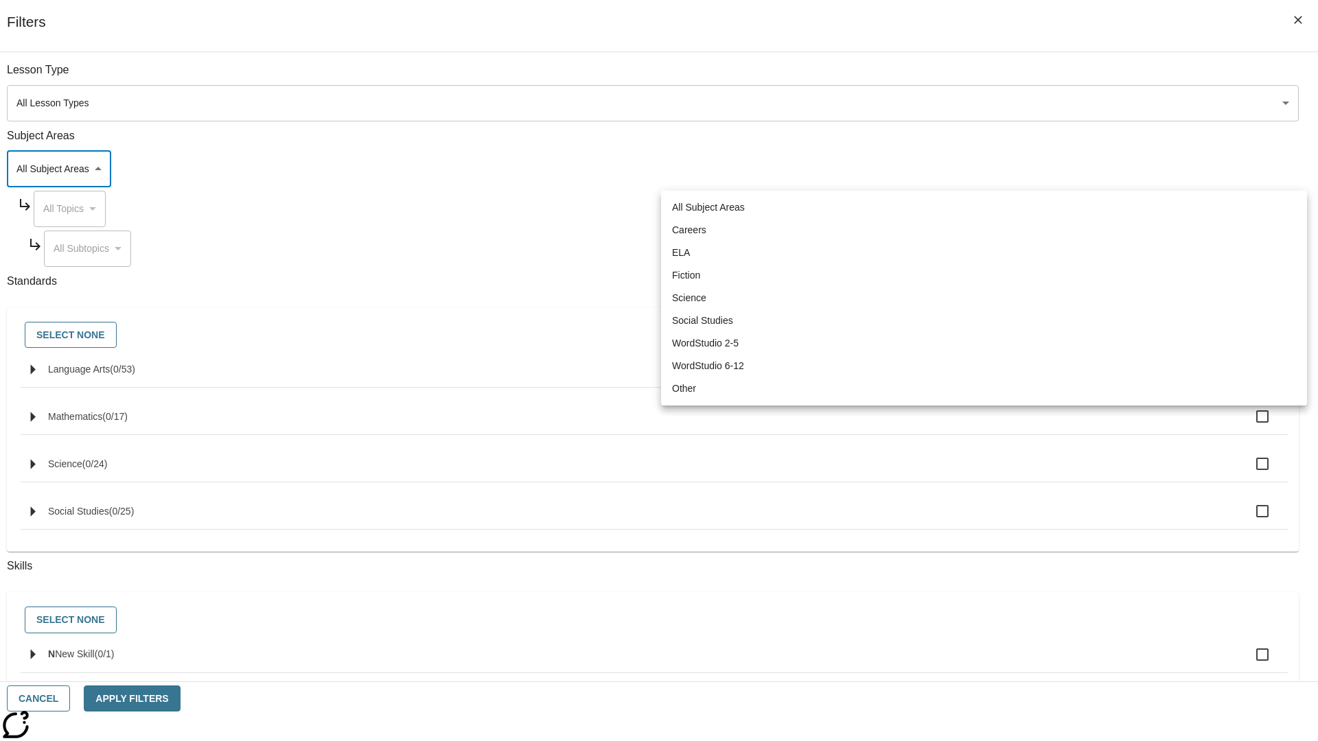
type input "3"
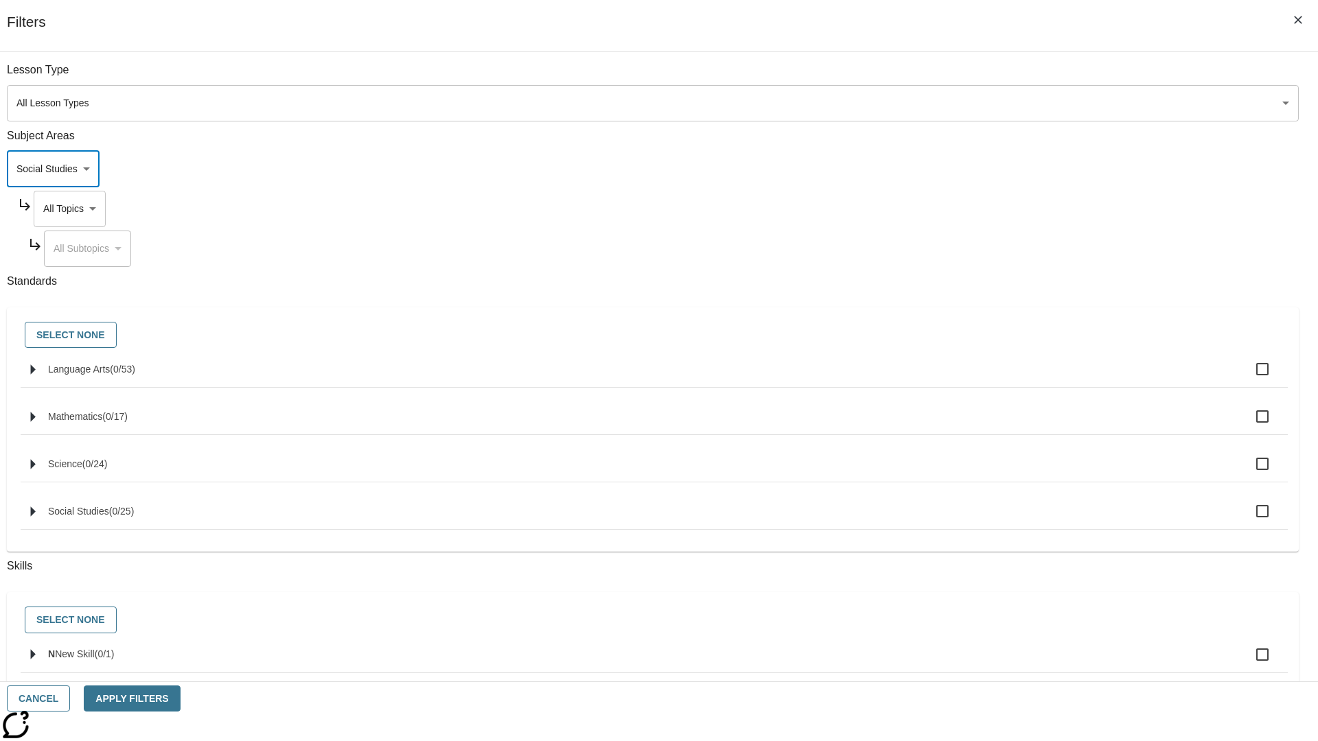
click at [1001, 209] on body "Skip to main content NJ Edition EN Grade 3 2025 Auto Grade 3 Search 0 Tauto Das…" at bounding box center [658, 425] width 1307 height 757
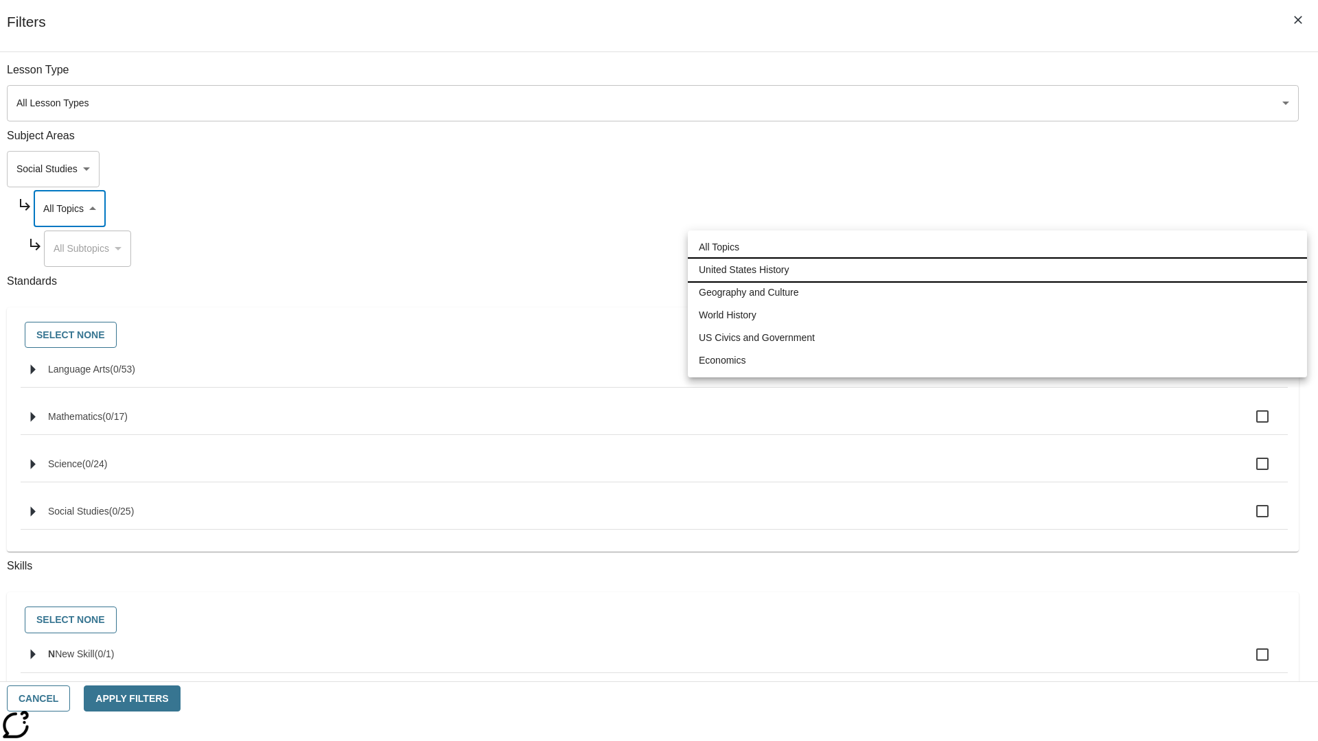
click at [997, 270] on li "United States History" at bounding box center [997, 270] width 619 height 23
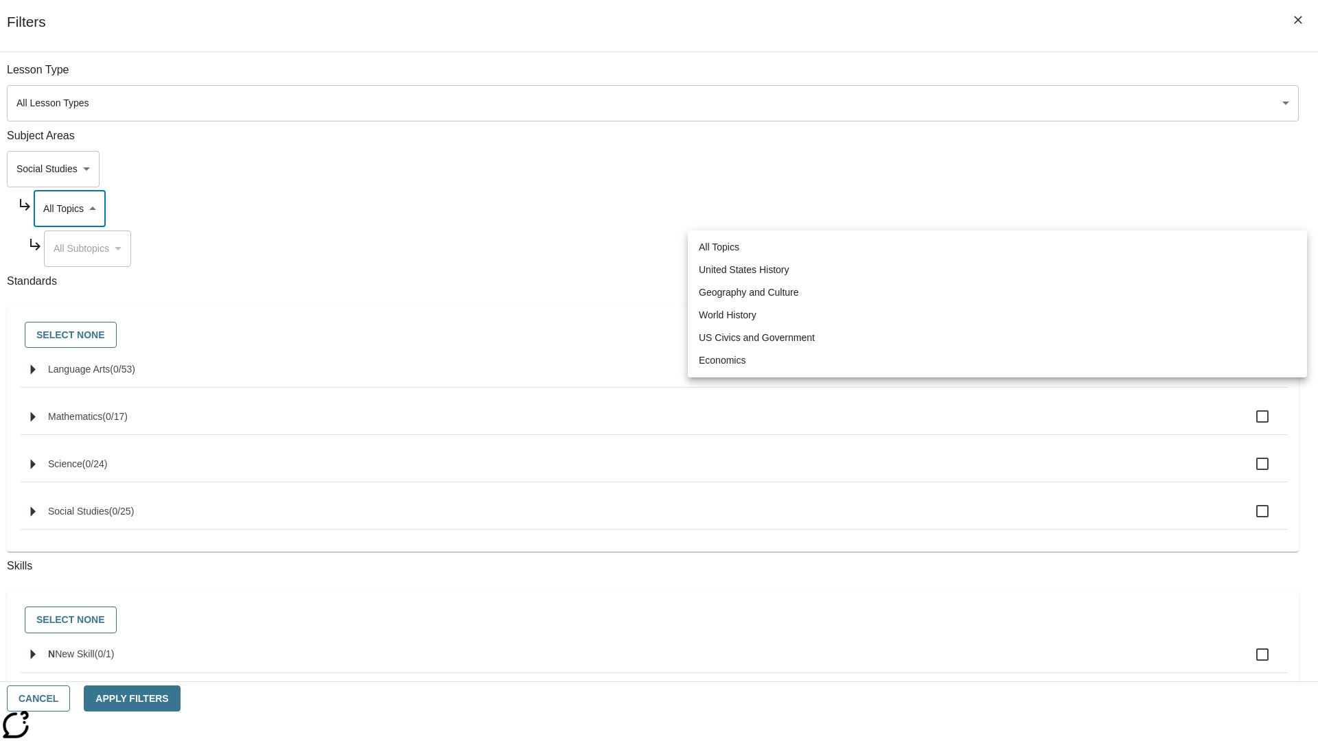
type input "184"
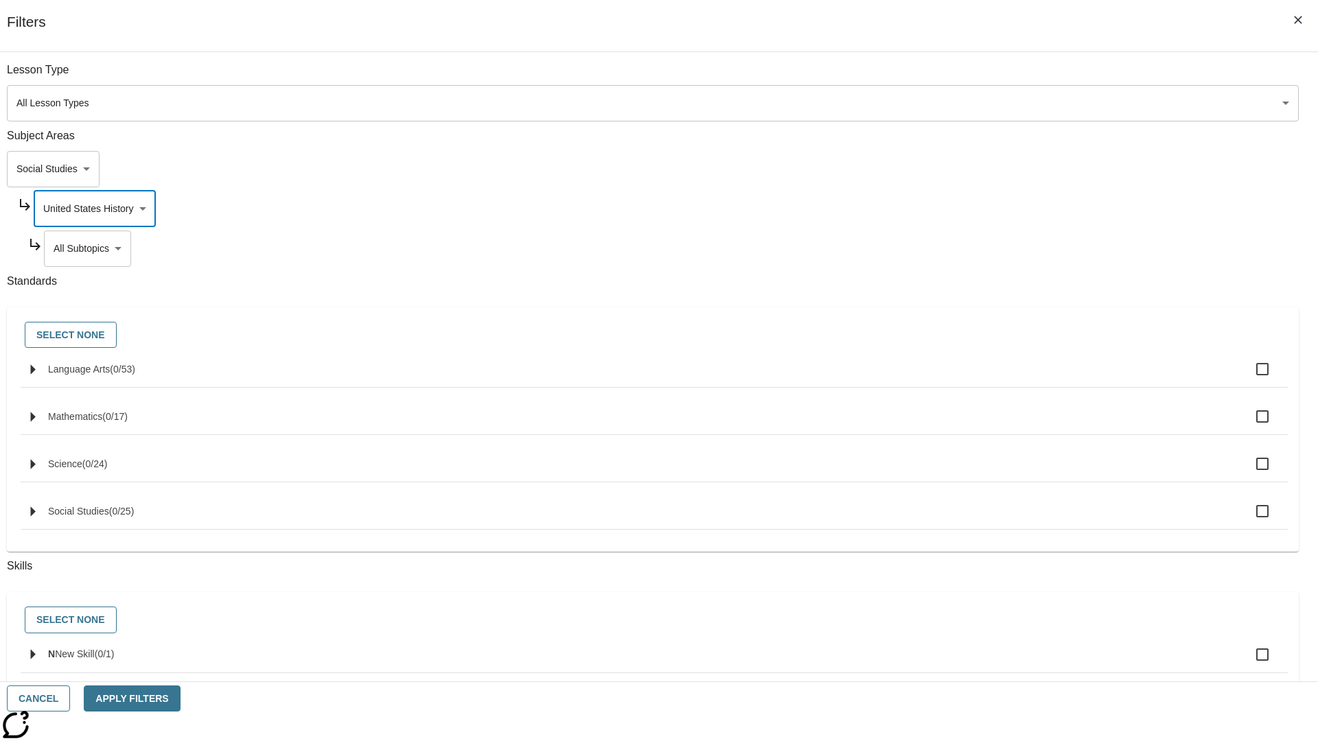
click at [1006, 248] on body "Skip to main content NJ Edition EN Grade 3 2025 Auto Grade 3 Search 0 Tauto Das…" at bounding box center [658, 425] width 1307 height 757
click at [1001, 209] on body "Skip to main content NJ Edition EN Grade 3 2025 Auto Grade 3 Search 0 Tauto Das…" at bounding box center [658, 425] width 1307 height 757
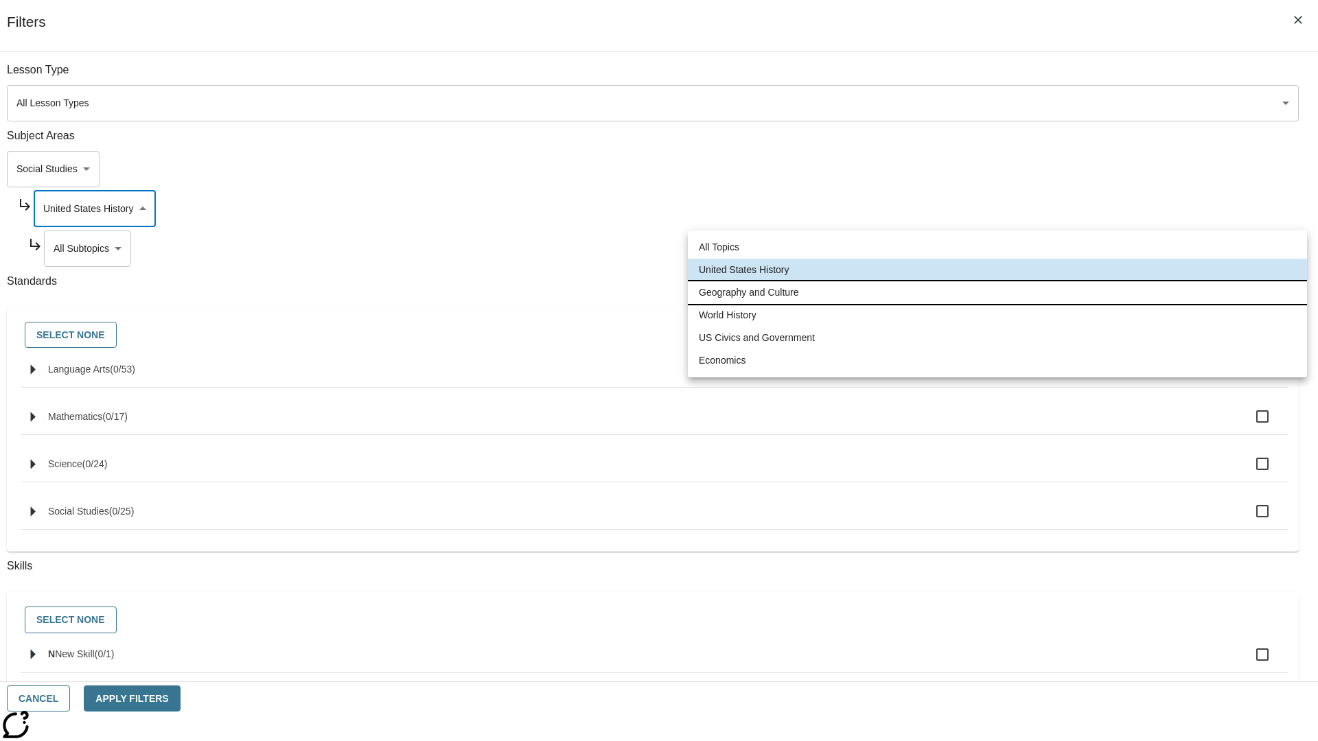
click at [997, 292] on li "Geography and Culture" at bounding box center [997, 292] width 619 height 23
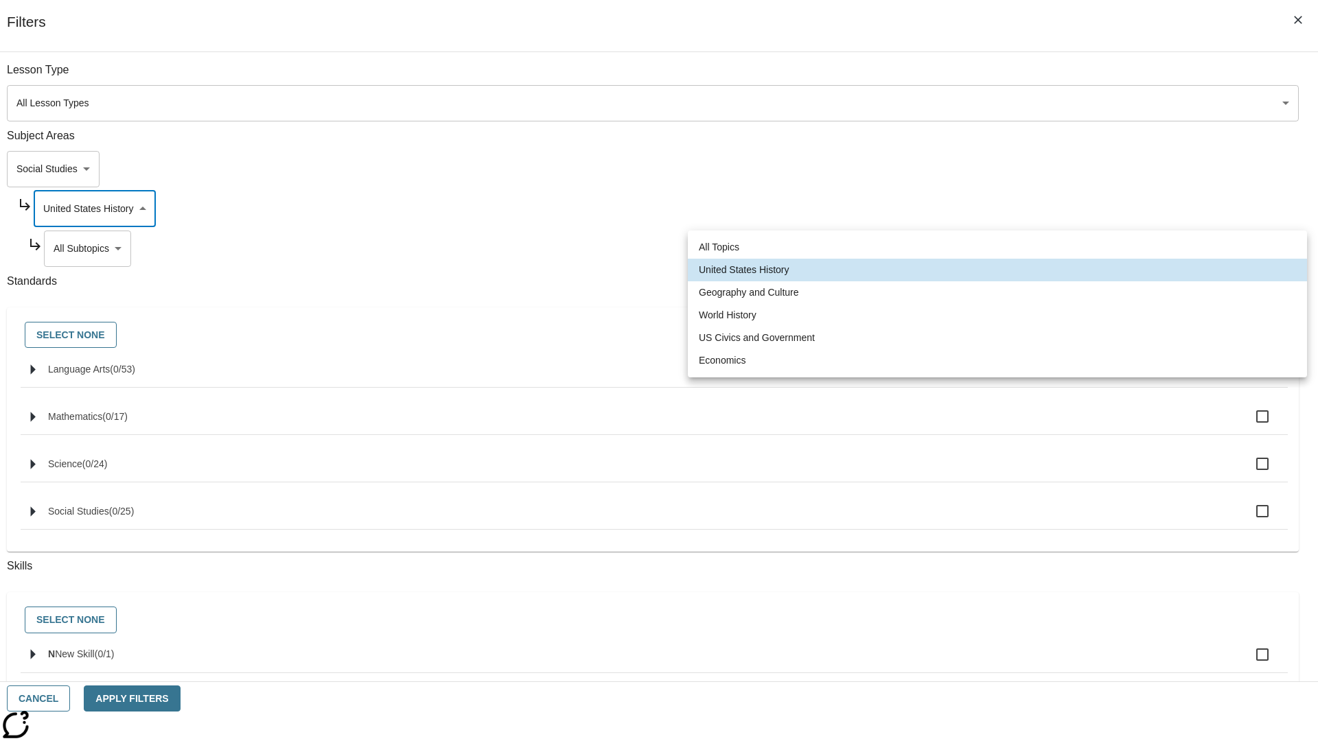
type input "186"
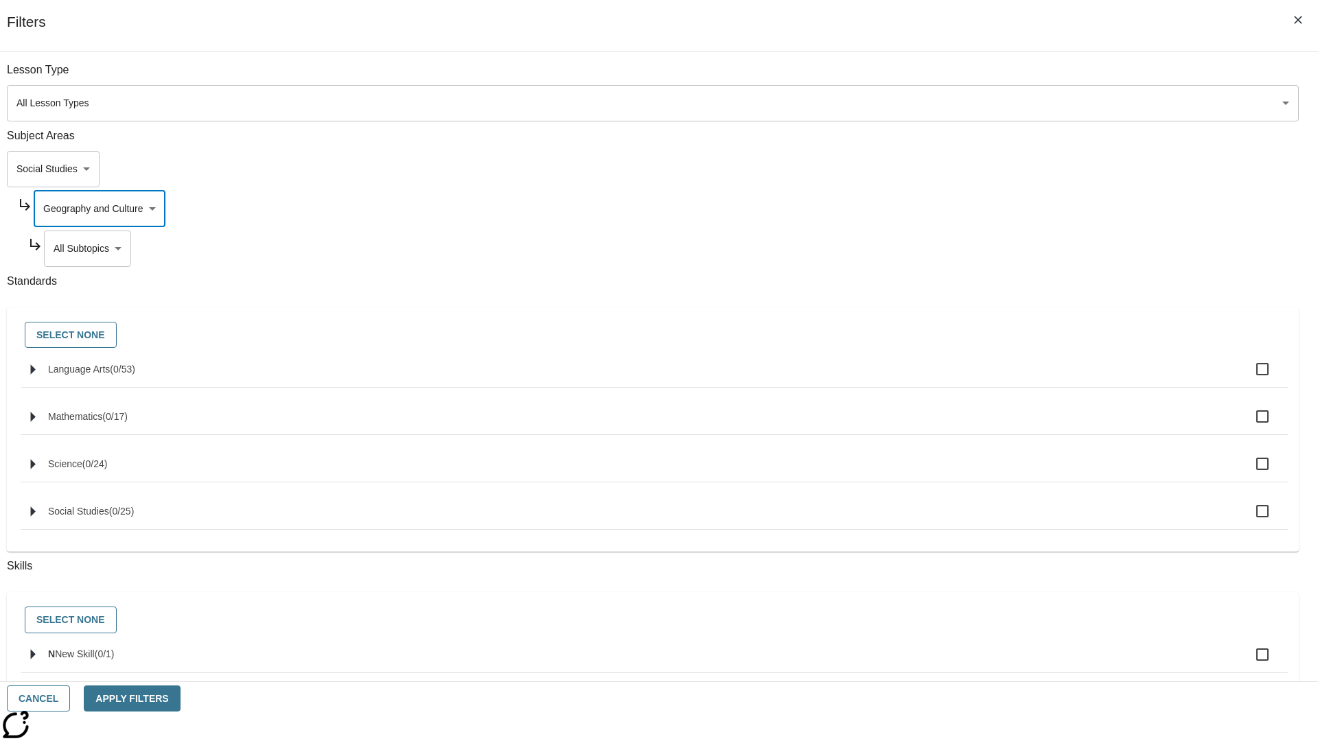
click at [1006, 248] on body "Skip to main content NJ Edition EN Grade 3 2025 Auto Grade 3 Search 0 Tauto Das…" at bounding box center [658, 425] width 1307 height 757
click at [1001, 77] on body "Skip to main content NJ Edition EN Grade 3 2025 Auto Grade 3 Search 0 Tauto Das…" at bounding box center [658, 425] width 1307 height 757
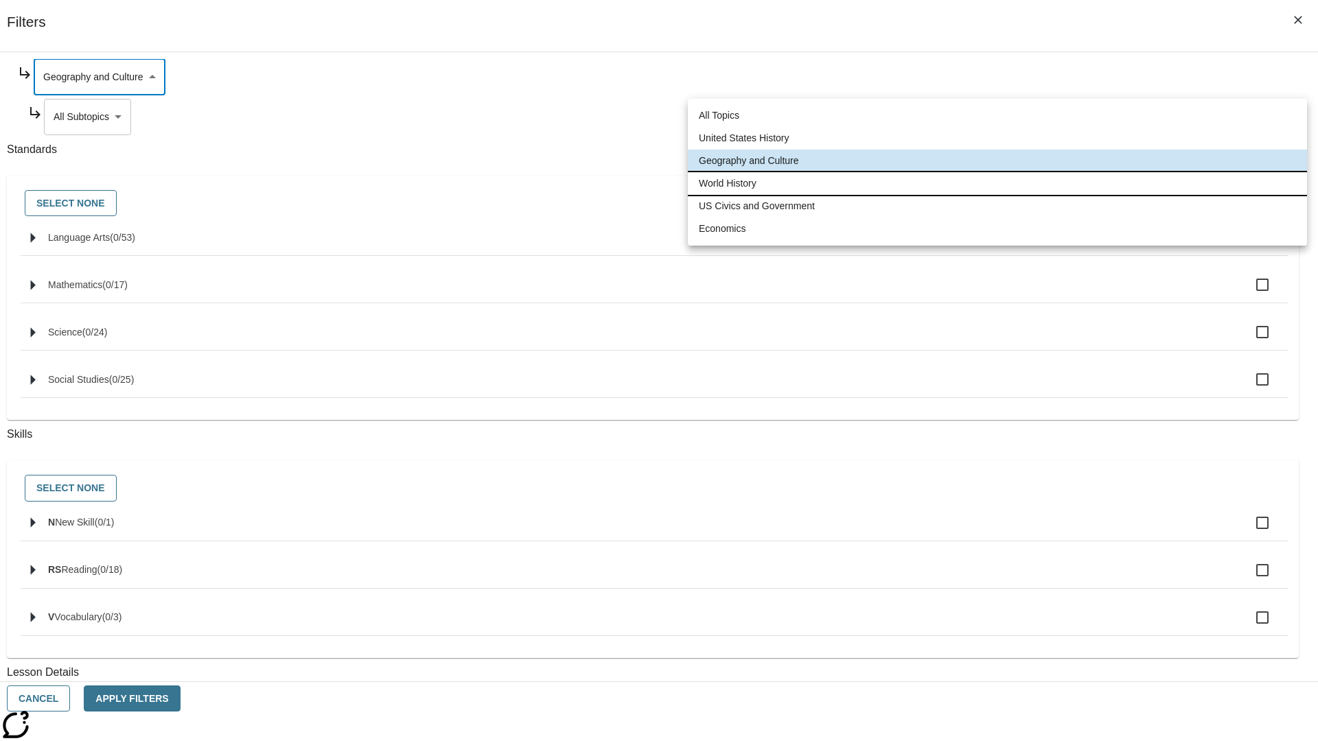
click at [997, 183] on li "World History" at bounding box center [997, 183] width 619 height 23
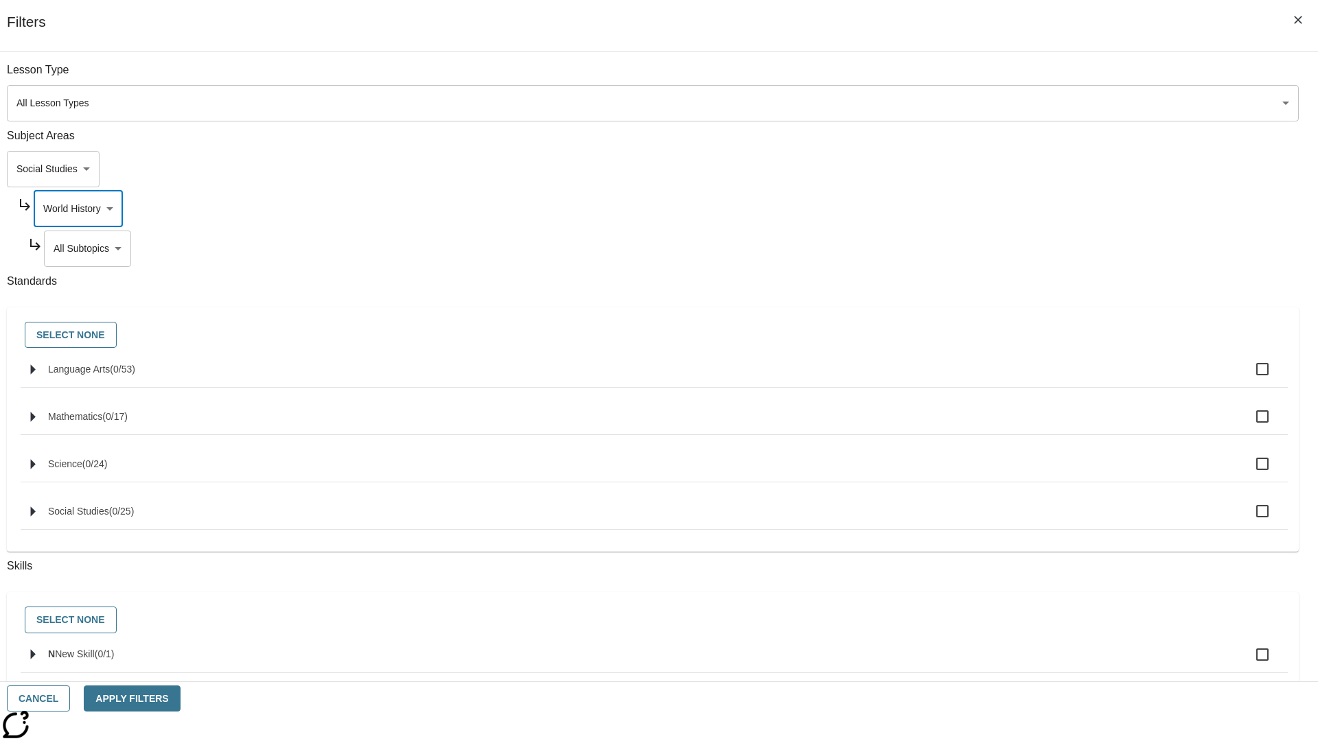
click at [1006, 77] on body "Skip to main content NJ Edition EN Grade 3 2025 Auto Grade 3 Search 0 Tauto Das…" at bounding box center [658, 425] width 1307 height 757
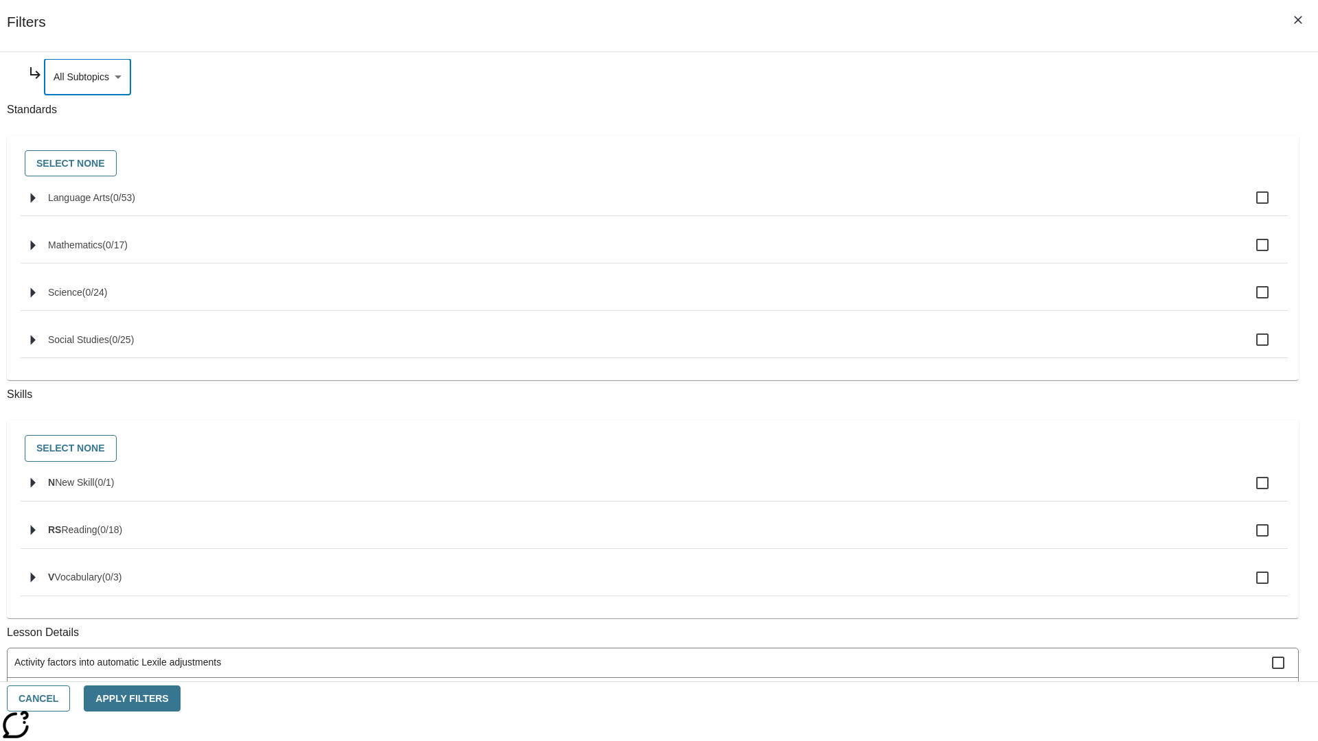
click at [1001, 209] on body "Skip to main content NJ Edition EN Grade 3 2025 Auto Grade 3 Search 0 Tauto Das…" at bounding box center [658, 425] width 1307 height 757
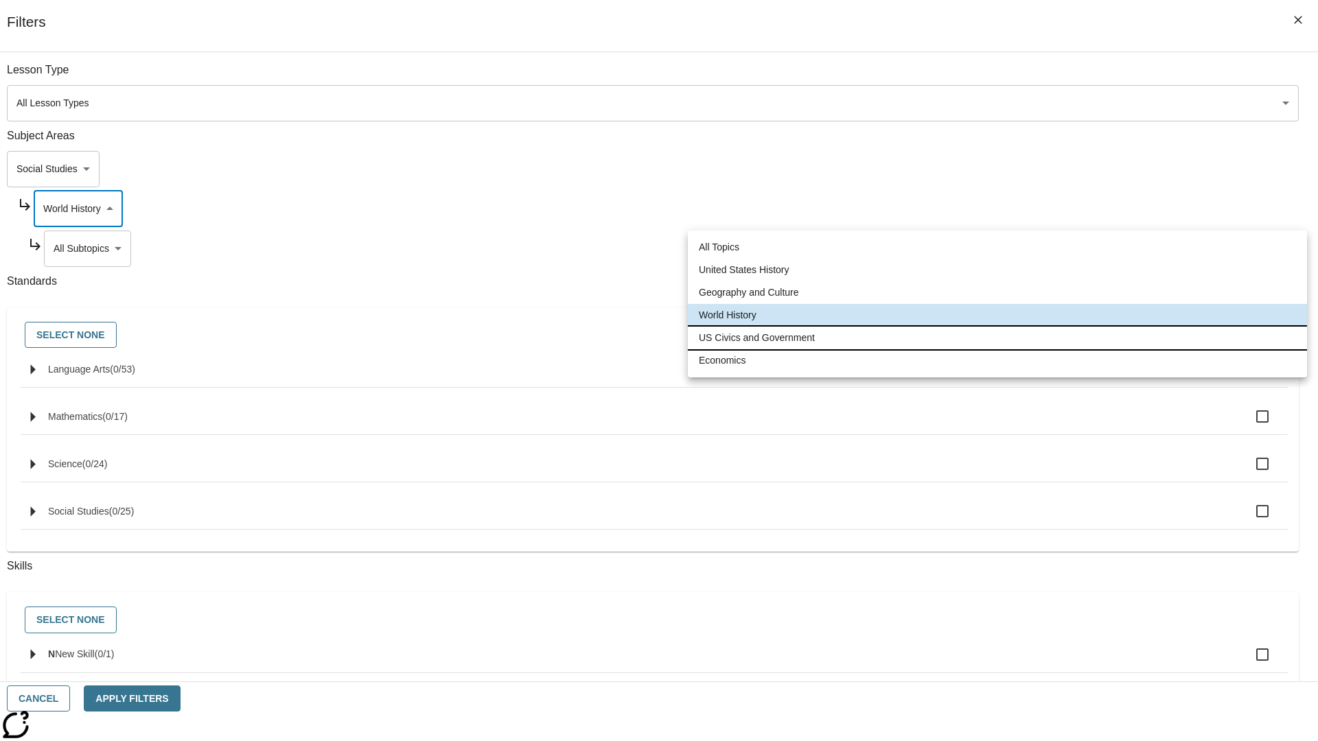
click at [997, 338] on li "US Civics and Government" at bounding box center [997, 338] width 619 height 23
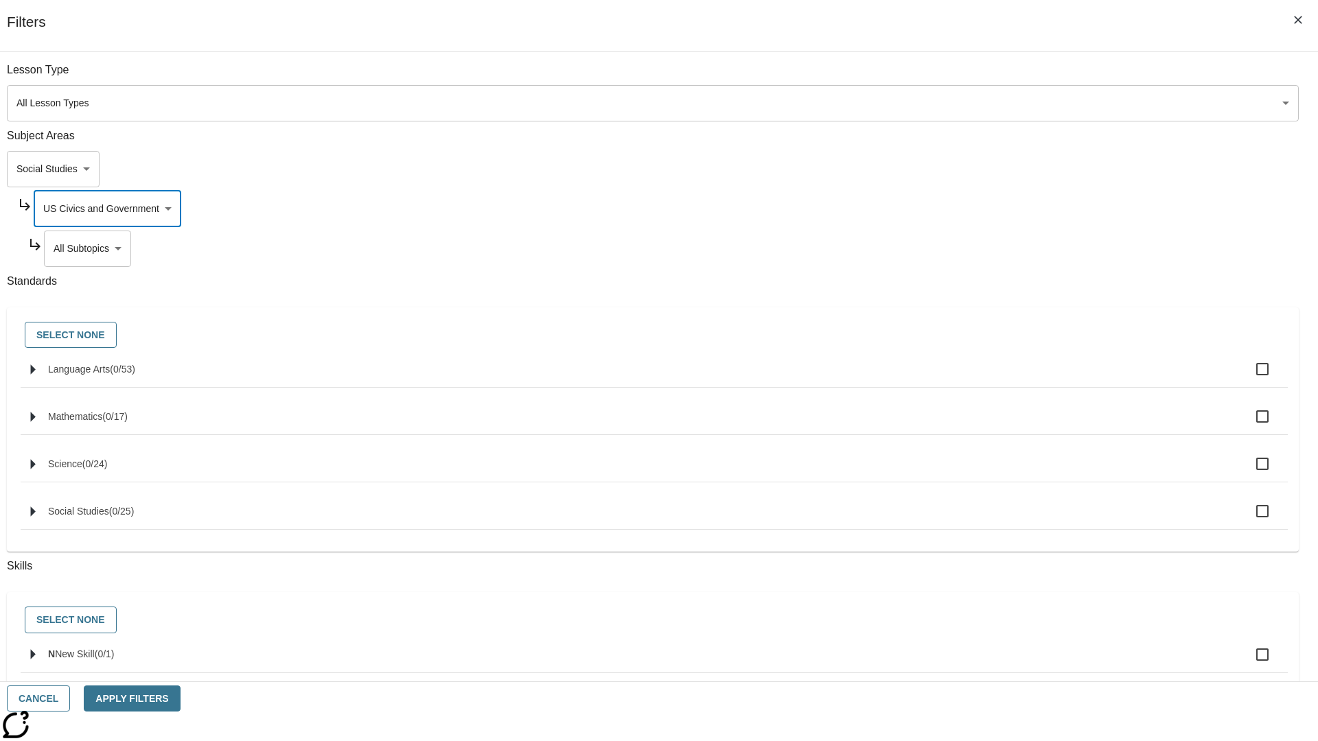
click at [1006, 248] on body "Skip to main content NJ Edition EN Grade 3 2025 Auto Grade 3 Search 0 Tauto Das…" at bounding box center [658, 425] width 1307 height 757
click at [1001, 209] on body "Skip to main content NJ Edition EN Grade 3 2025 Auto Grade 3 Search 0 Tauto Das…" at bounding box center [658, 425] width 1307 height 757
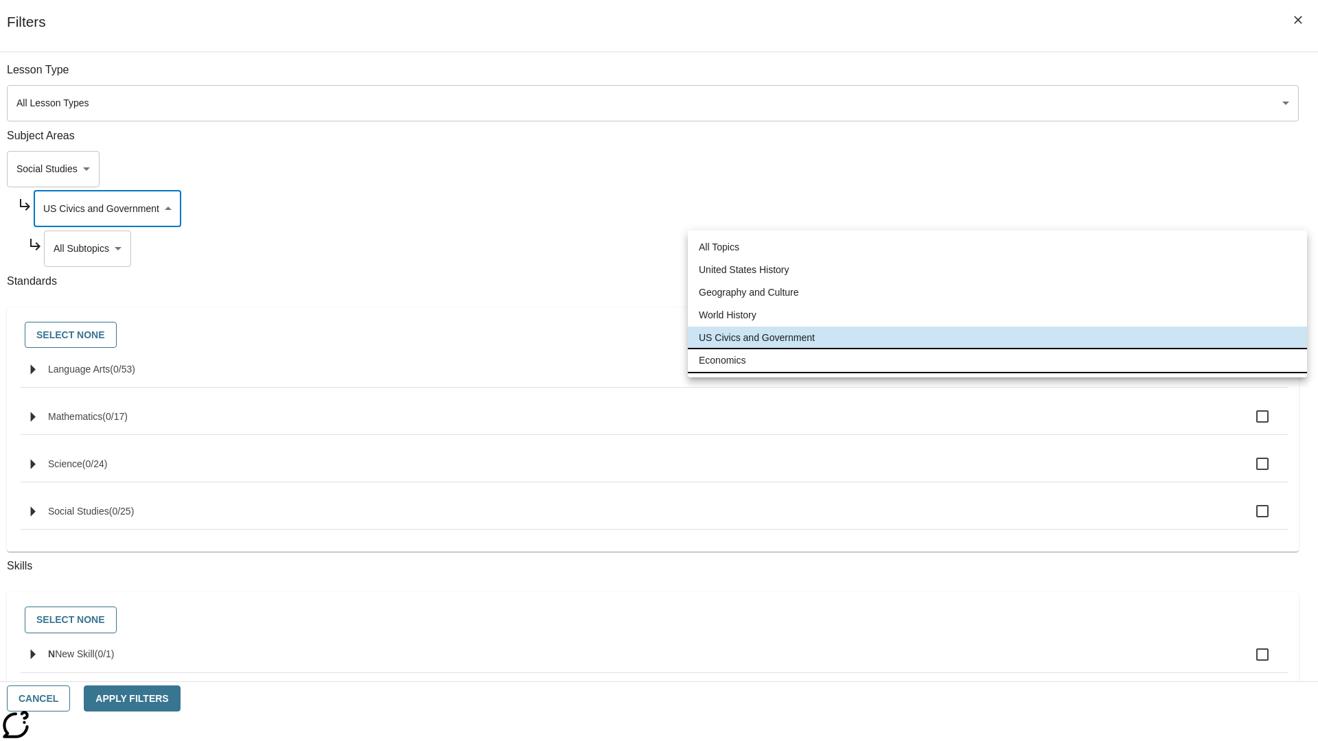
click at [997, 360] on li "Economics" at bounding box center [997, 360] width 619 height 23
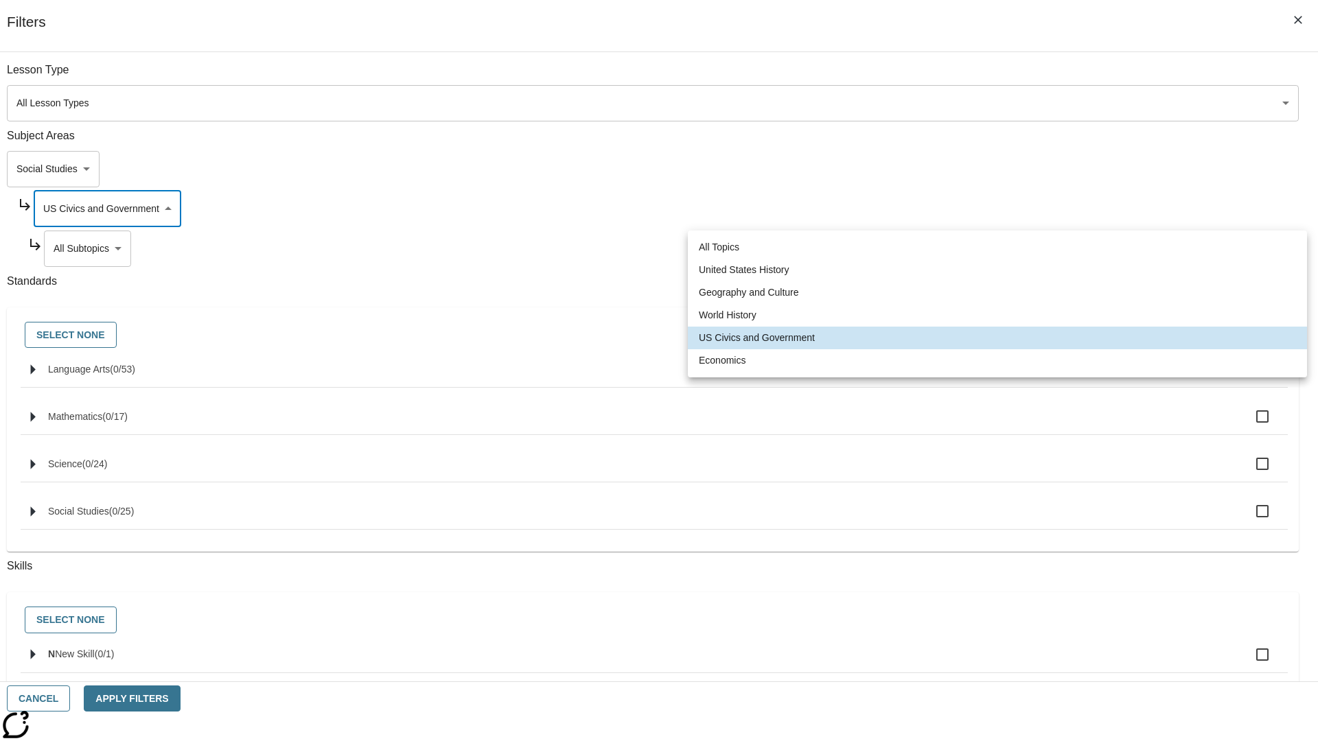
type input "195"
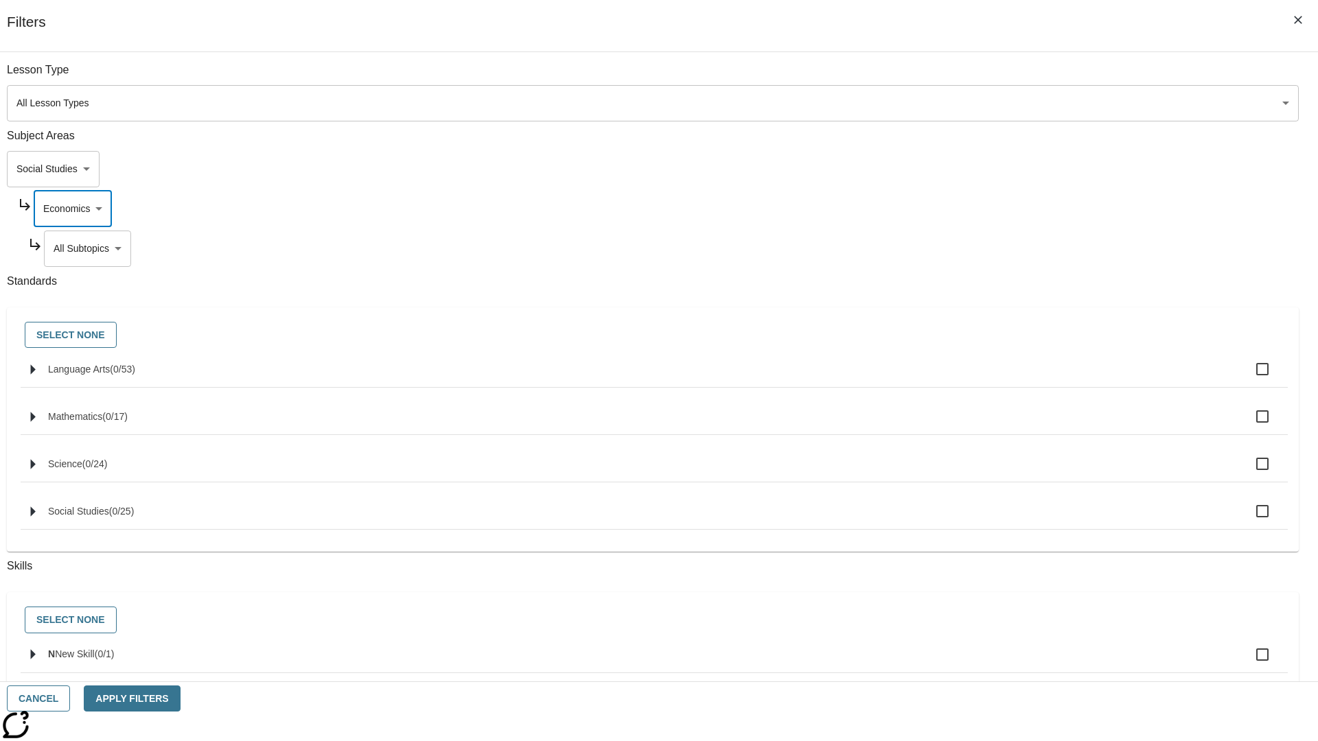
click at [1006, 248] on body "Skip to main content NJ Edition EN Grade 3 2025 Auto Grade 3 Search 0 Tauto Das…" at bounding box center [658, 425] width 1307 height 757
click at [988, 77] on body "Skip to main content NJ Edition EN Grade 3 2025 Auto Grade 3 Search 0 Tauto Das…" at bounding box center [658, 425] width 1307 height 757
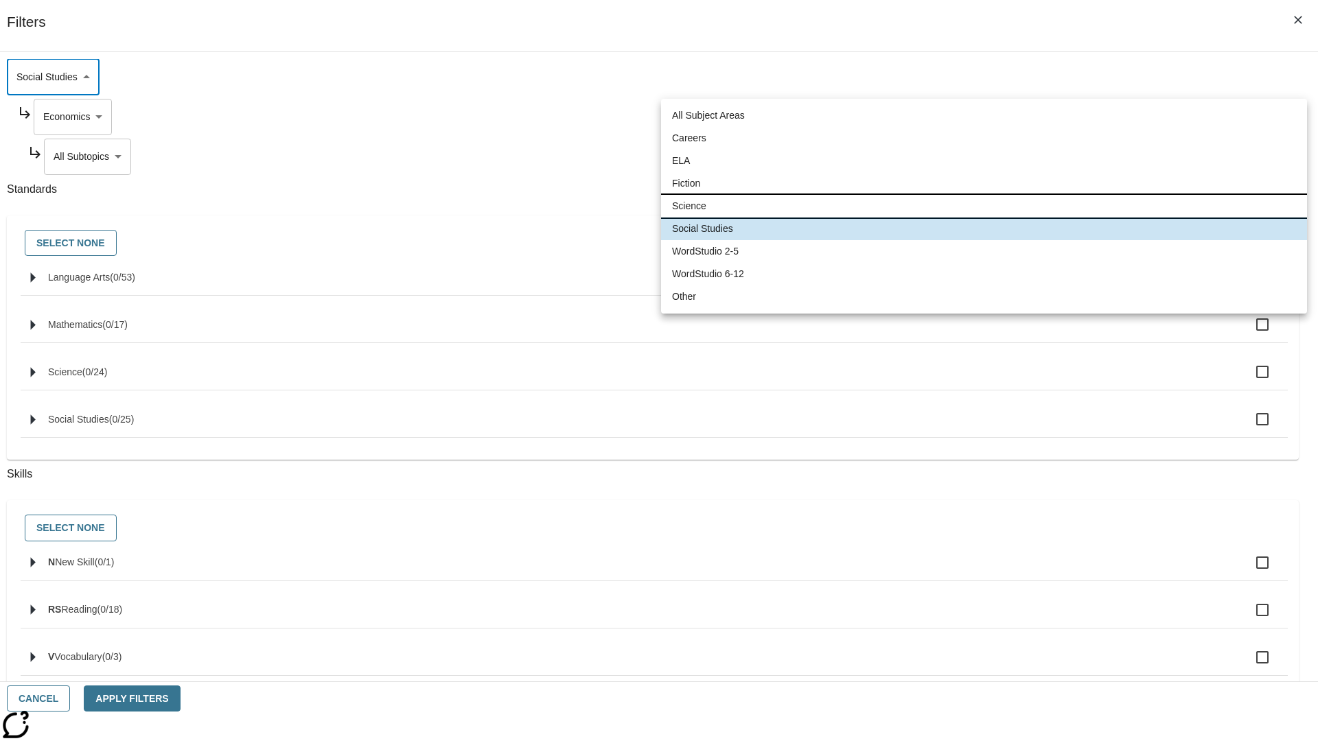
click at [983, 206] on li "Science" at bounding box center [984, 206] width 646 height 23
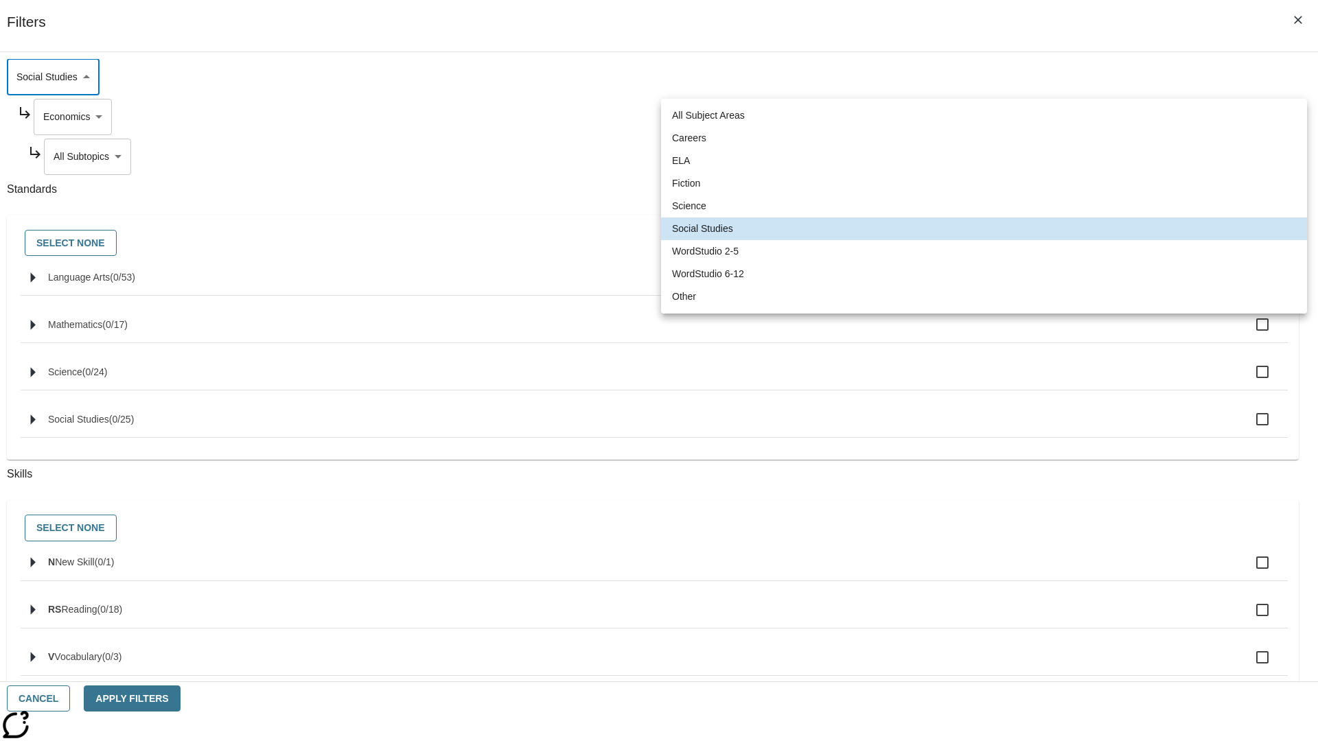
type input "2"
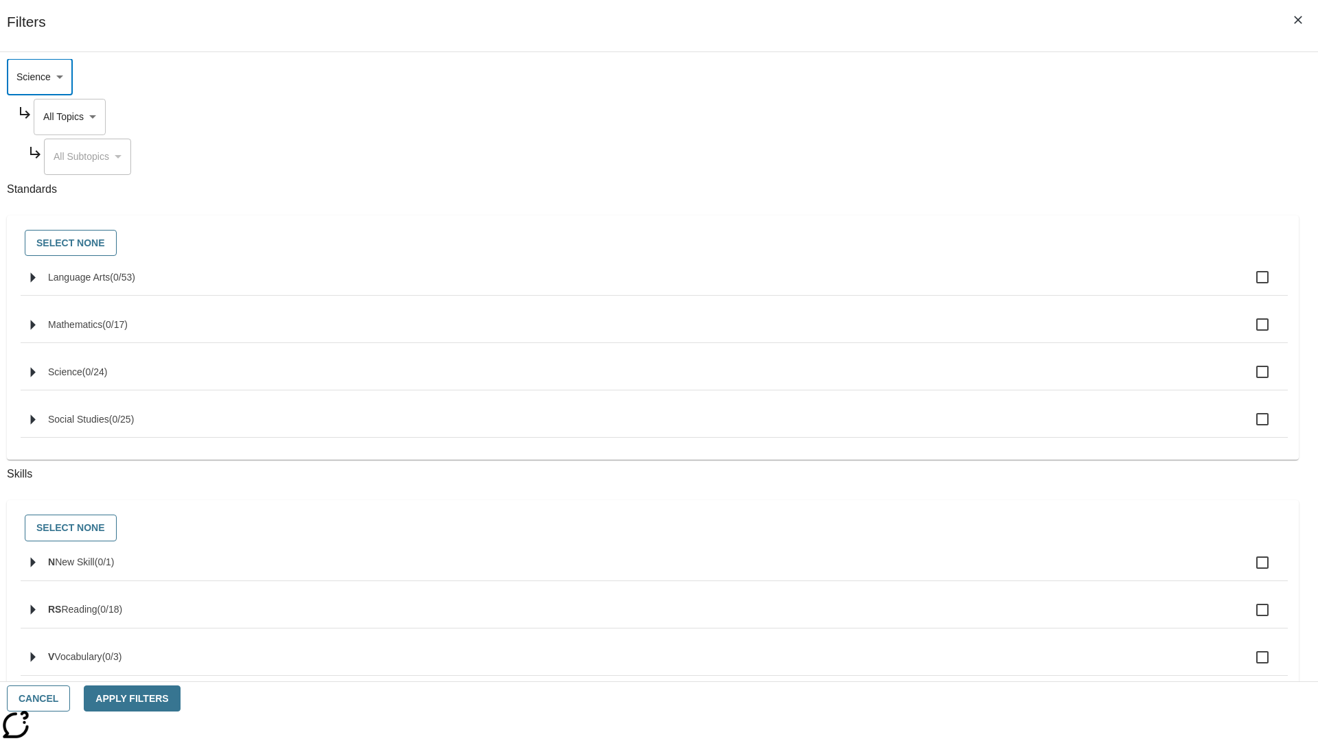
click at [1001, 209] on body "Skip to main content NJ Edition EN Grade 3 2025 Auto Grade 3 Search 0 Tauto Das…" at bounding box center [658, 425] width 1307 height 757
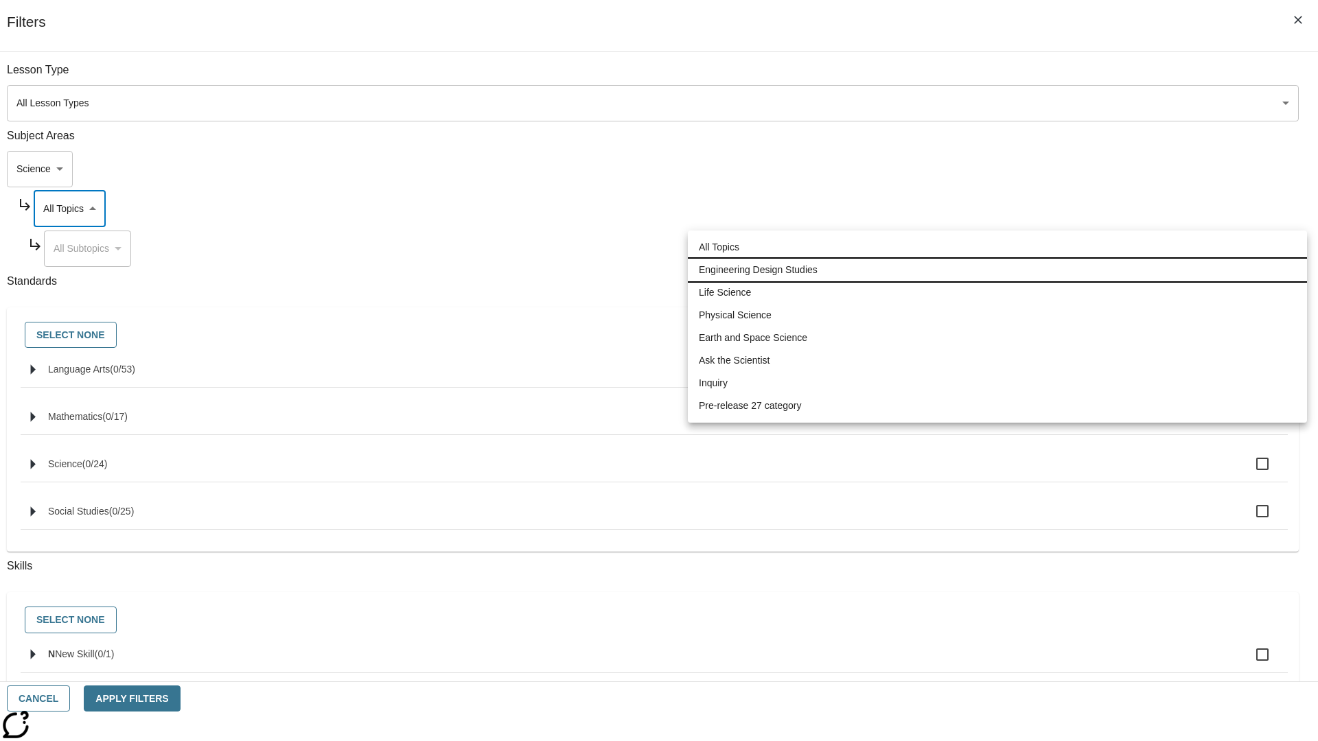
click at [997, 270] on li "Engineering Design Studies" at bounding box center [997, 270] width 619 height 23
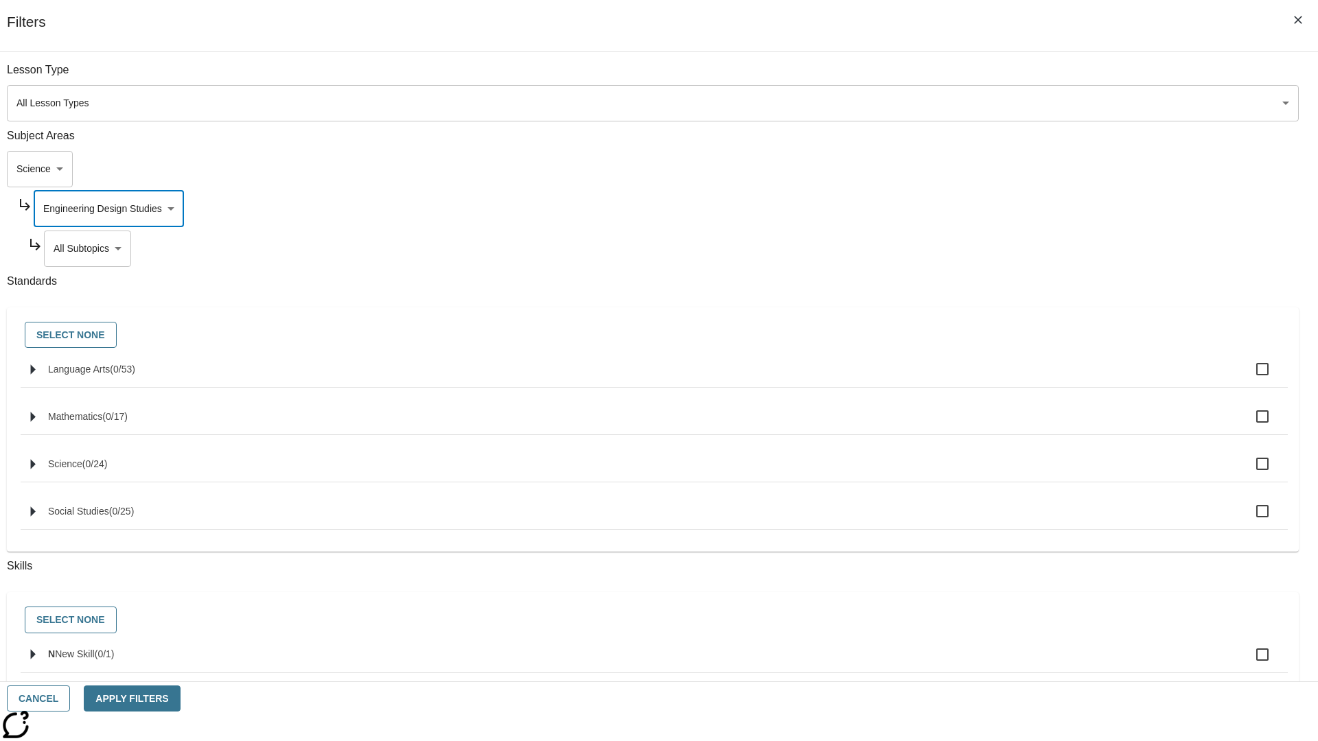
click at [1007, 248] on body "Skip to main content NJ Edition EN Grade 3 2025 Auto Grade 3 Search 0 Tauto Das…" at bounding box center [658, 425] width 1307 height 757
click at [1001, 209] on body "Skip to main content NJ Edition EN Grade 3 2025 Auto Grade 3 Search 0 Tauto Das…" at bounding box center [658, 425] width 1307 height 757
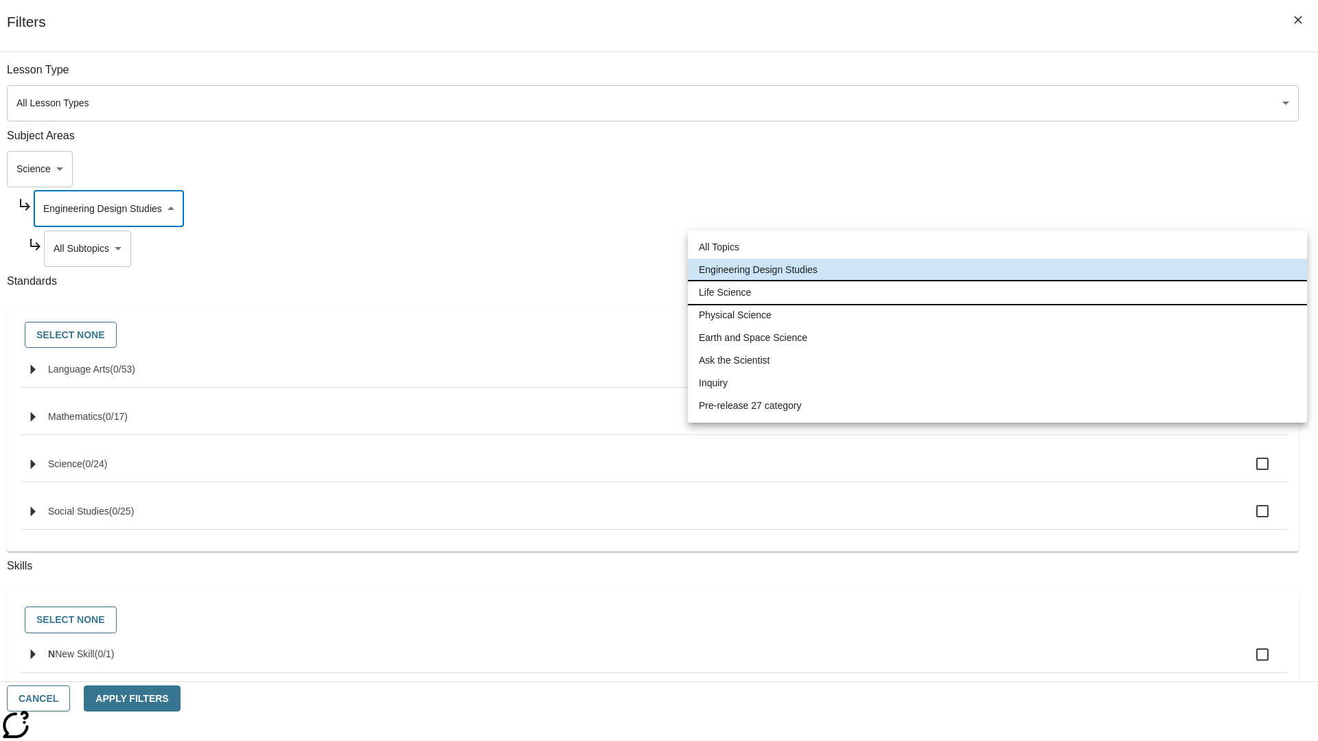
click at [997, 292] on li "Life Science" at bounding box center [997, 292] width 619 height 23
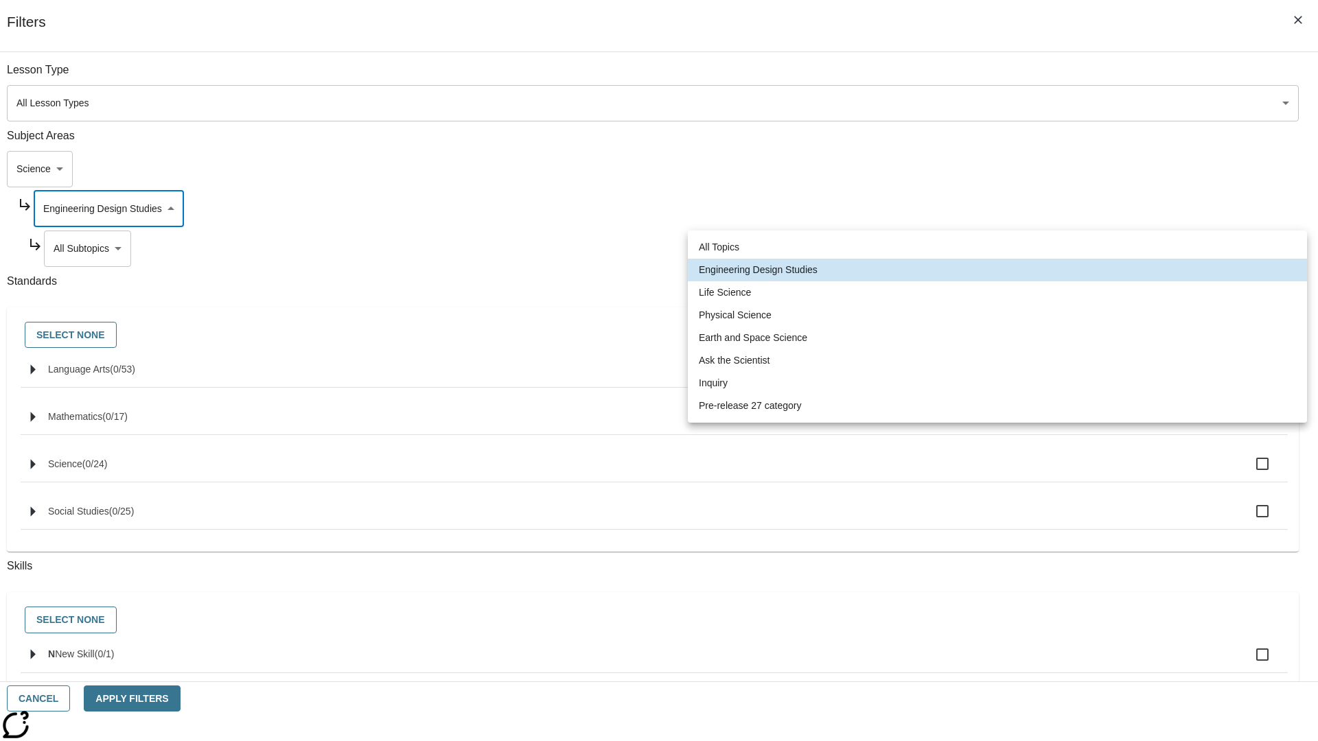
type input "189"
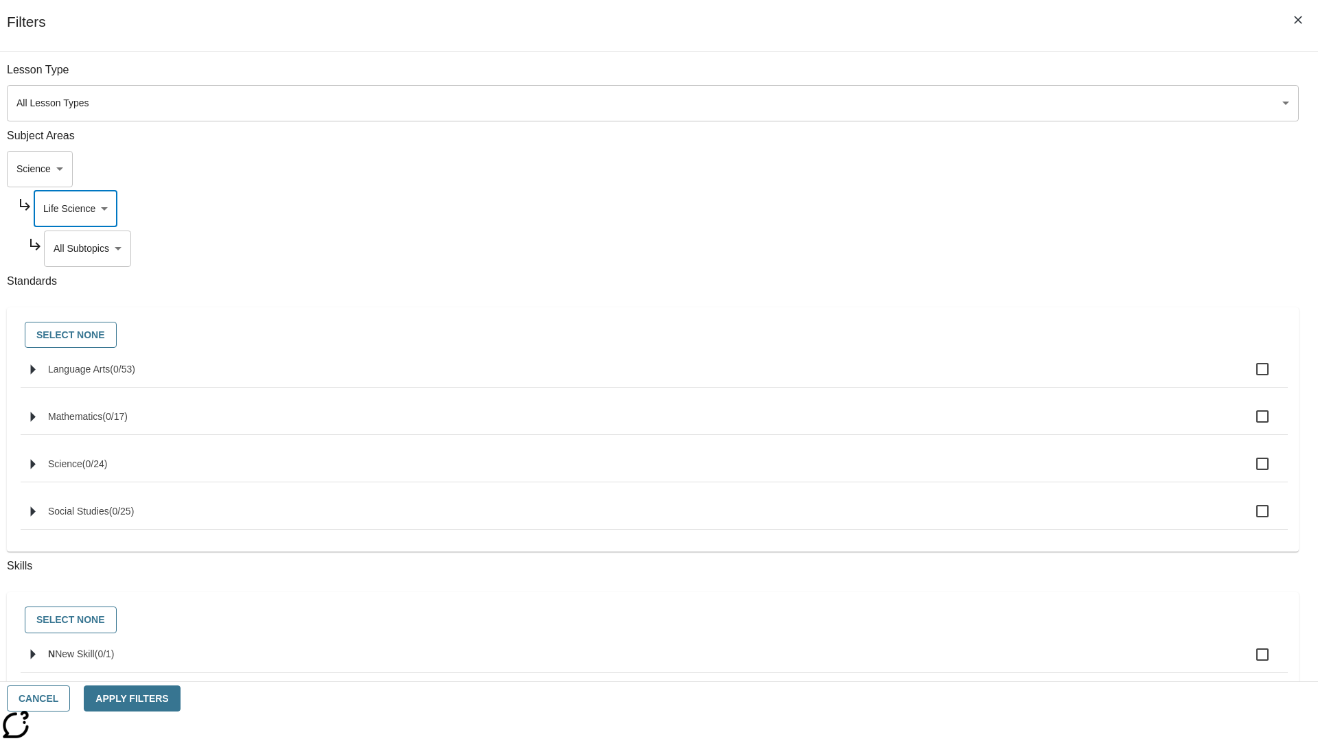
click at [1007, 248] on body "Skip to main content NJ Edition EN Grade 3 2025 Auto Grade 3 Search 0 Tauto Das…" at bounding box center [658, 425] width 1307 height 757
click at [1001, 209] on body "Skip to main content NJ Edition EN Grade 3 2025 Auto Grade 3 Search 0 Tauto Das…" at bounding box center [658, 425] width 1307 height 757
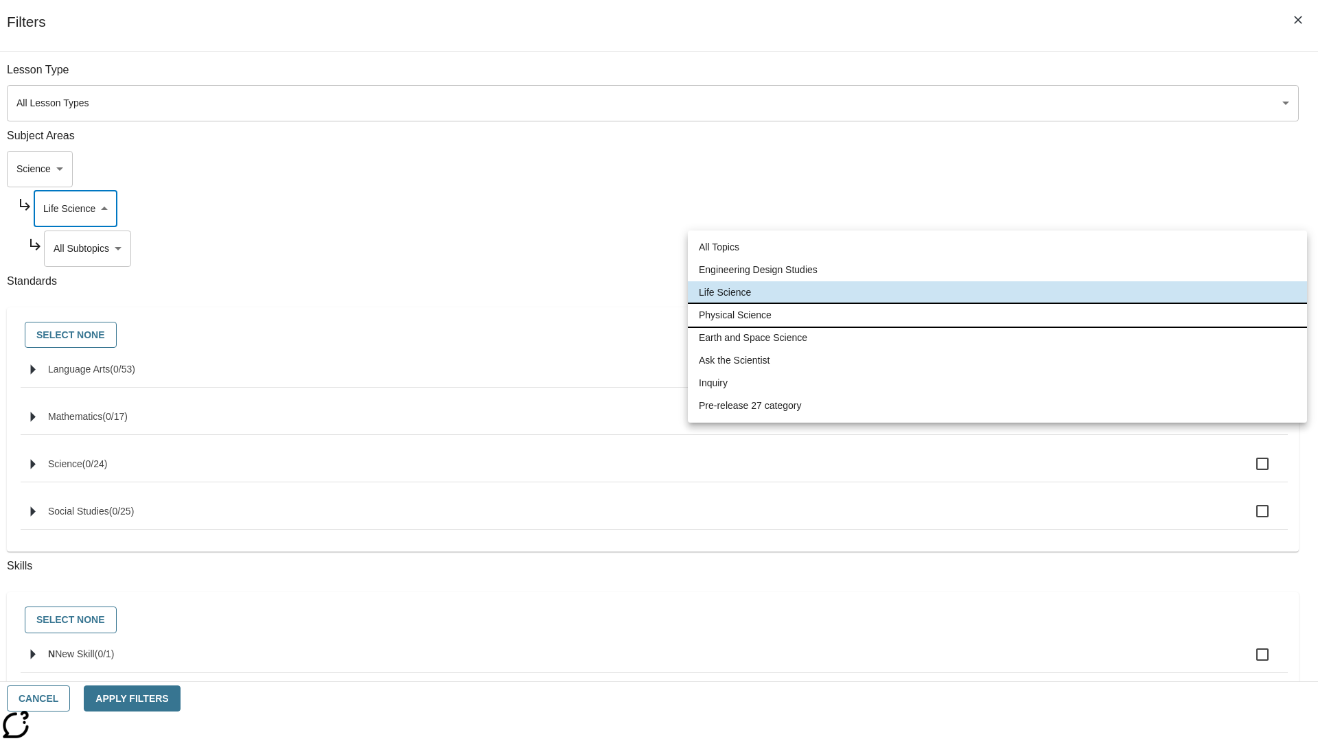
click at [997, 315] on li "Physical Science" at bounding box center [997, 315] width 619 height 23
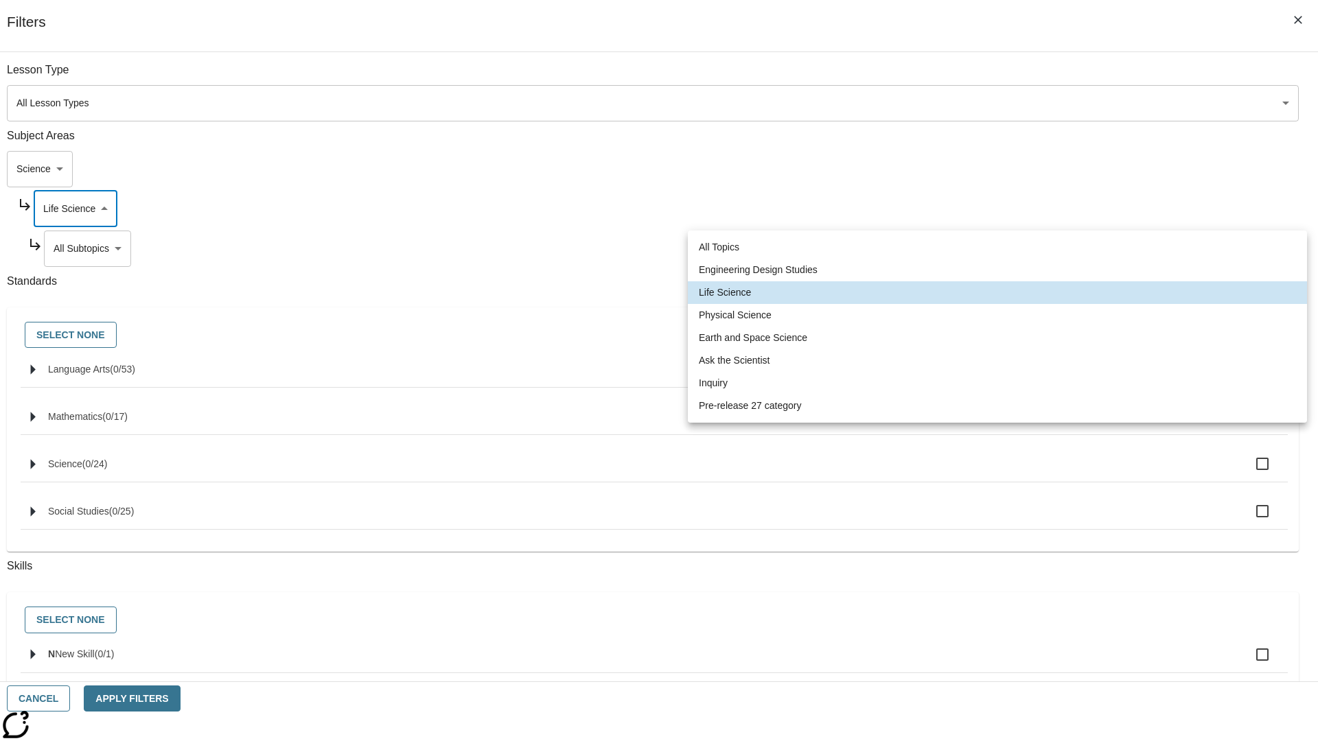
type input "190"
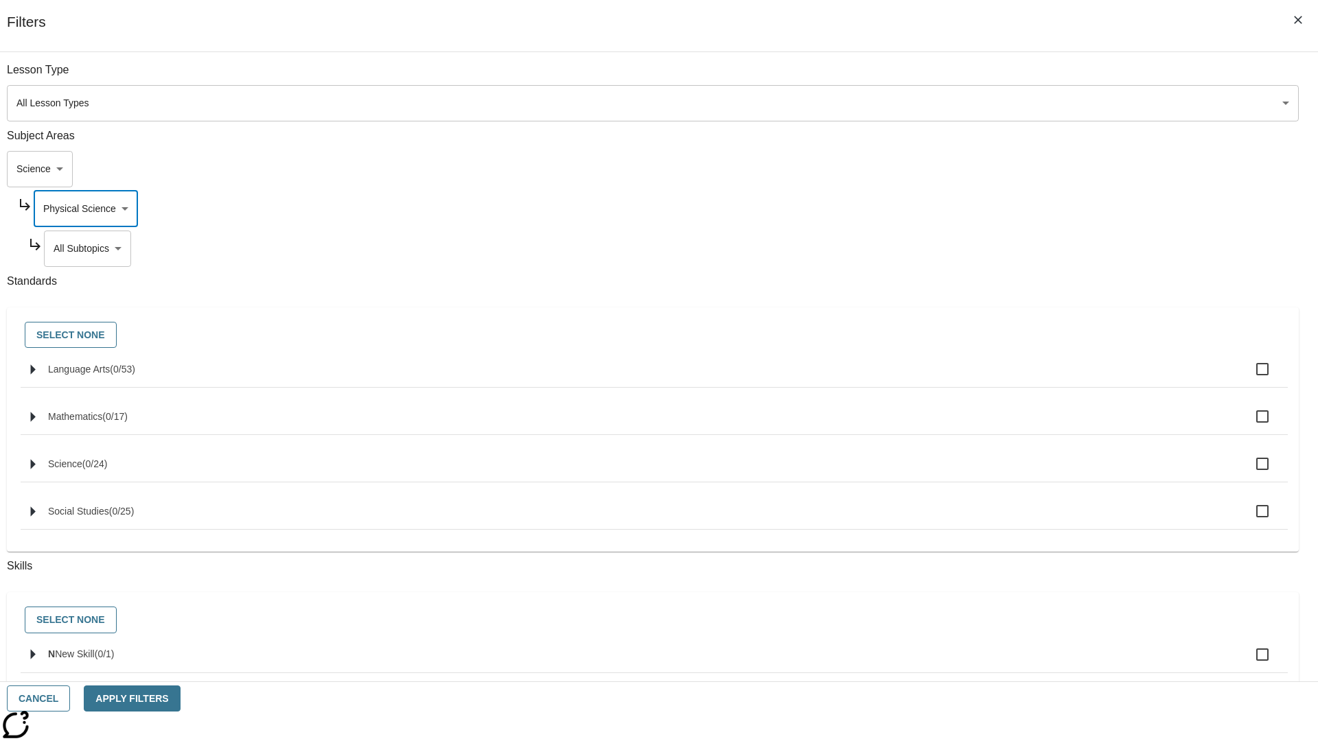
click at [1006, 248] on body "Skip to main content NJ Edition EN Grade 3 2025 Auto Grade 3 Search 0 Tauto Das…" at bounding box center [658, 425] width 1307 height 757
click at [1001, 209] on body "Skip to main content NJ Edition EN Grade 3 2025 Auto Grade 3 Search 0 Tauto Das…" at bounding box center [658, 425] width 1307 height 757
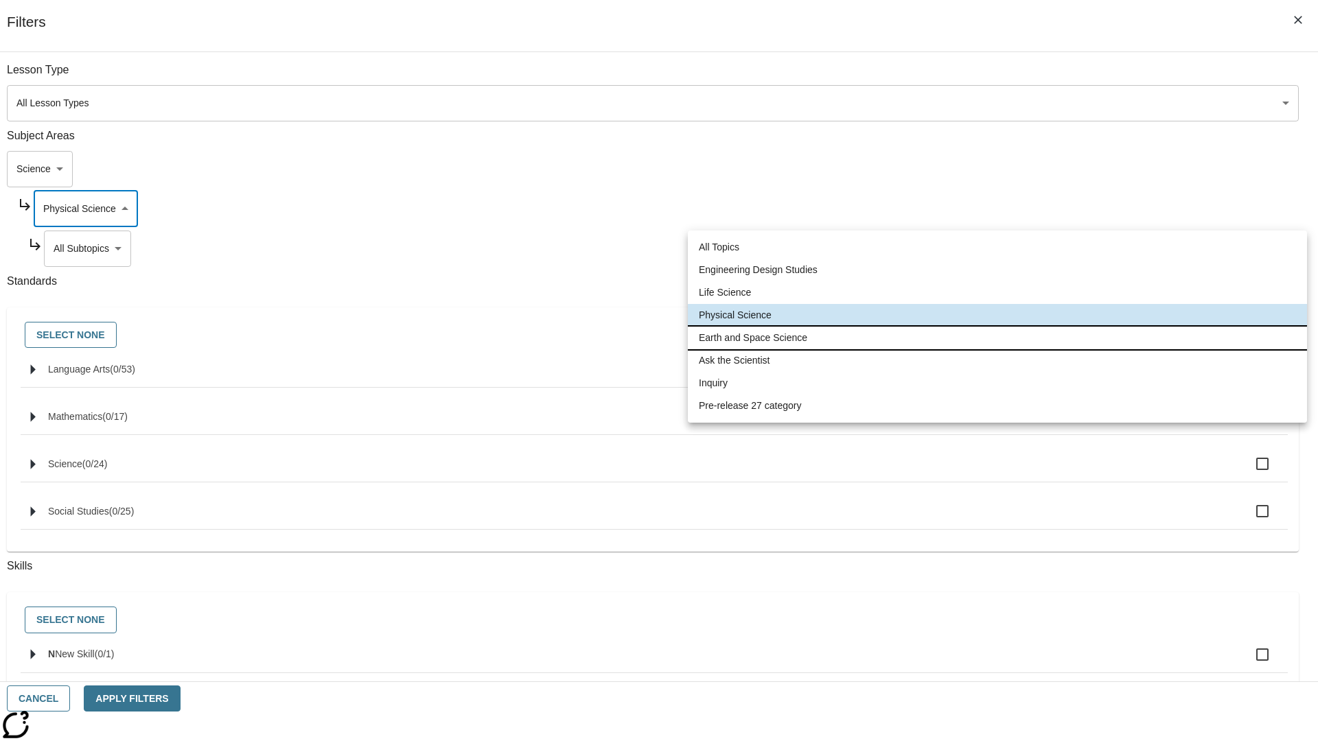
click at [997, 338] on li "Earth and Space Science" at bounding box center [997, 338] width 619 height 23
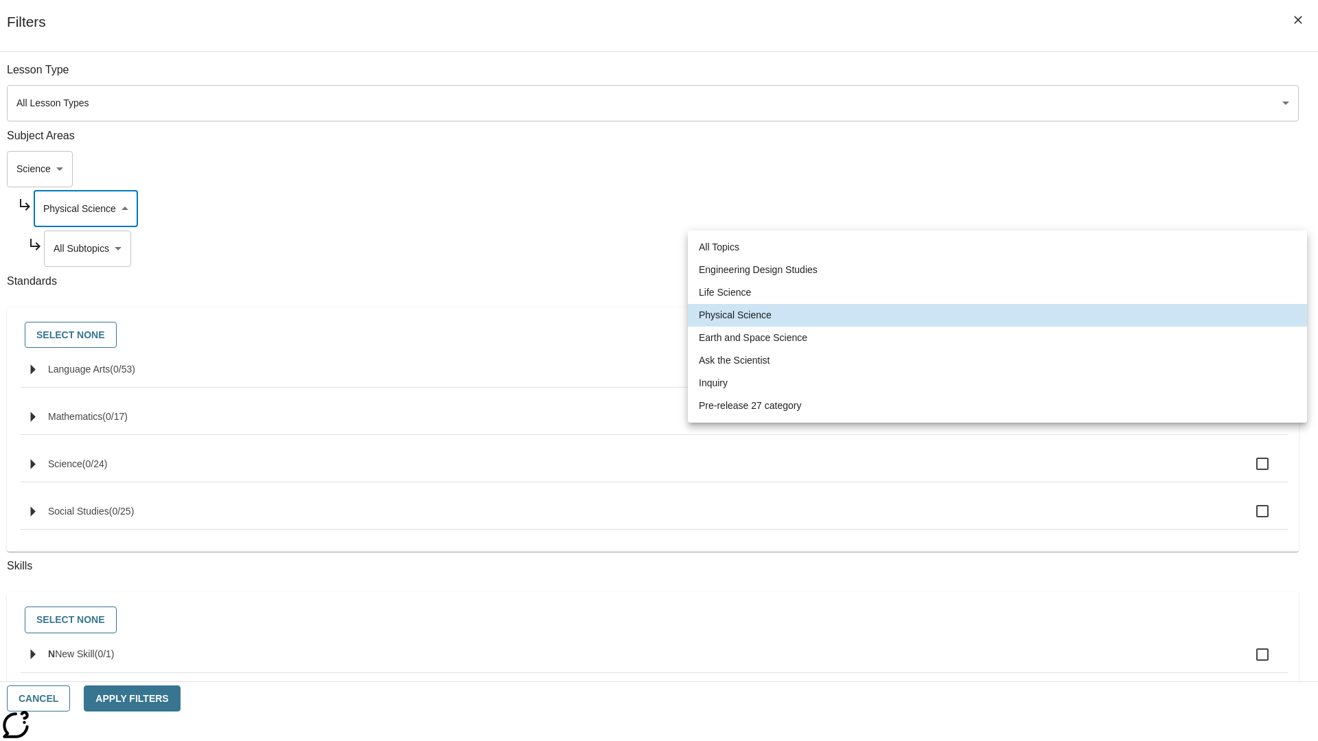
type input "192"
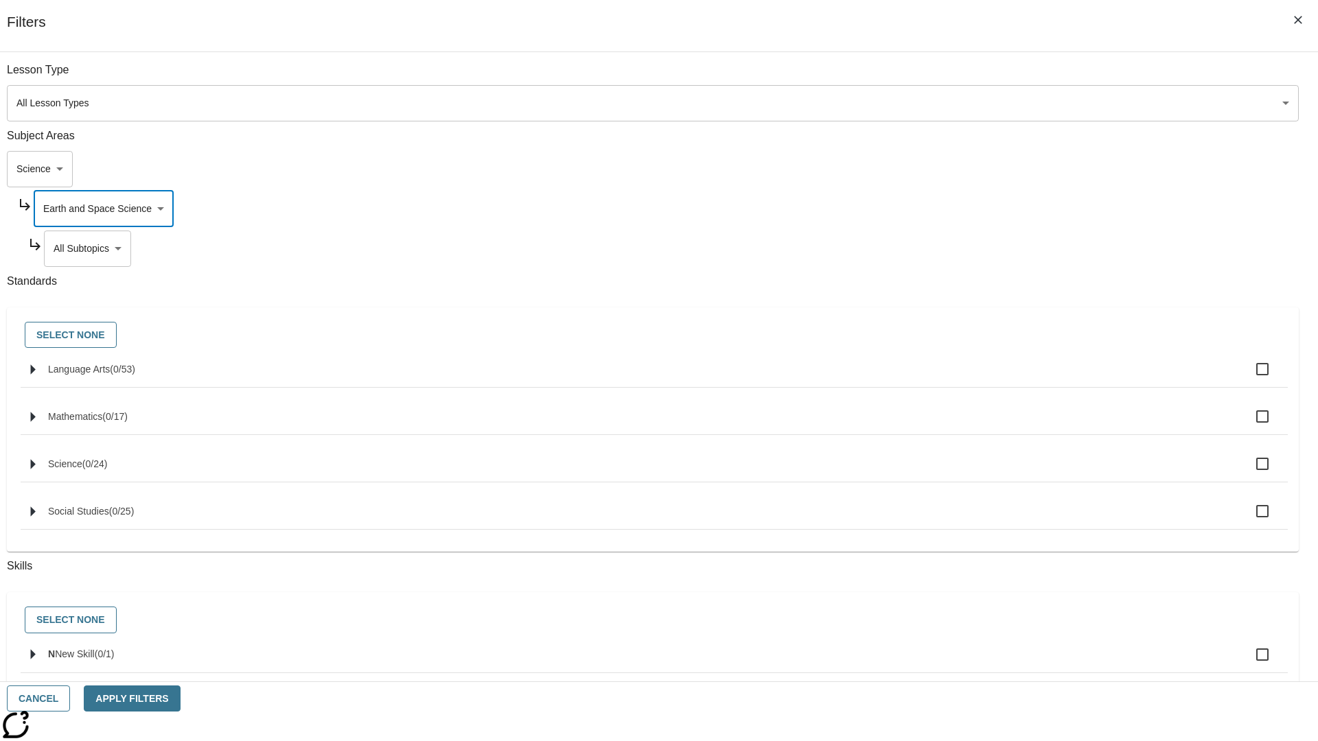
click at [1006, 248] on body "Skip to main content NJ Edition EN Grade 3 2025 Auto Grade 3 Search 0 Tauto Das…" at bounding box center [658, 425] width 1307 height 757
click at [1001, 209] on body "Skip to main content NJ Edition EN Grade 3 2025 Auto Grade 3 Search 0 Tauto Das…" at bounding box center [658, 425] width 1307 height 757
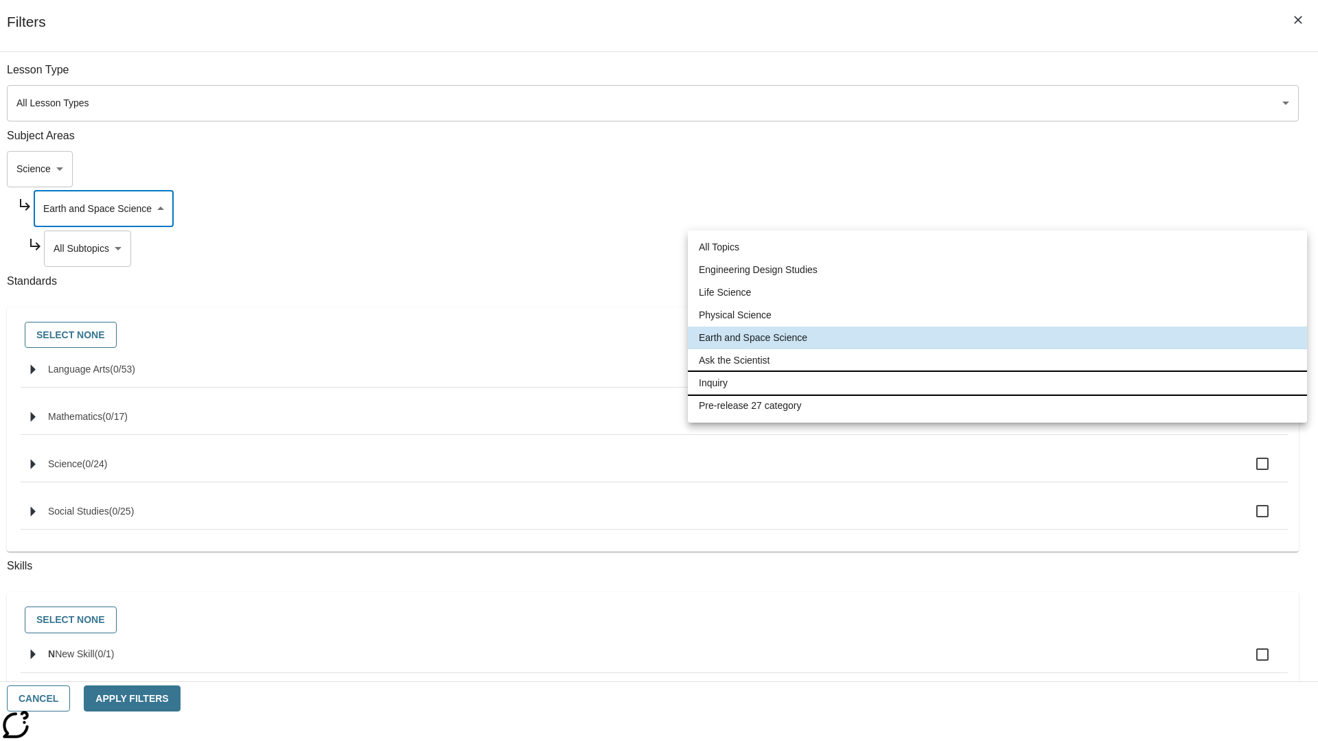
click at [997, 383] on li "Inquiry" at bounding box center [997, 383] width 619 height 23
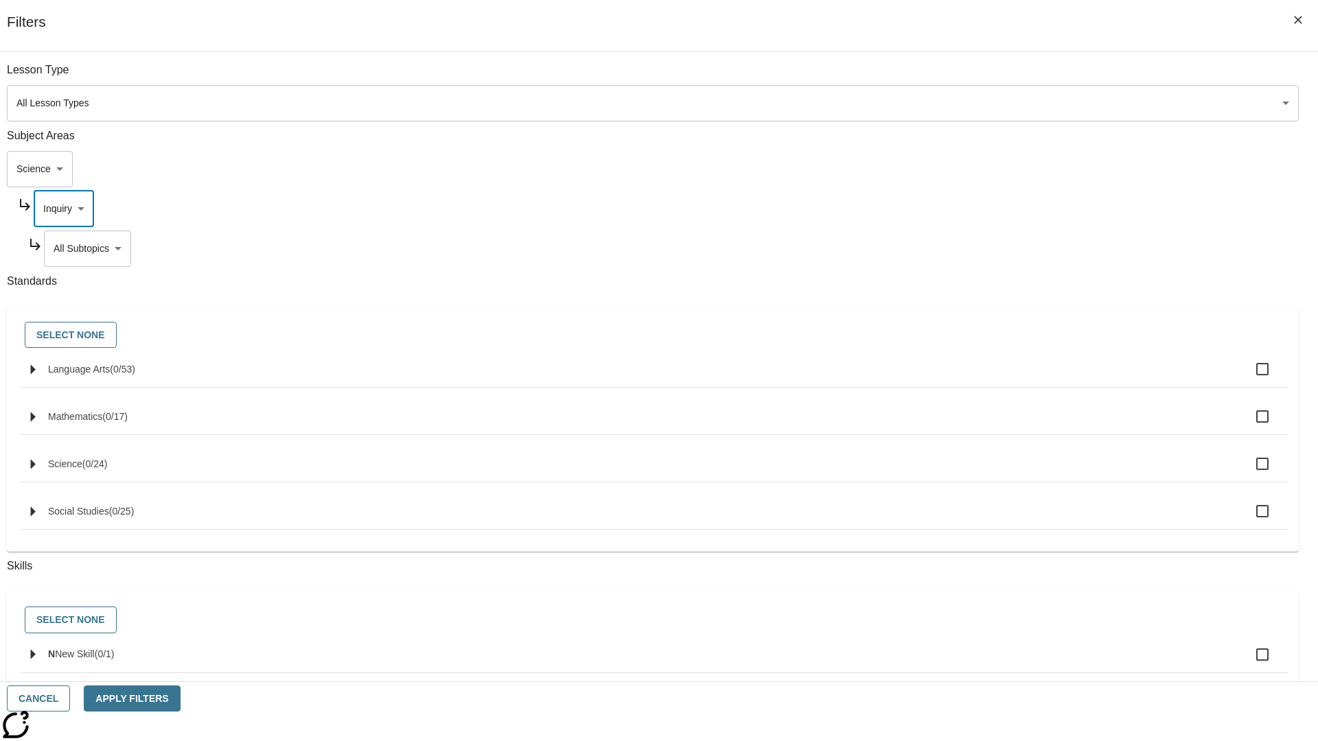
click at [1006, 248] on body "Skip to main content NJ Edition EN Grade 3 2025 Auto Grade 3 Search 0 Tauto Das…" at bounding box center [658, 425] width 1307 height 757
click at [1001, 209] on body "Skip to main content NJ Edition EN Grade 3 2025 Auto Grade 3 Search 0 Tauto Das…" at bounding box center [658, 425] width 1307 height 757
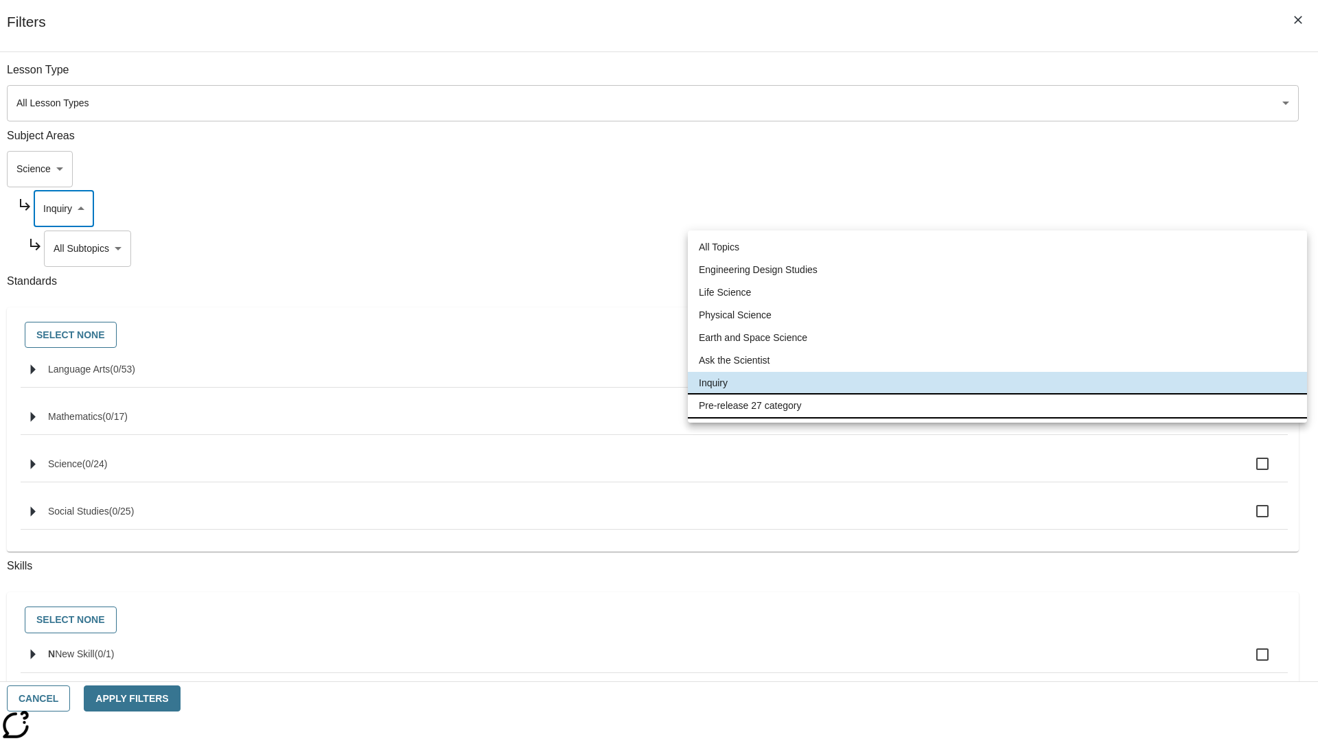
click at [997, 406] on li "Pre-release 27 category" at bounding box center [997, 406] width 619 height 23
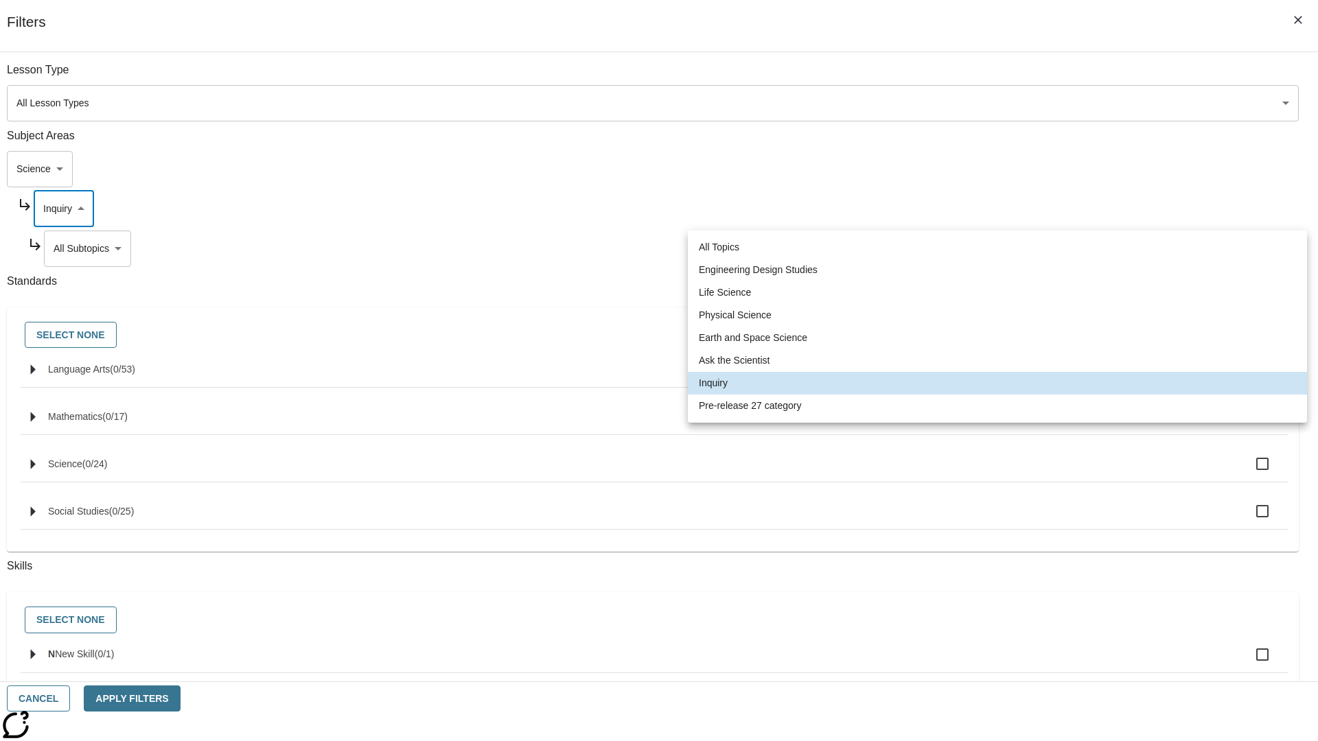
type input "271"
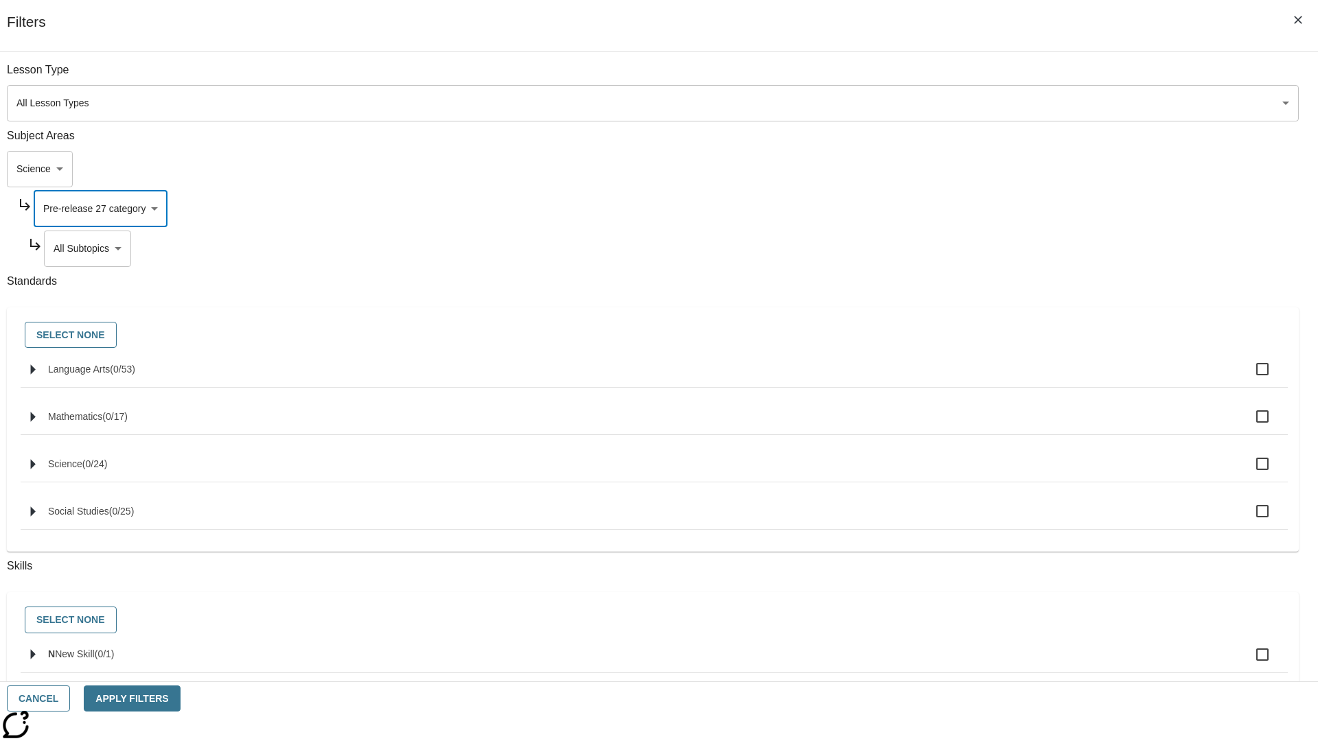
click at [1006, 248] on body "Skip to main content NJ Edition EN Grade 3 2025 Auto Grade 3 Search 0 Tauto Das…" at bounding box center [658, 425] width 1307 height 757
click at [988, 169] on body "Skip to main content NJ Edition EN Grade 3 2025 Auto Grade 3 Search 0 Tauto Das…" at bounding box center [658, 425] width 1307 height 757
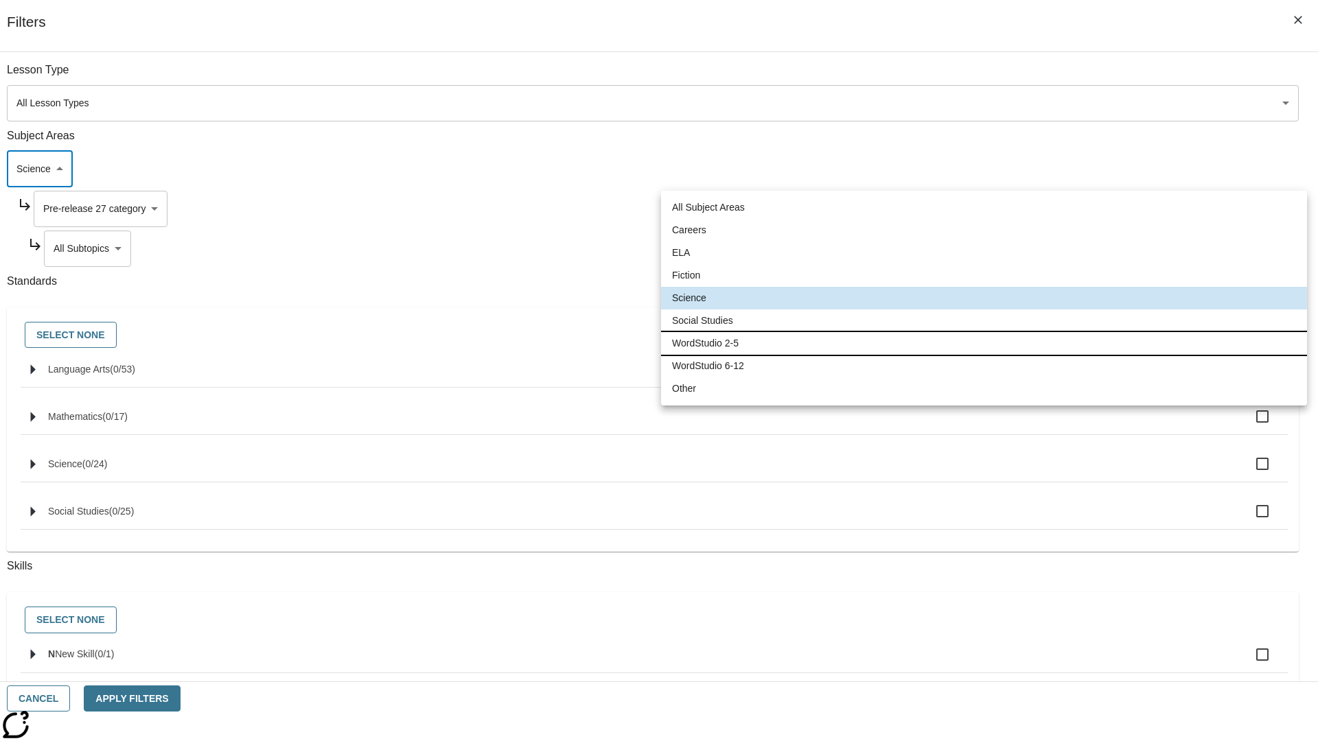
click at [983, 343] on li "WordStudio 2-5" at bounding box center [984, 343] width 646 height 23
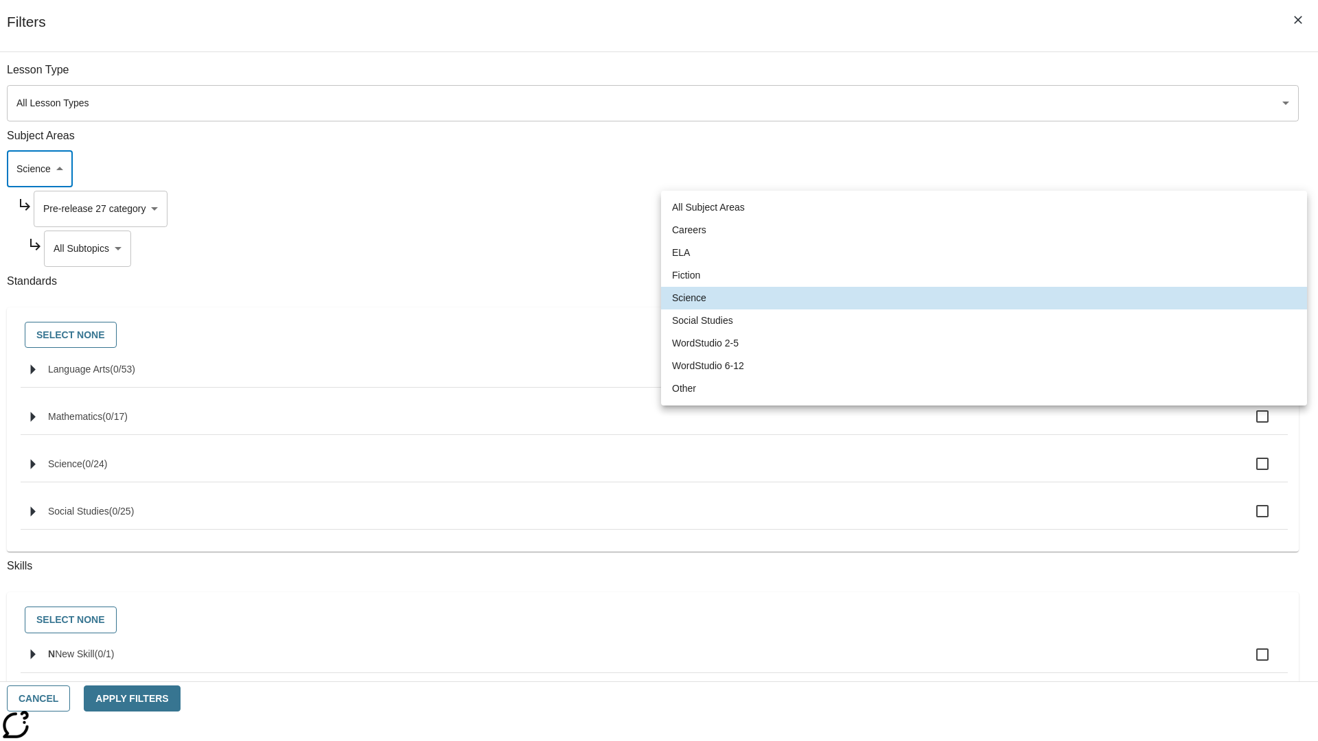
type input "6"
